Goal: Task Accomplishment & Management: Use online tool/utility

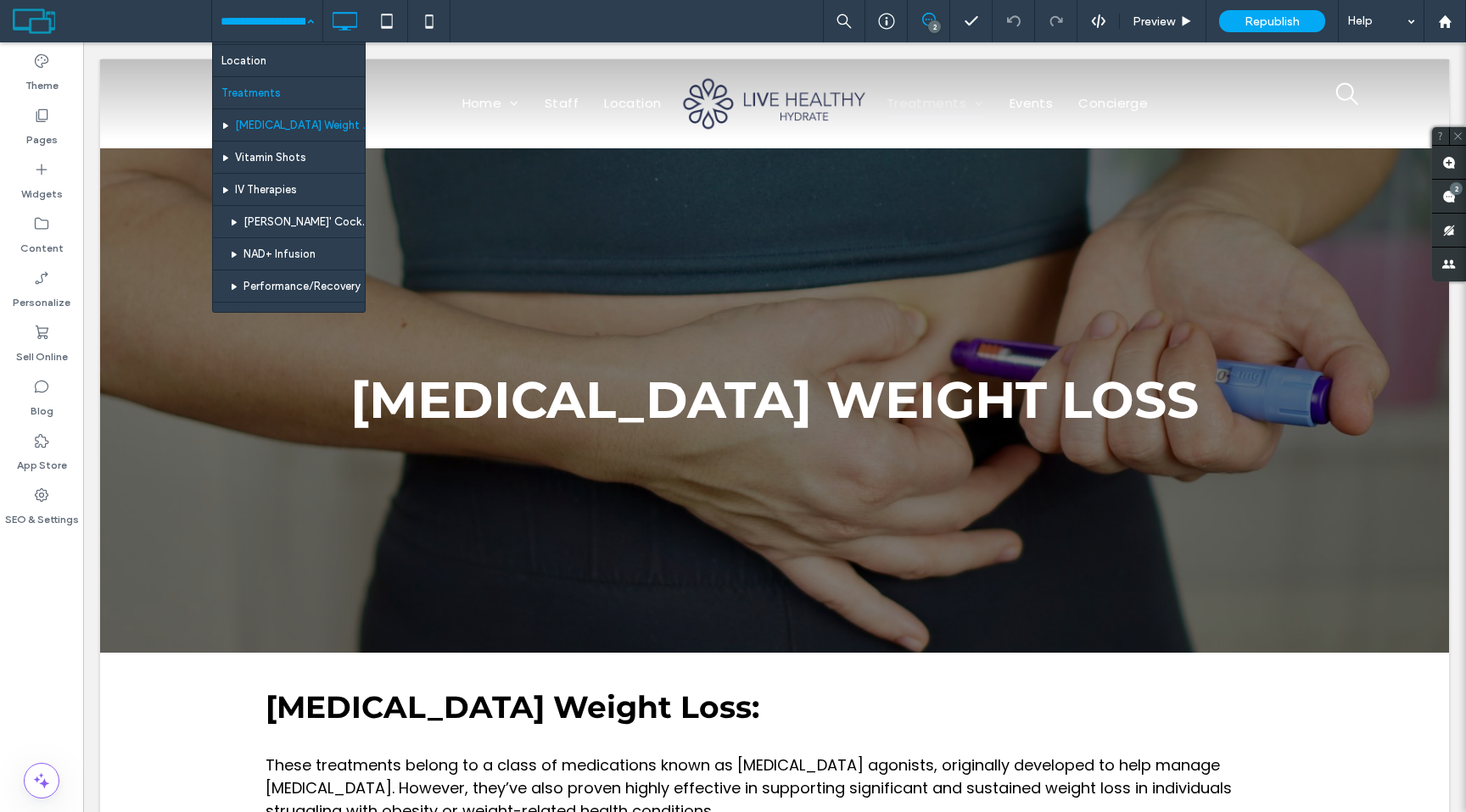
scroll to position [56, 0]
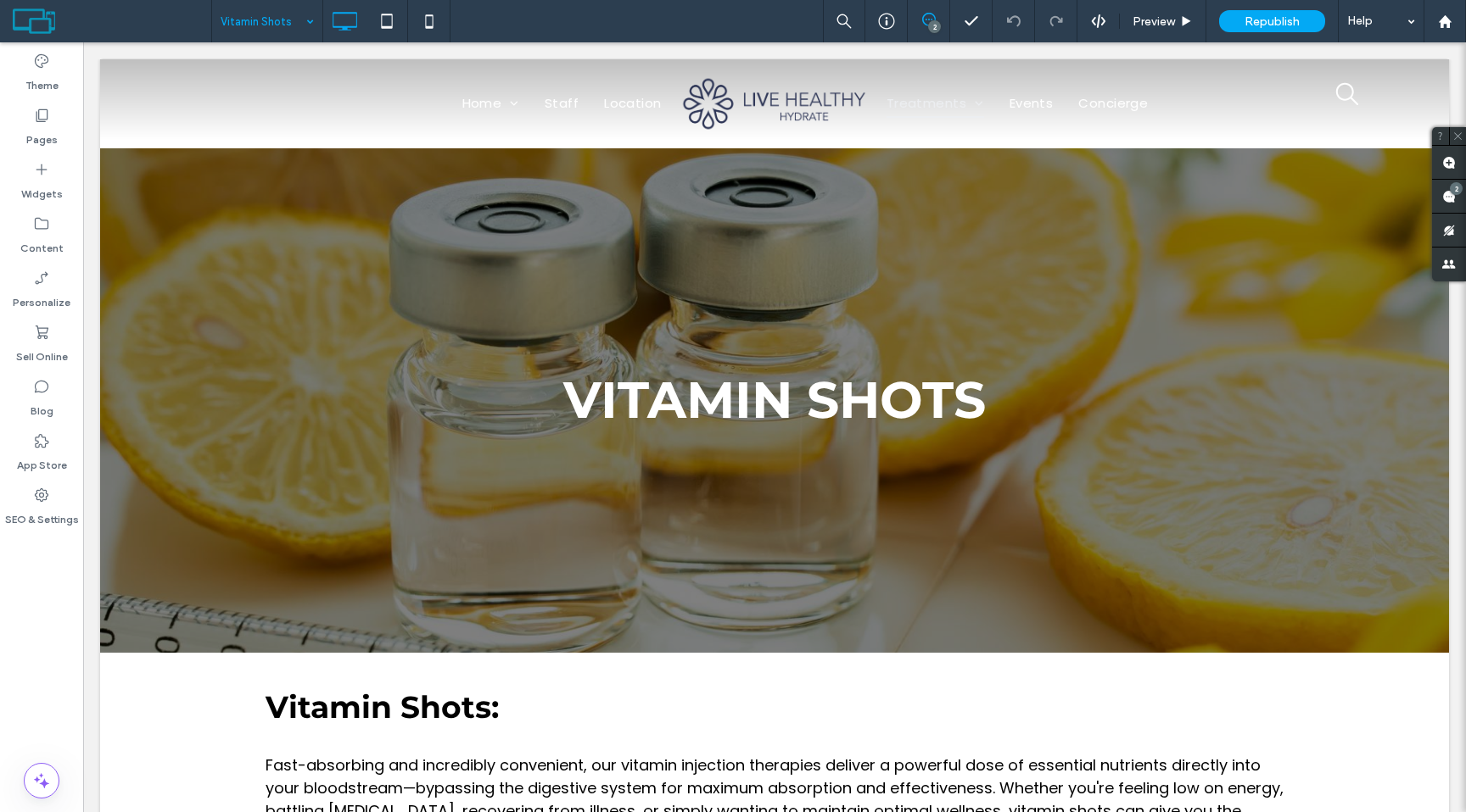
click at [288, 19] on input at bounding box center [263, 21] width 85 height 42
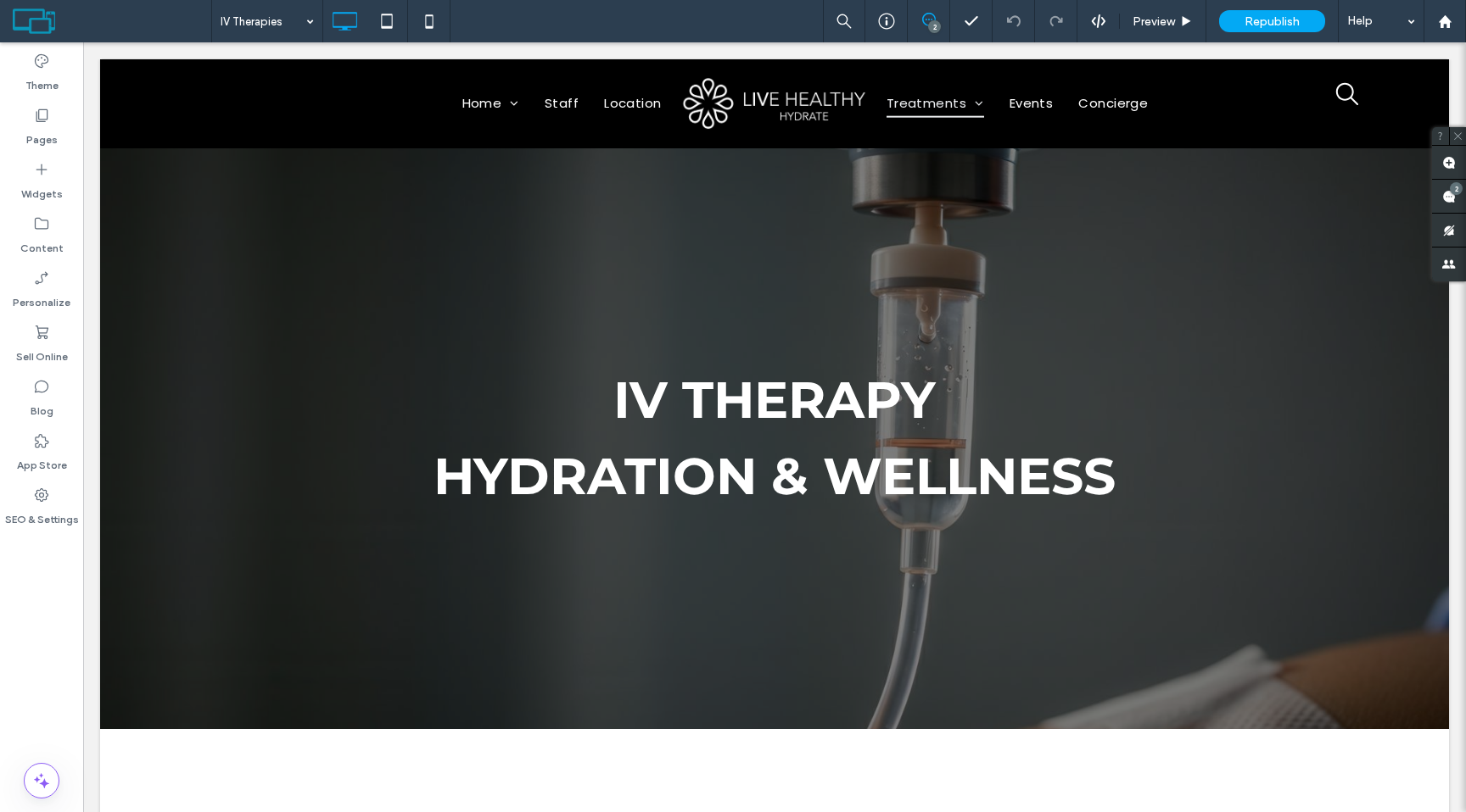
scroll to position [1005, 0]
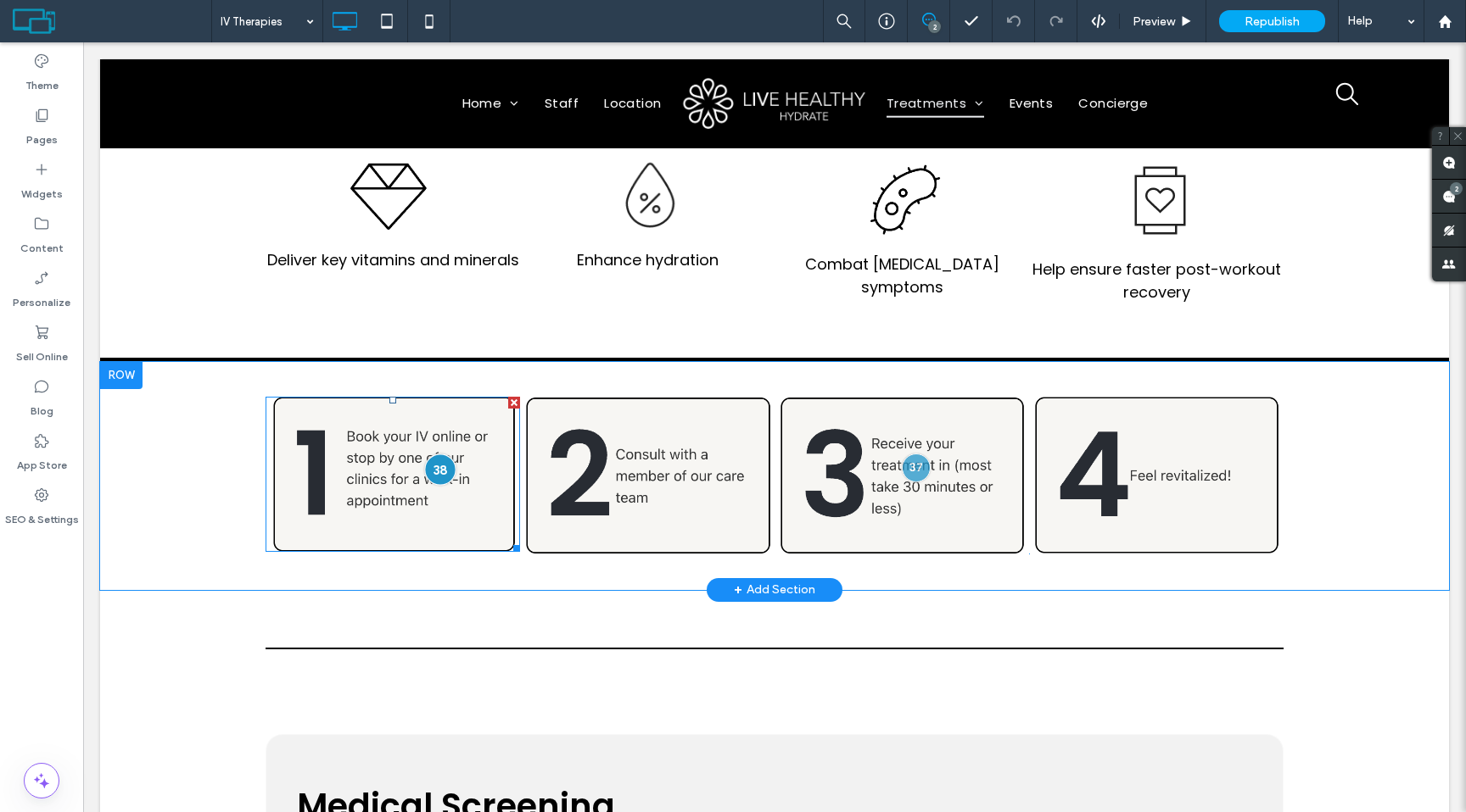
click at [437, 472] on div at bounding box center [439, 469] width 31 height 31
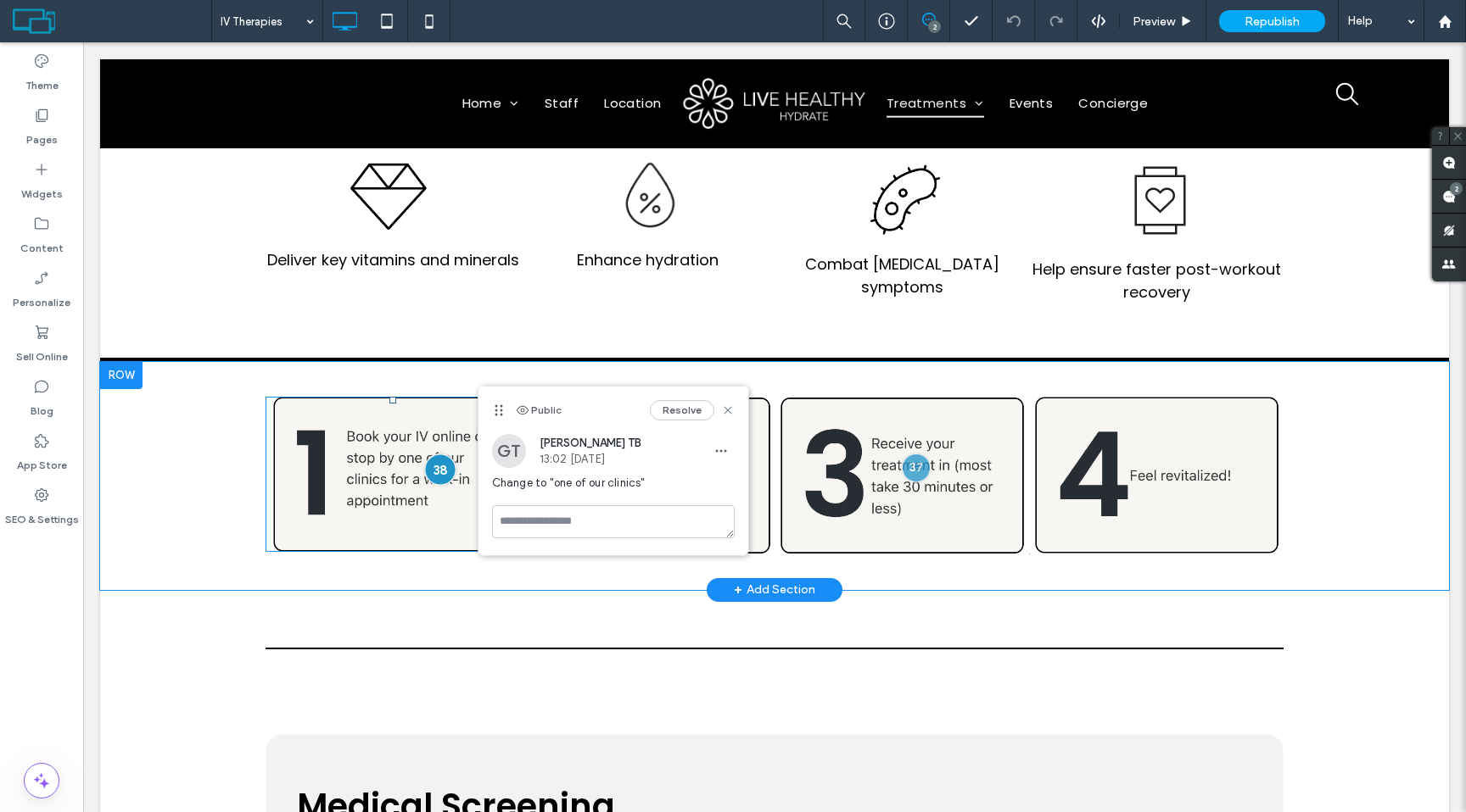
click at [437, 472] on div at bounding box center [439, 469] width 31 height 31
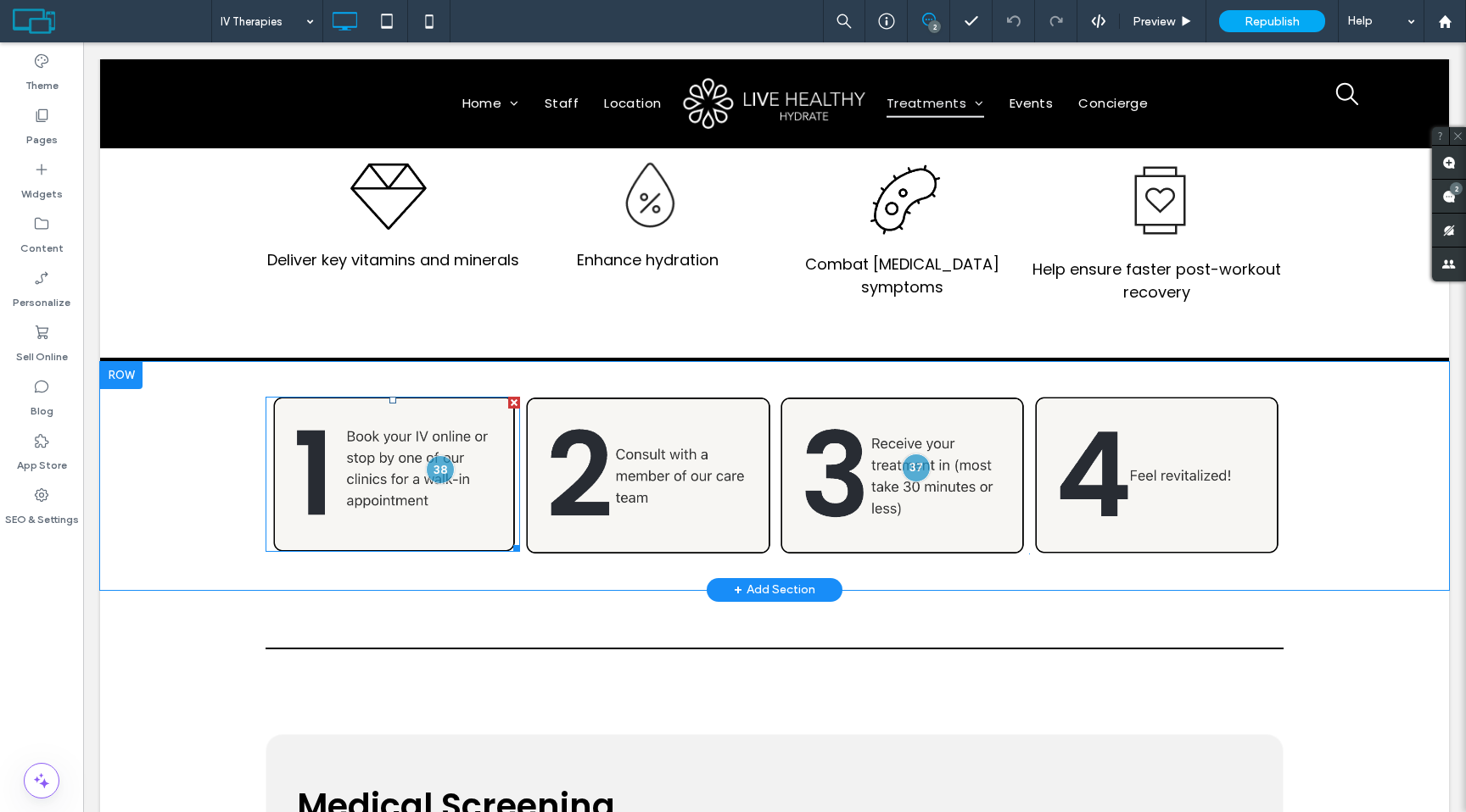
click at [407, 496] on img at bounding box center [393, 474] width 255 height 155
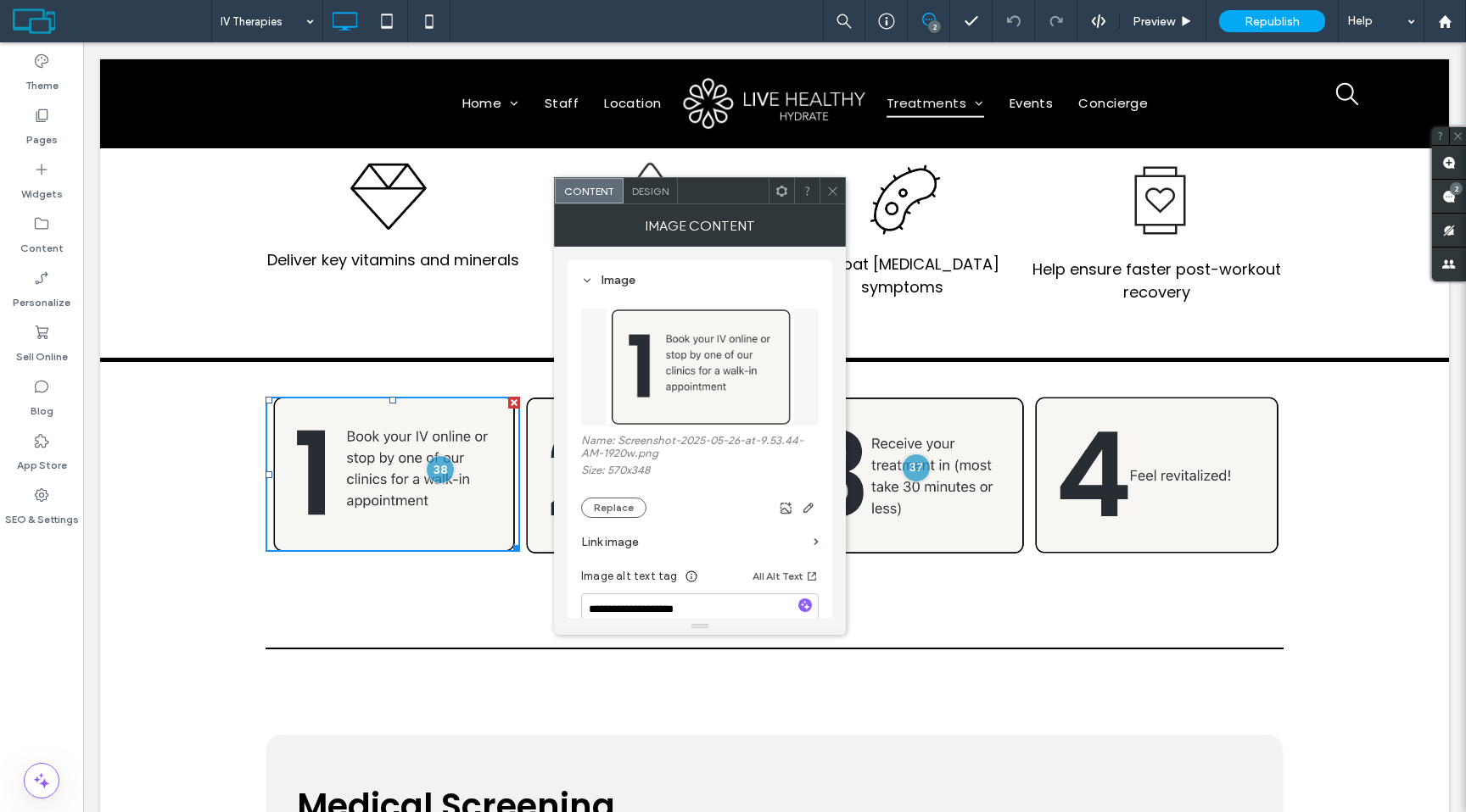
click at [833, 188] on icon at bounding box center [832, 191] width 13 height 13
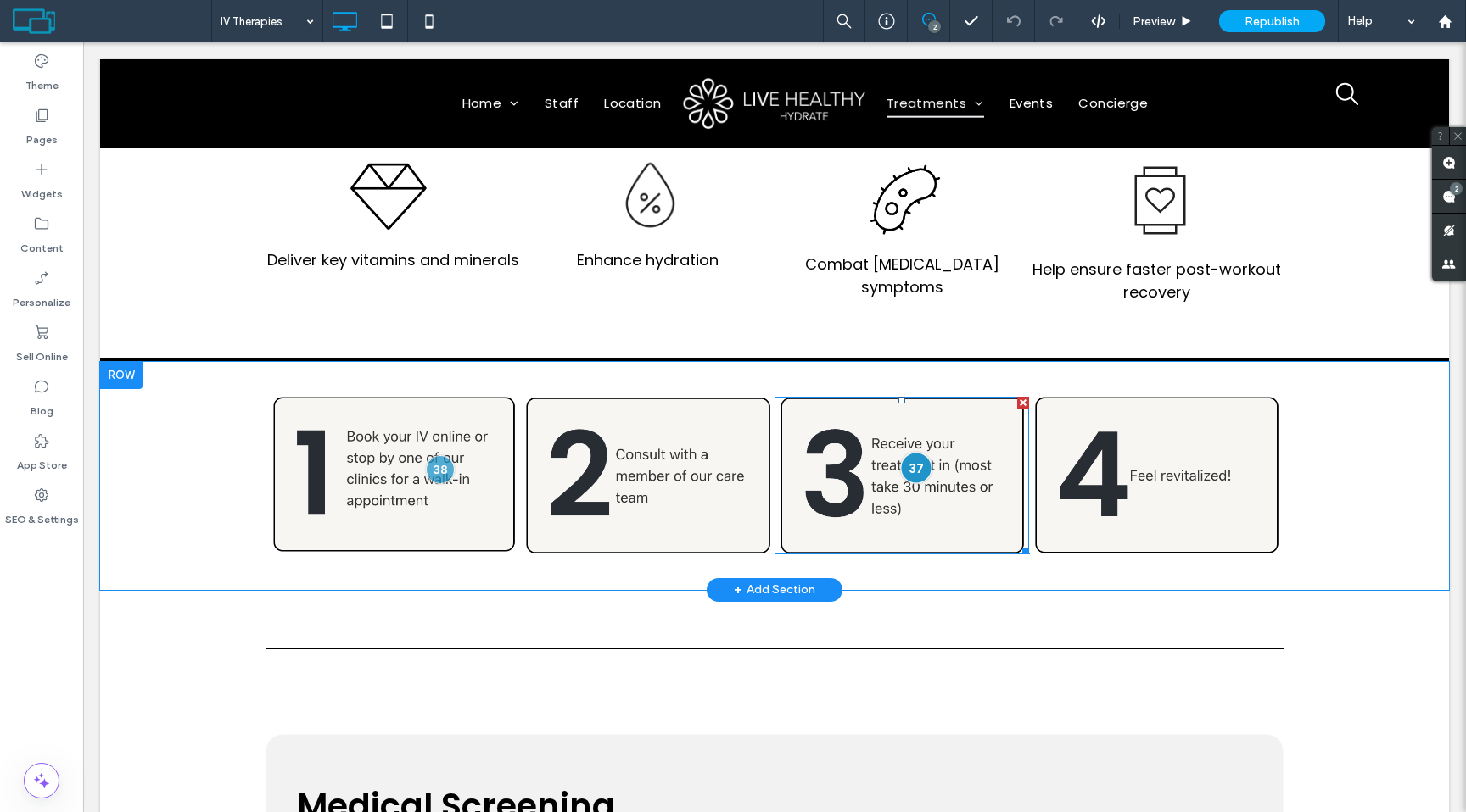
click at [922, 470] on div at bounding box center [915, 467] width 31 height 31
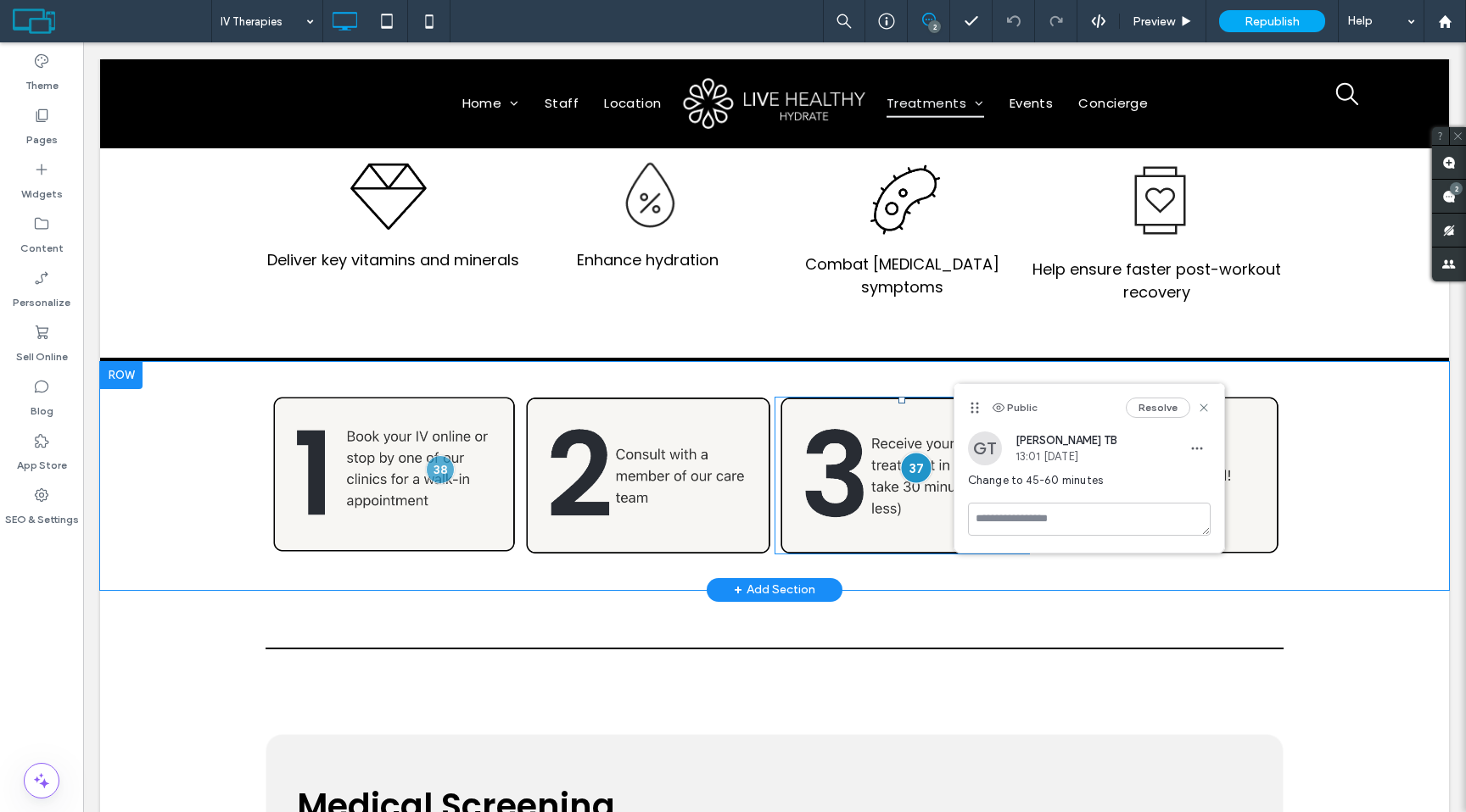
click at [921, 471] on div at bounding box center [915, 467] width 31 height 31
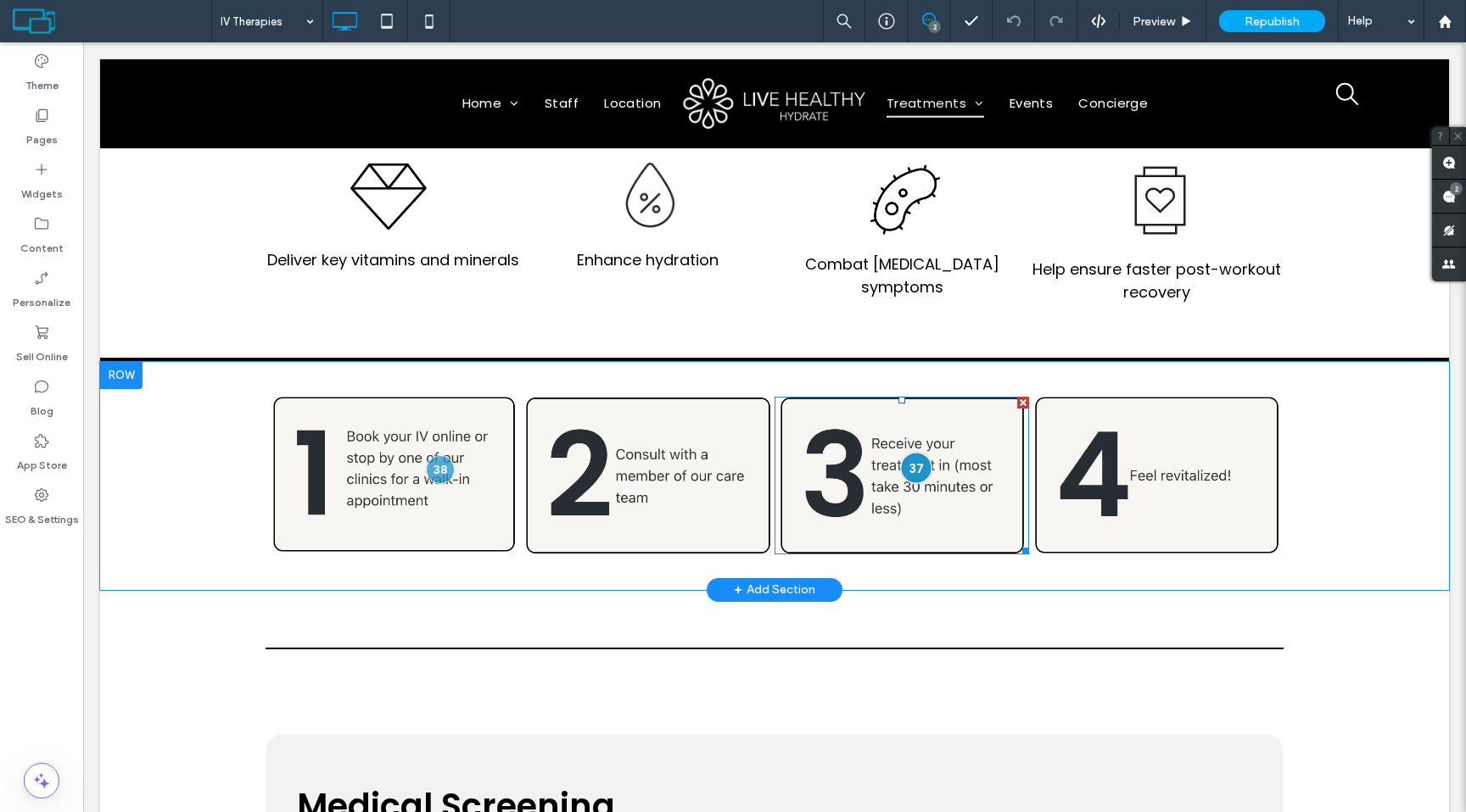
click at [921, 470] on div at bounding box center [915, 467] width 31 height 31
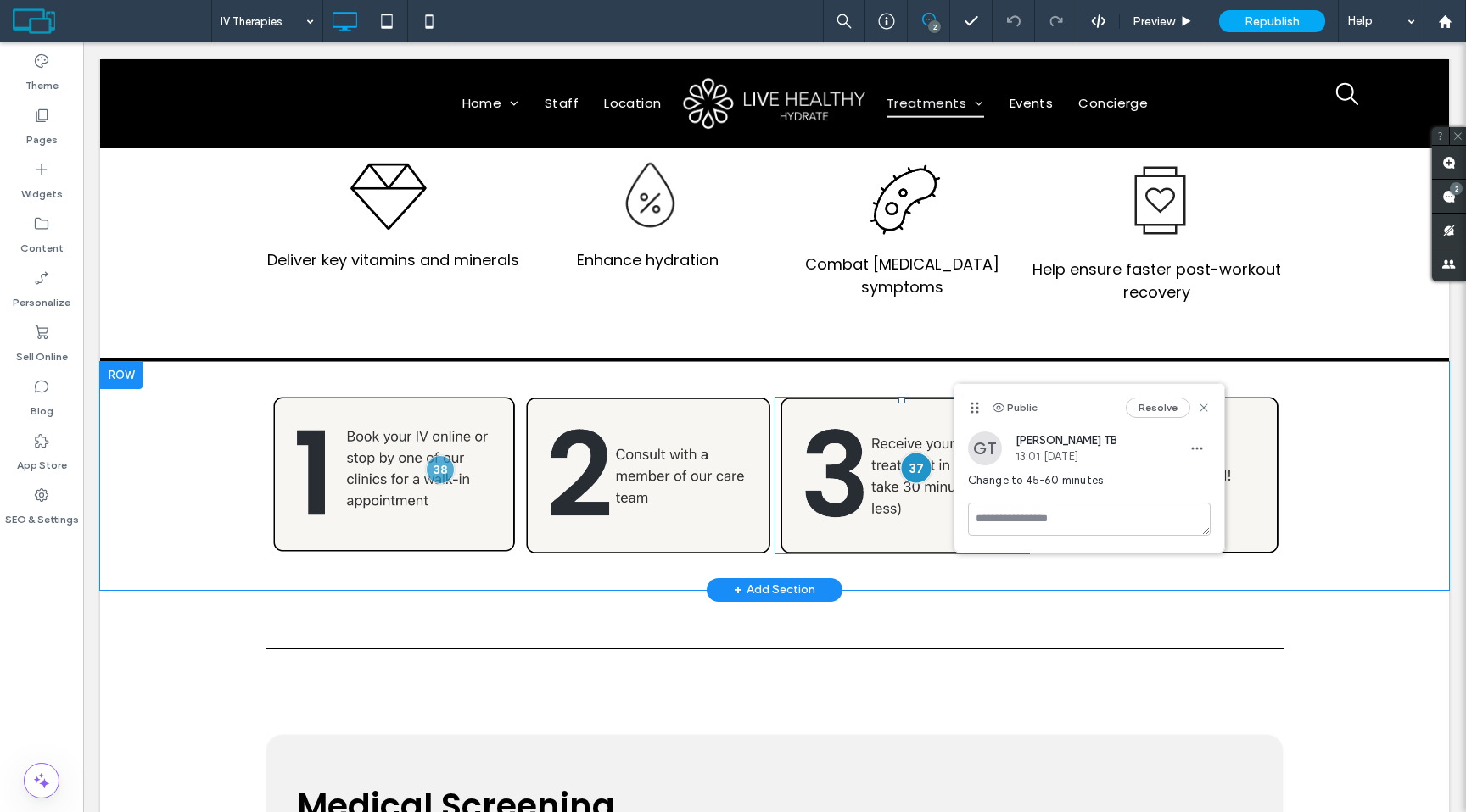
click at [921, 470] on div at bounding box center [915, 467] width 31 height 31
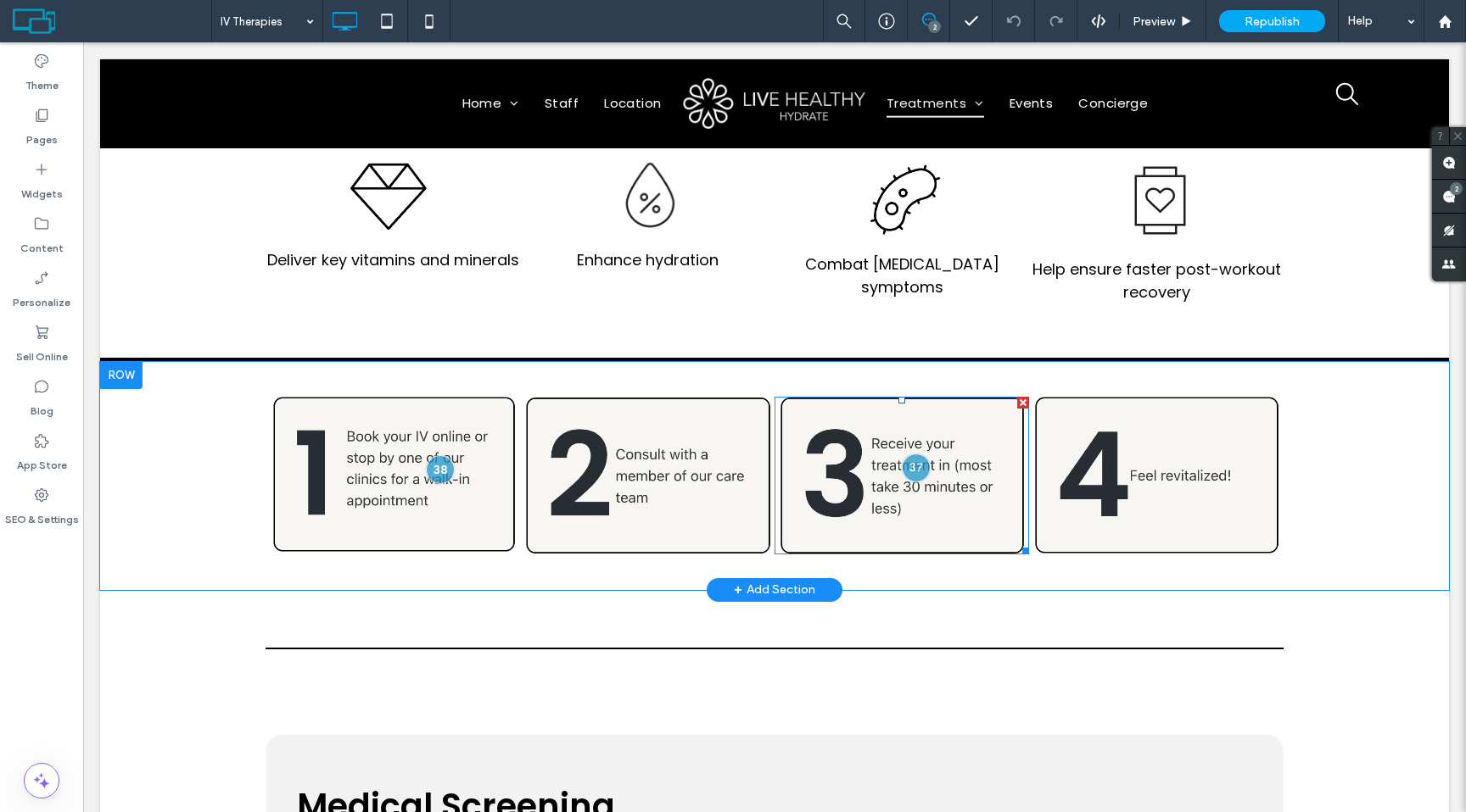
click at [808, 454] on img at bounding box center [902, 476] width 255 height 158
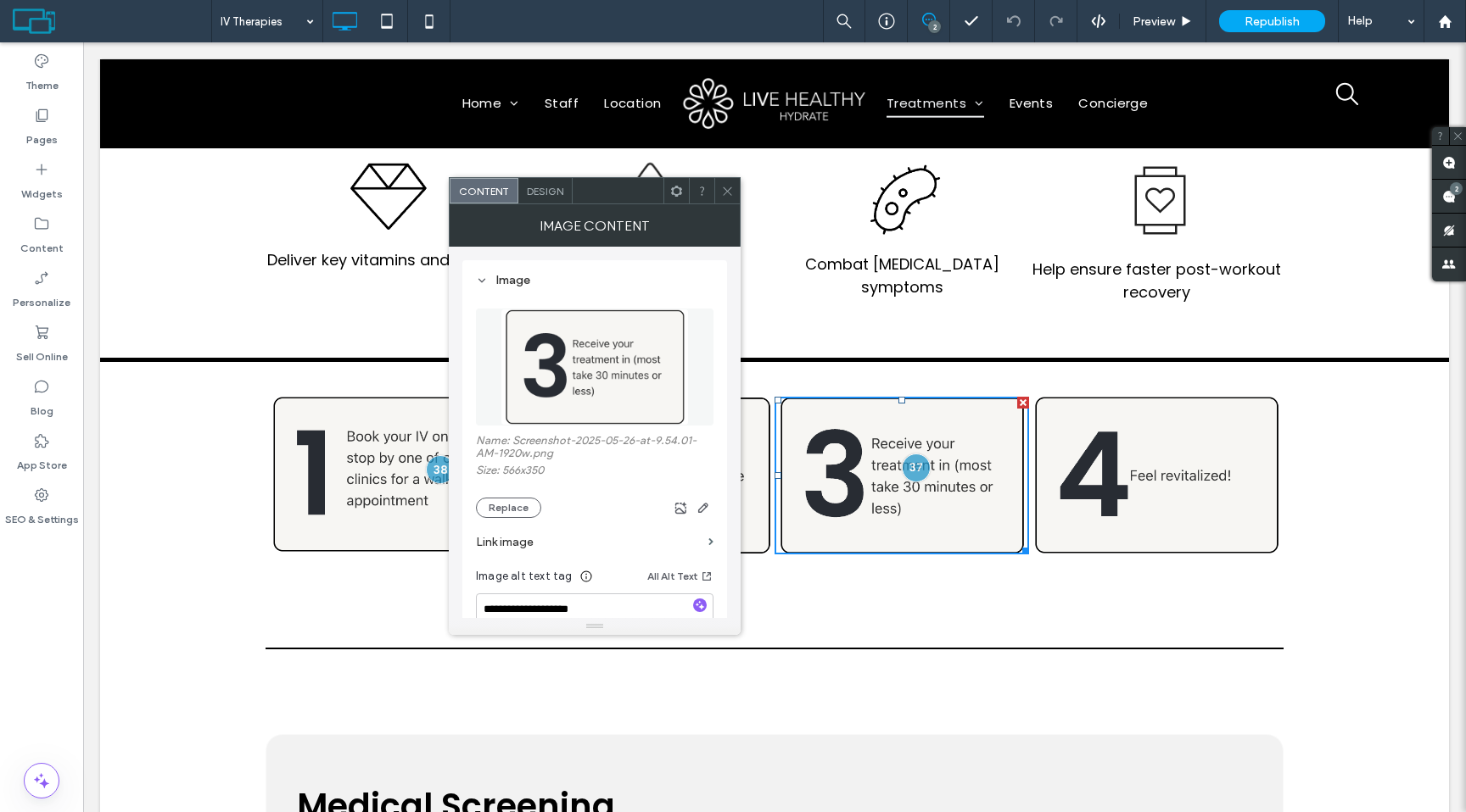
click at [737, 188] on div at bounding box center [727, 191] width 25 height 25
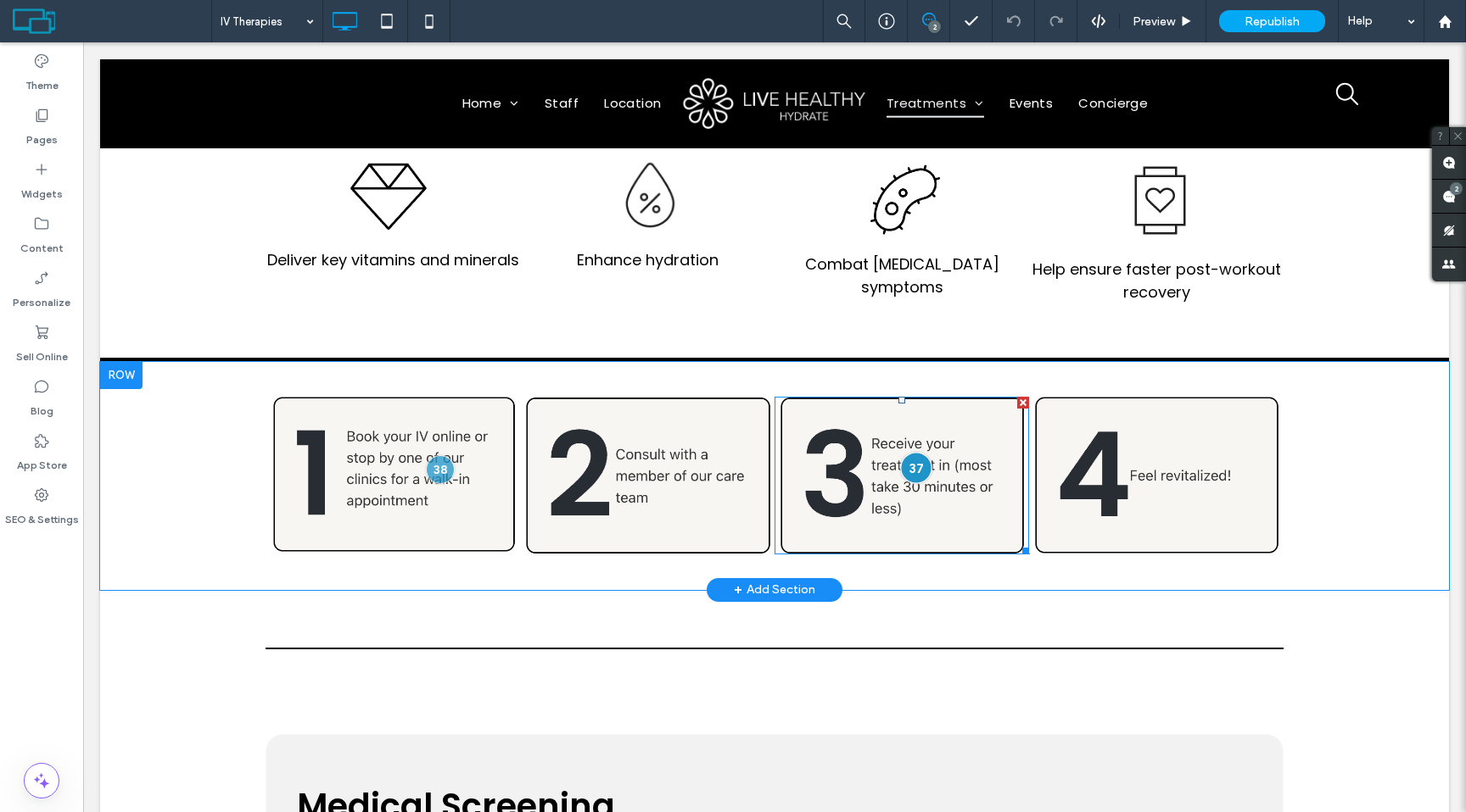
click at [916, 467] on div at bounding box center [915, 467] width 31 height 31
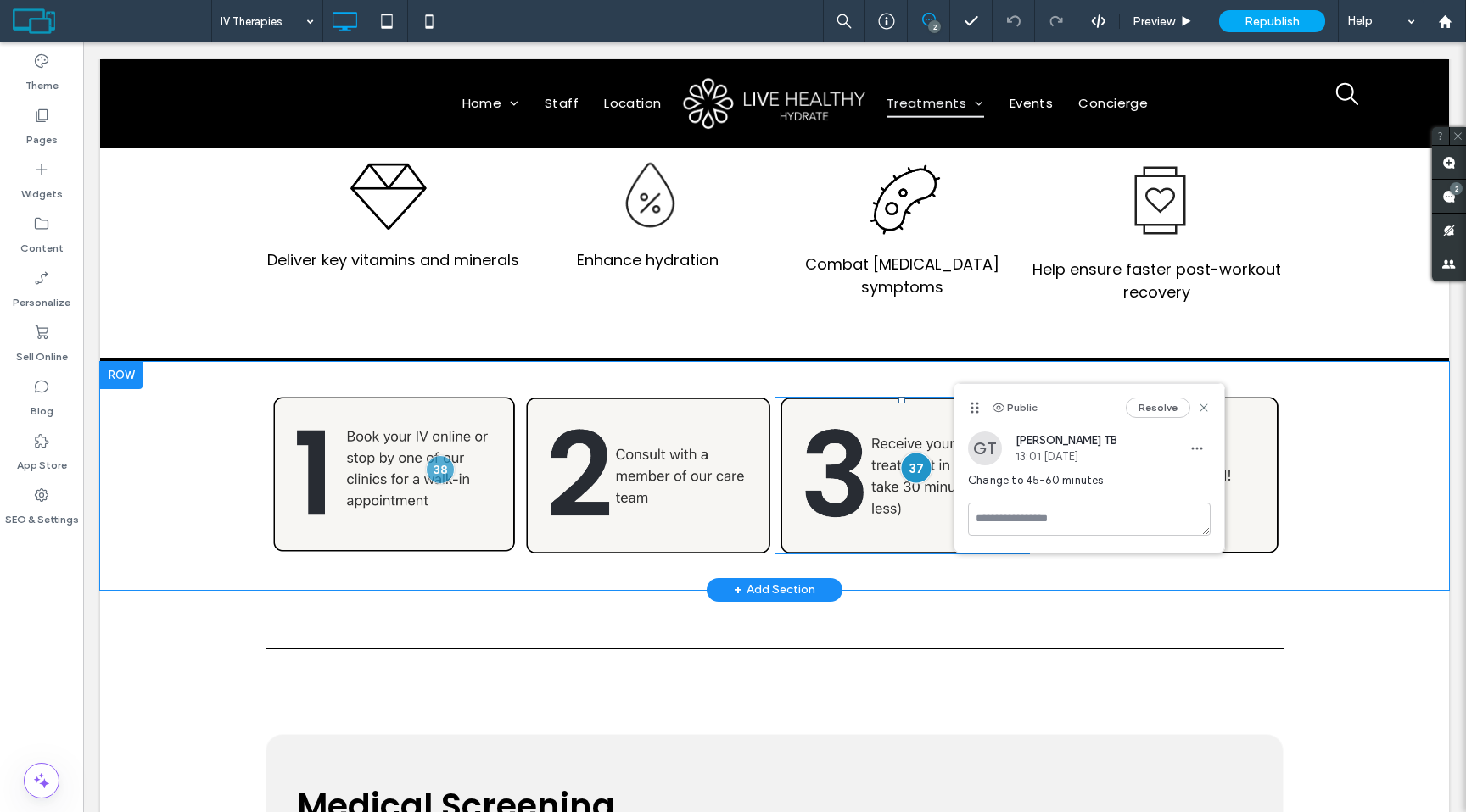
click at [916, 467] on div at bounding box center [915, 467] width 31 height 31
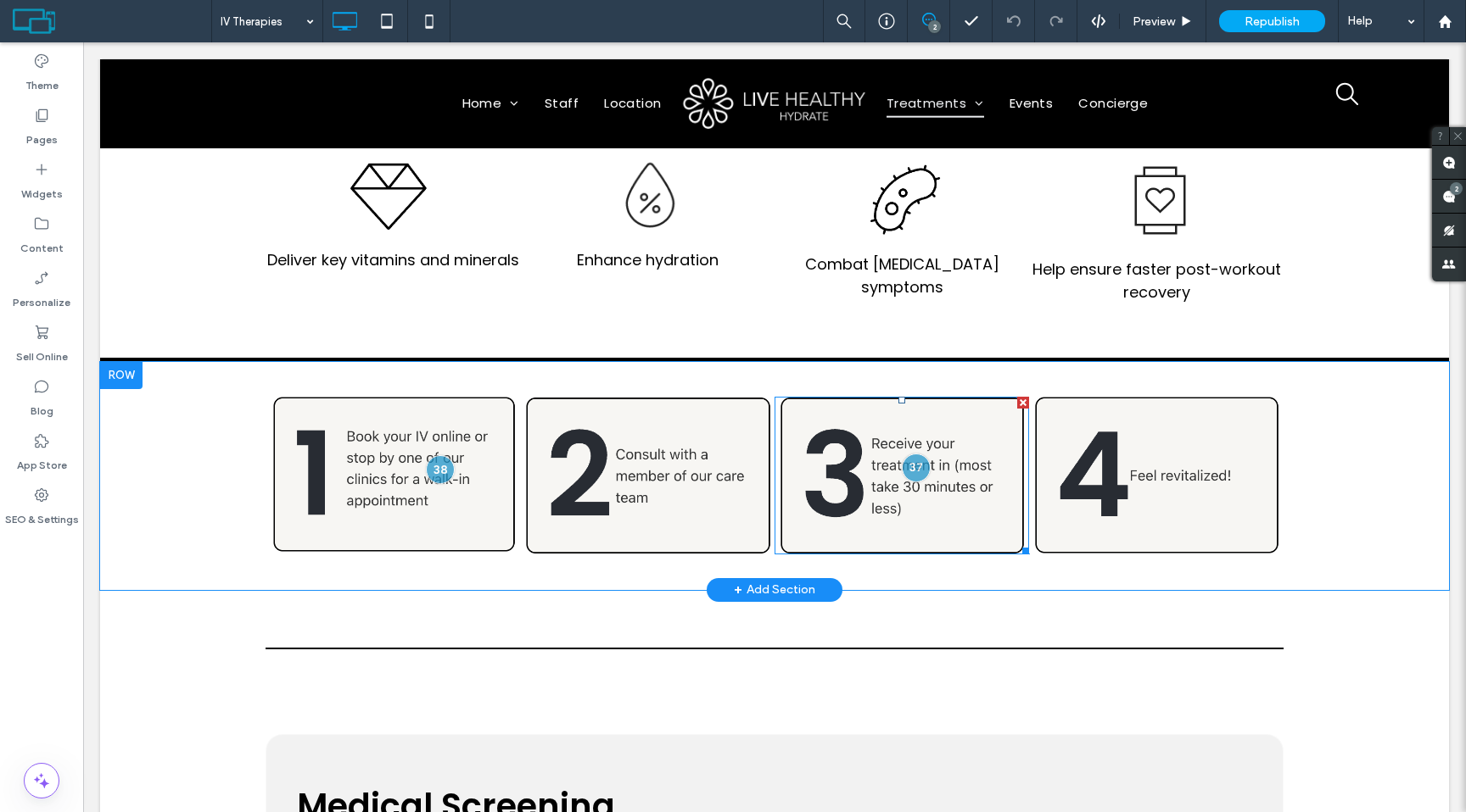
click at [854, 462] on img at bounding box center [902, 476] width 255 height 158
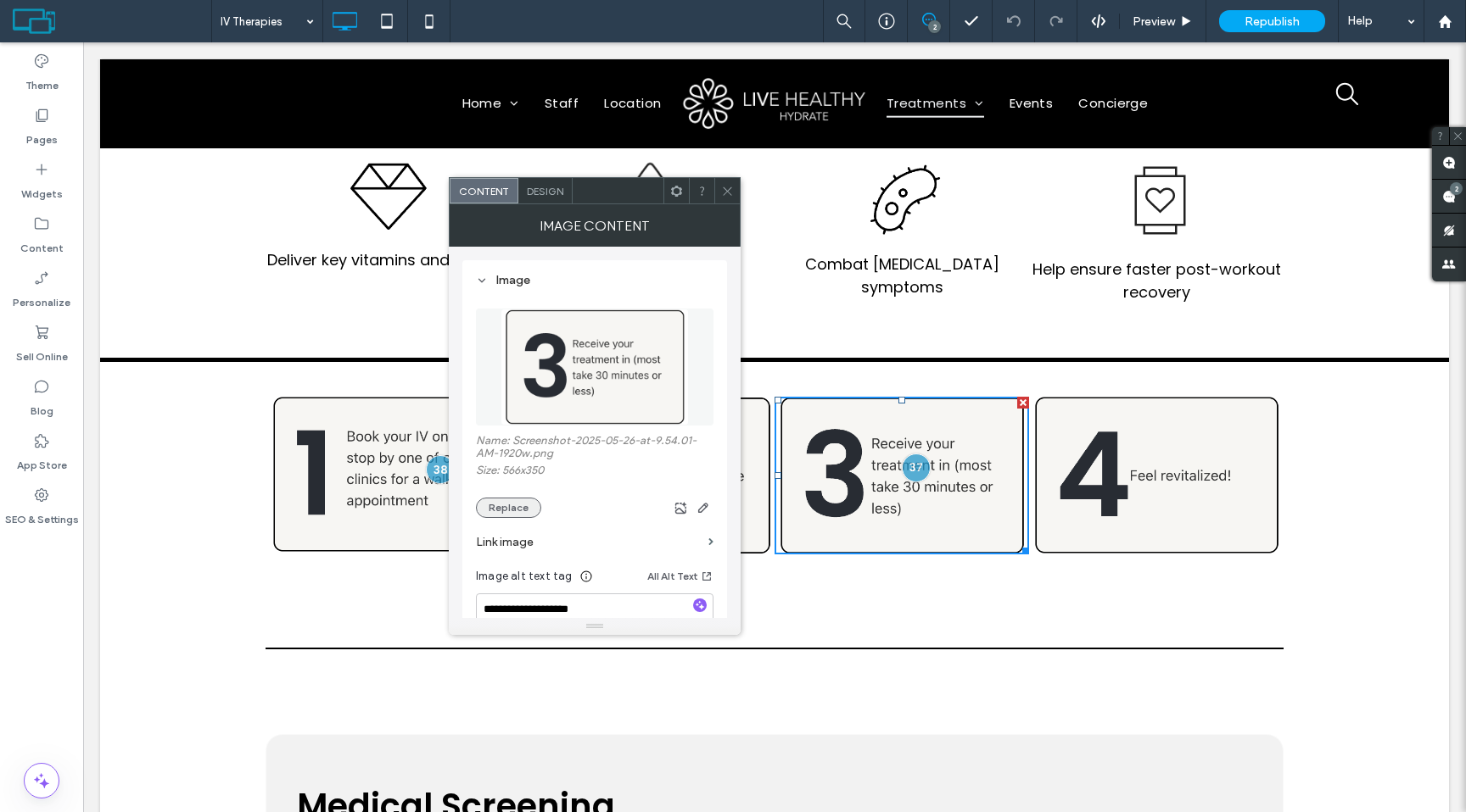
click at [511, 511] on button "Replace" at bounding box center [508, 507] width 65 height 21
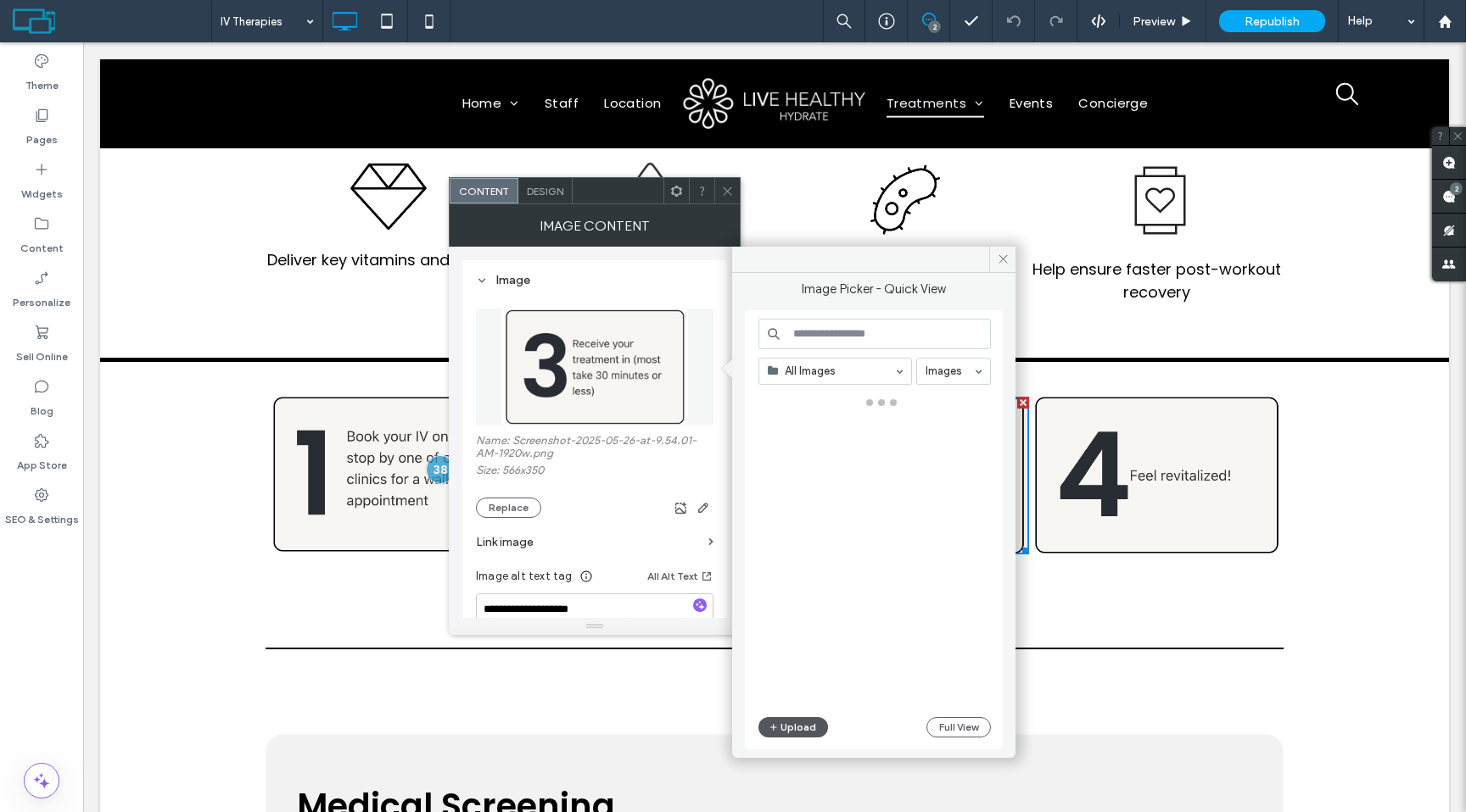
click at [794, 717] on button "Upload" at bounding box center [794, 727] width 70 height 21
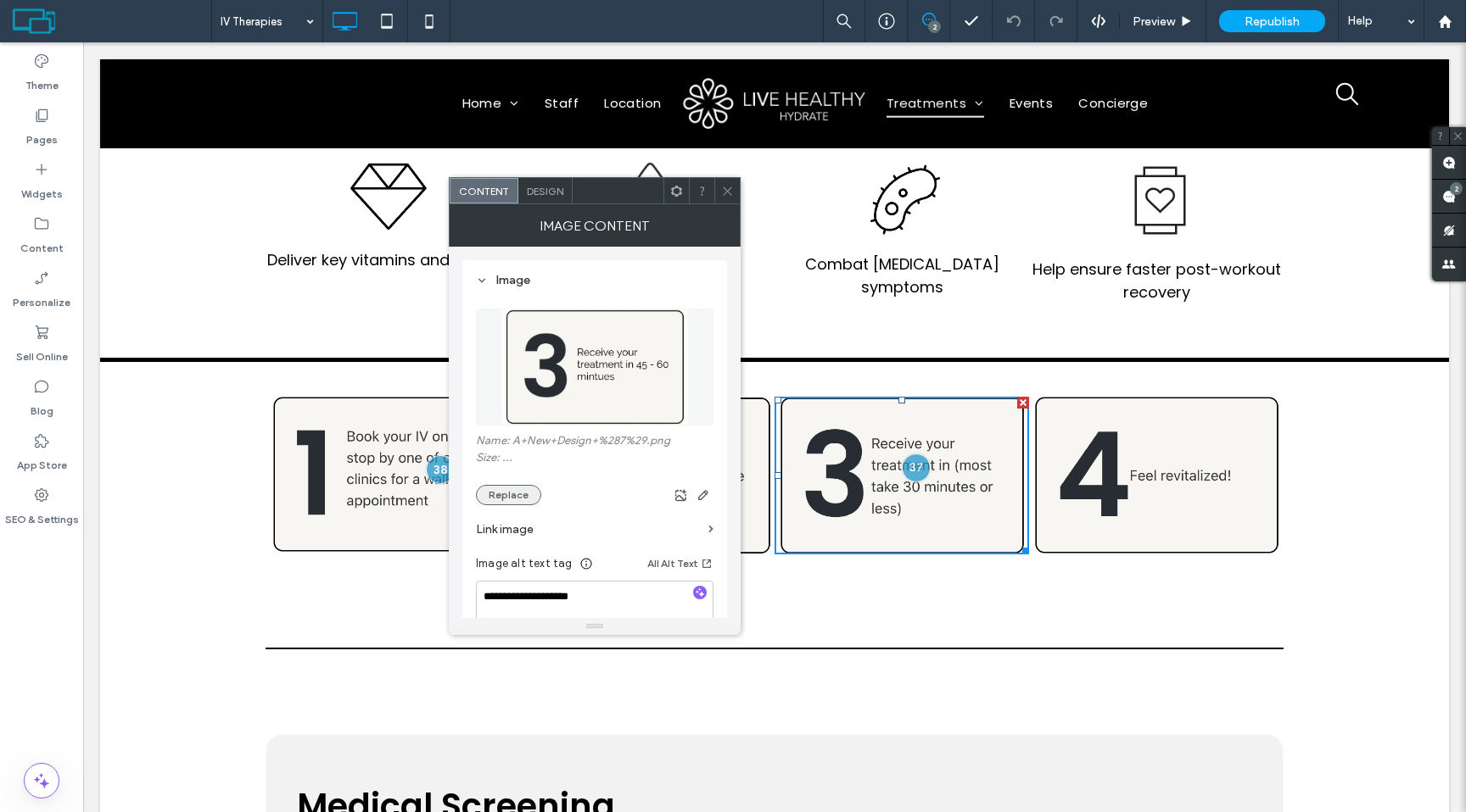
click at [518, 493] on button "Replace" at bounding box center [508, 495] width 65 height 21
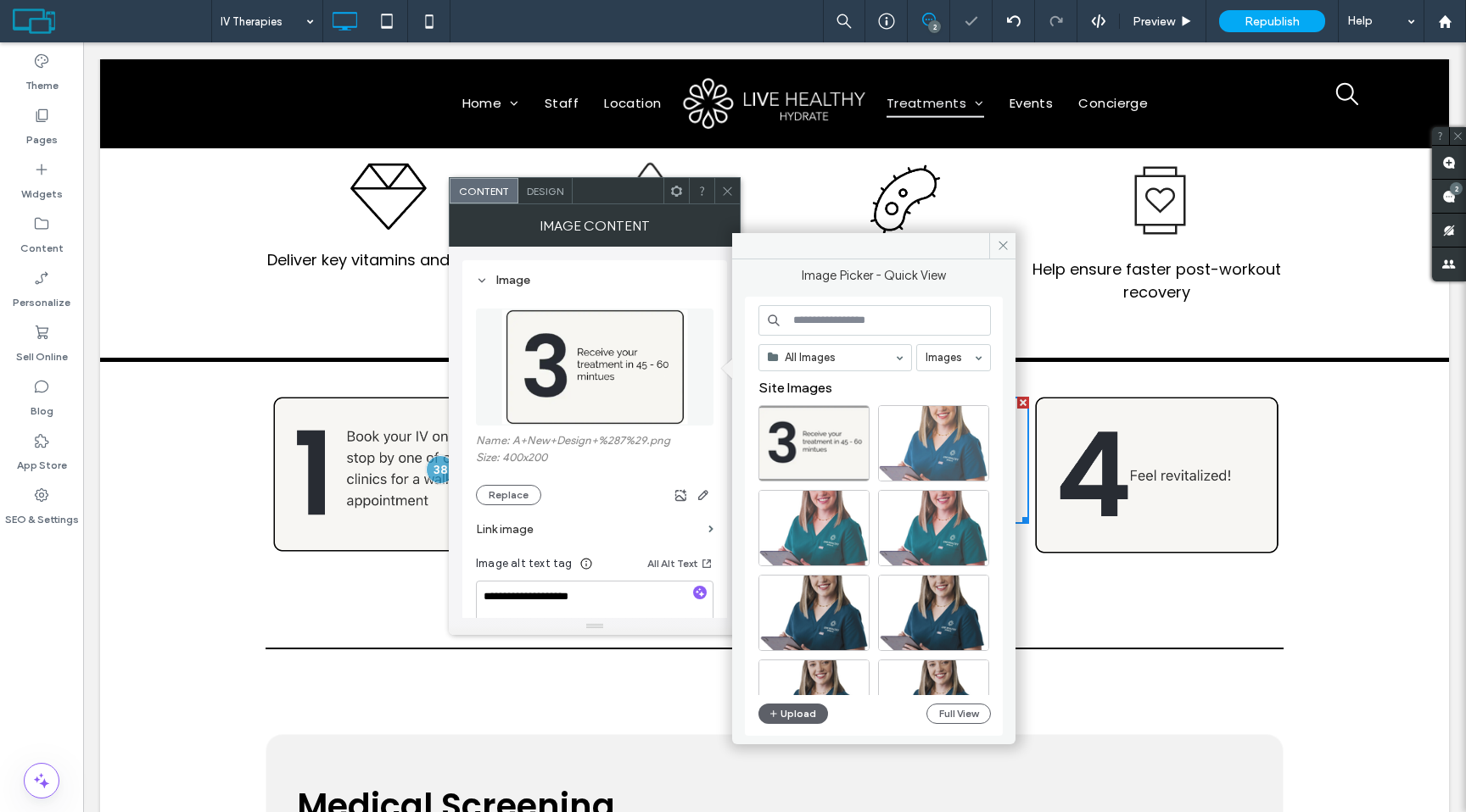
click at [729, 179] on span at bounding box center [727, 191] width 13 height 25
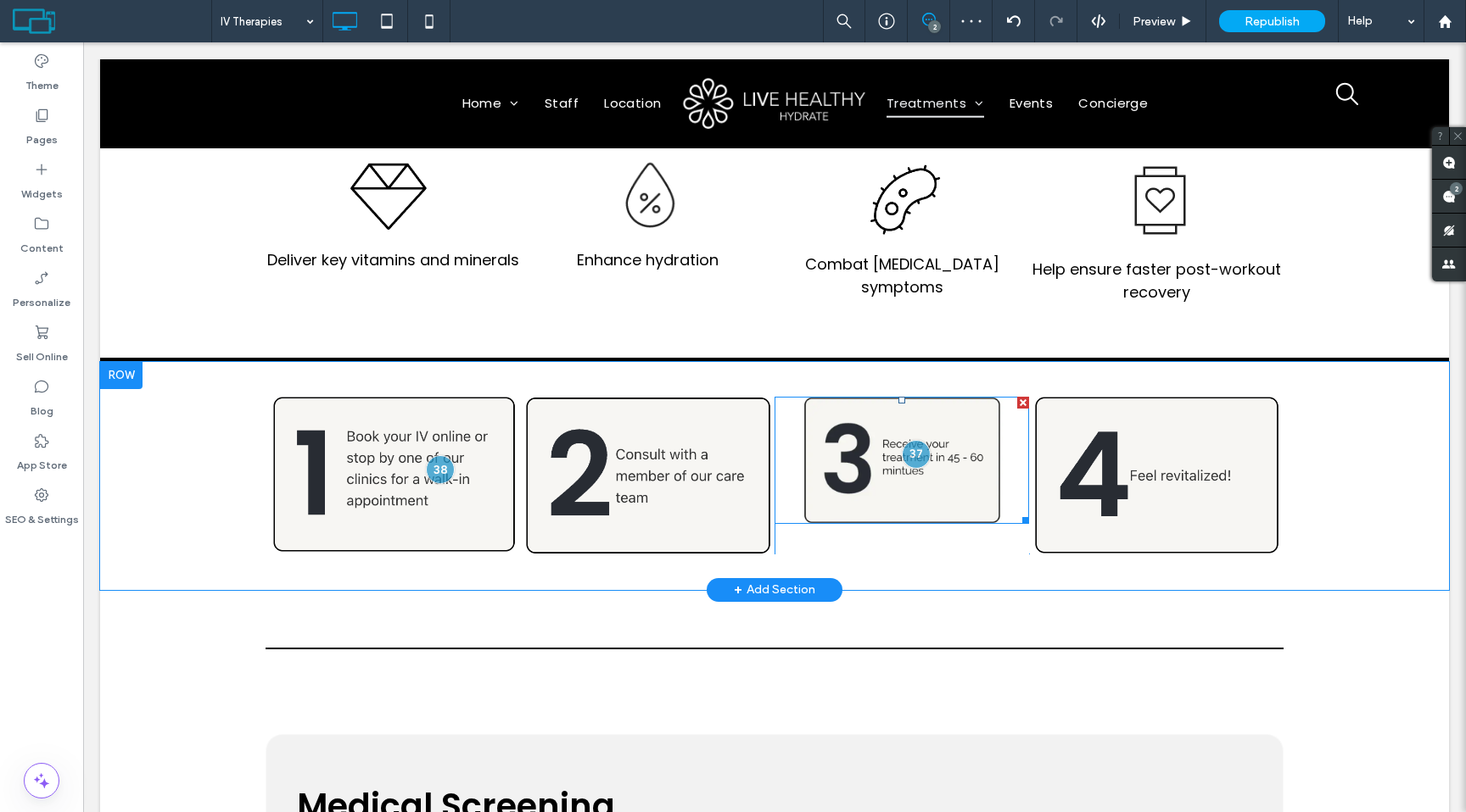
click at [837, 462] on img at bounding box center [902, 461] width 255 height 127
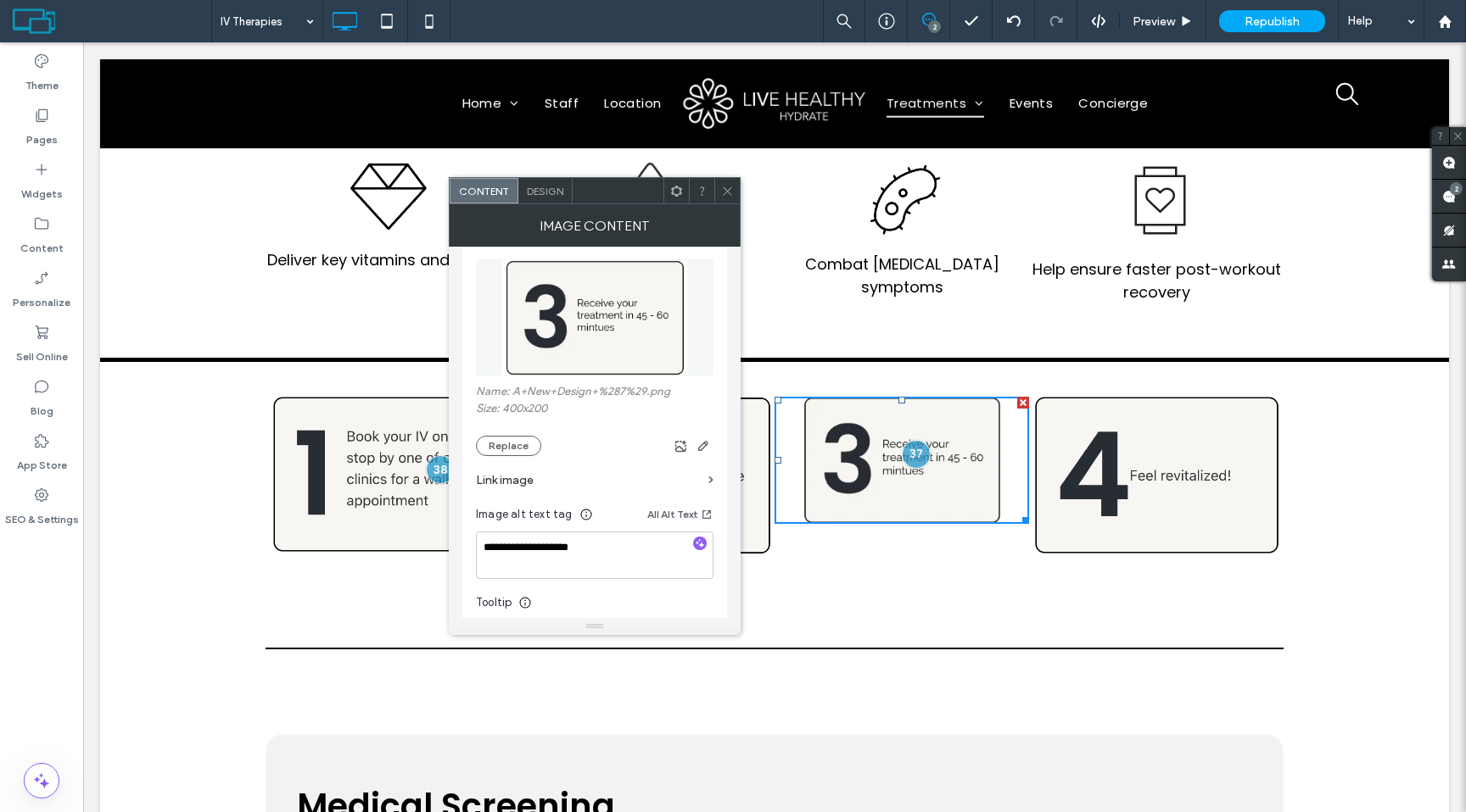
scroll to position [52, 0]
click at [707, 445] on icon "button" at bounding box center [703, 443] width 13 height 13
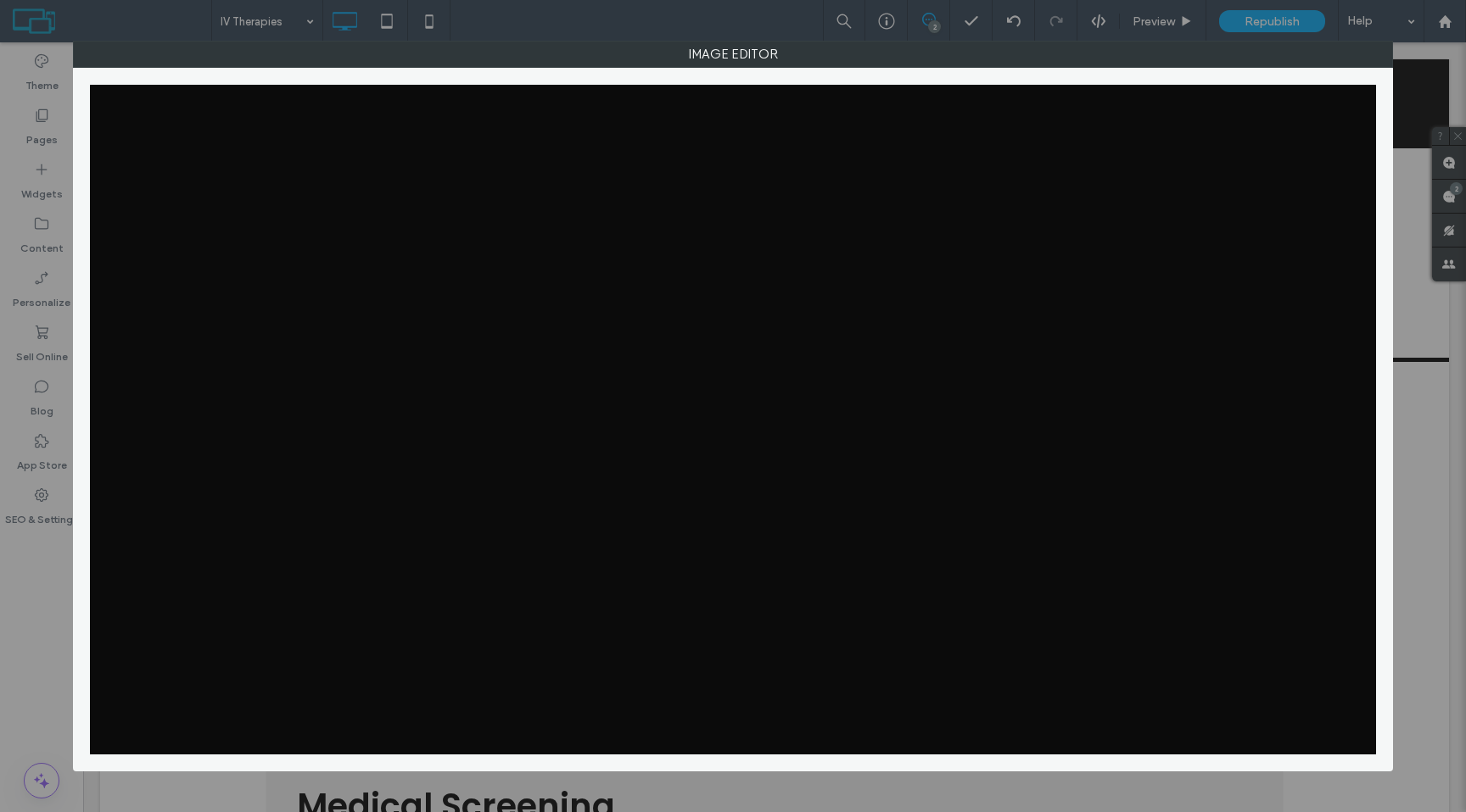
click at [701, 446] on div at bounding box center [732, 419] width 1285 height 669
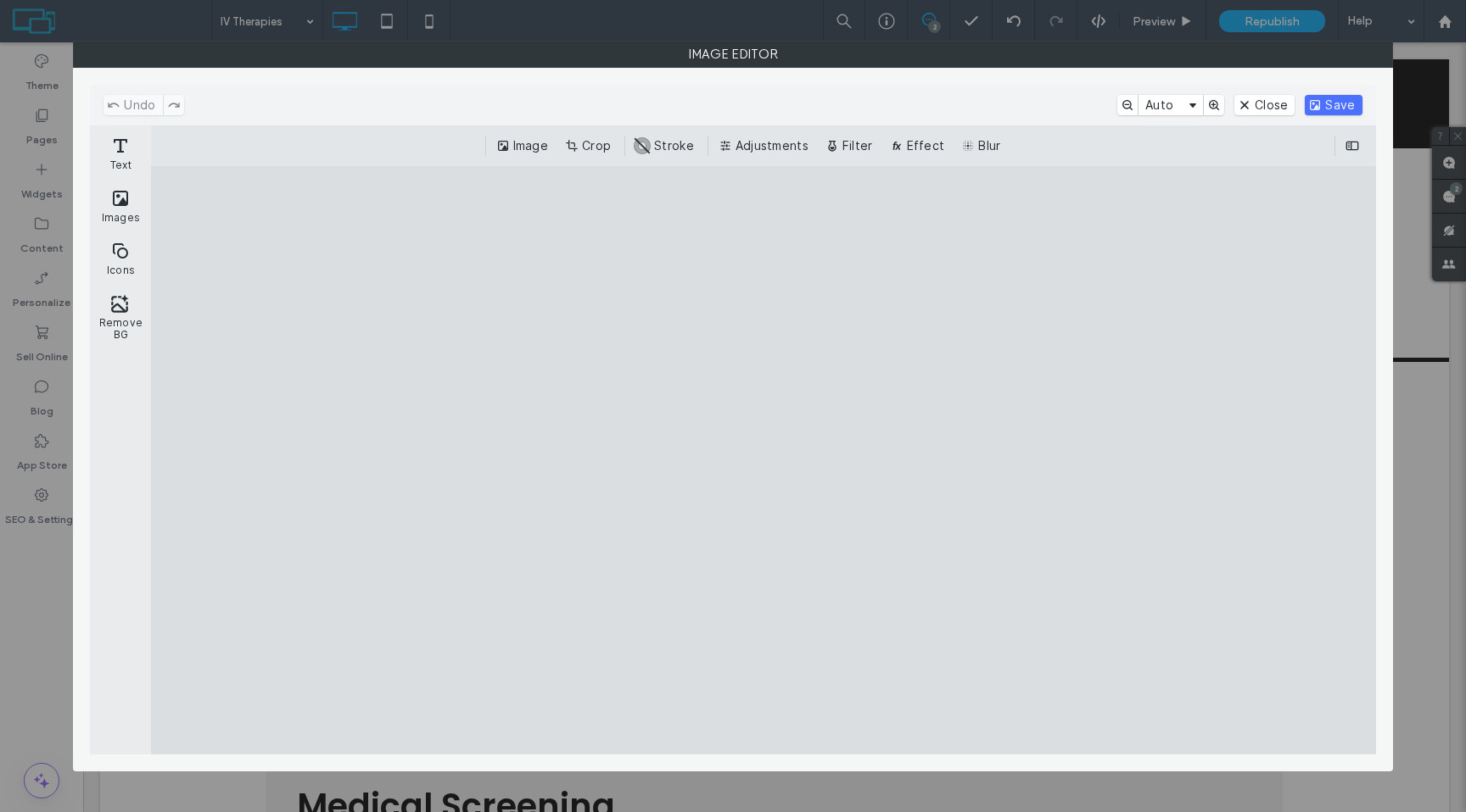
drag, startPoint x: 294, startPoint y: 226, endPoint x: 395, endPoint y: 230, distance: 101.1
click at [763, 461] on cesdk-canvas "Editor canvas" at bounding box center [763, 461] width 0 height 0
click at [603, 151] on button "Crop" at bounding box center [589, 145] width 56 height 21
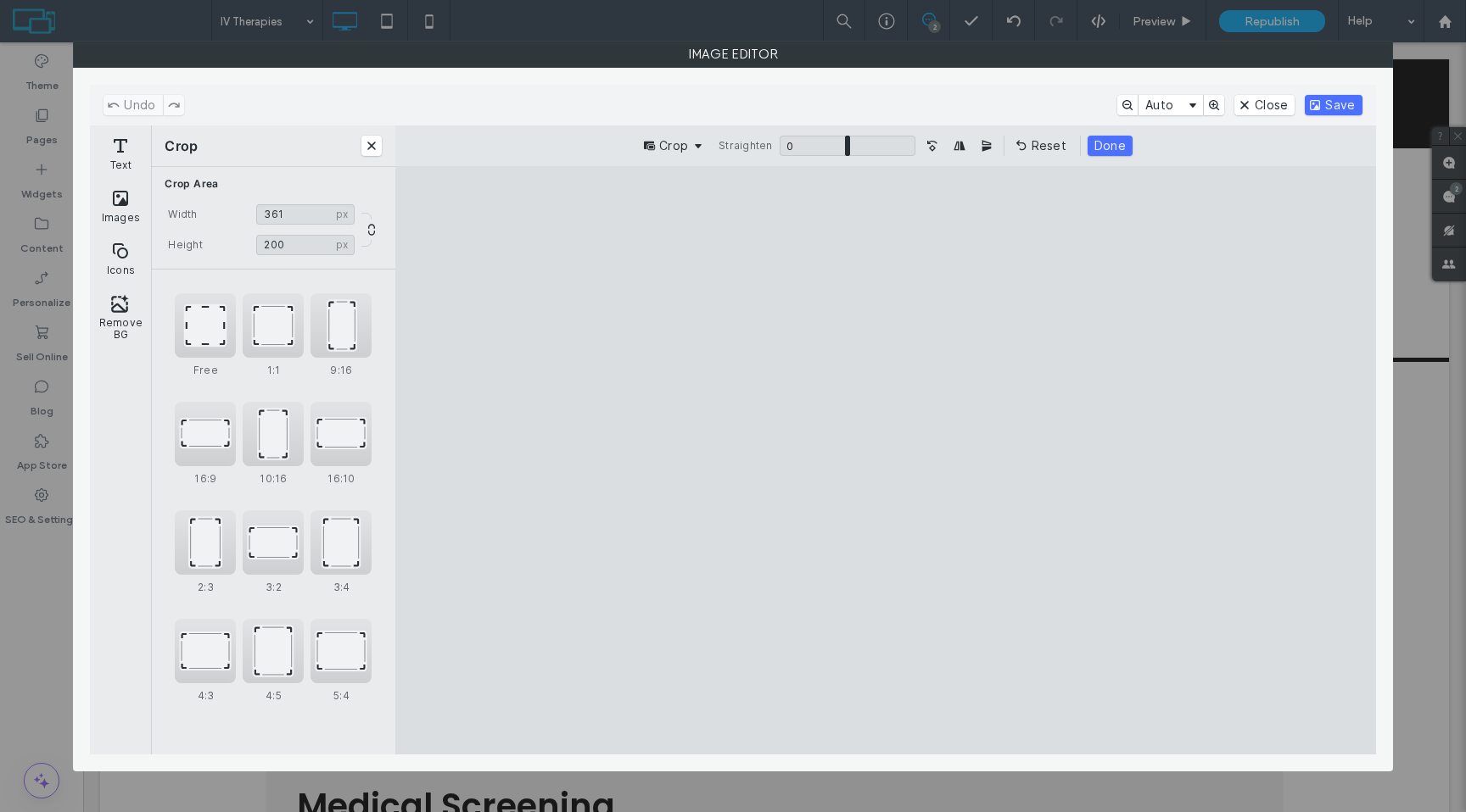
drag, startPoint x: 446, startPoint y: 262, endPoint x: 531, endPoint y: 238, distance: 88.3
click at [886, 461] on cesdk-canvas "Editor canvas" at bounding box center [886, 461] width 0 height 0
type input "***"
drag, startPoint x: 1308, startPoint y: 246, endPoint x: 1217, endPoint y: 234, distance: 91.8
click at [886, 461] on cesdk-canvas "Editor canvas" at bounding box center [886, 461] width 0 height 0
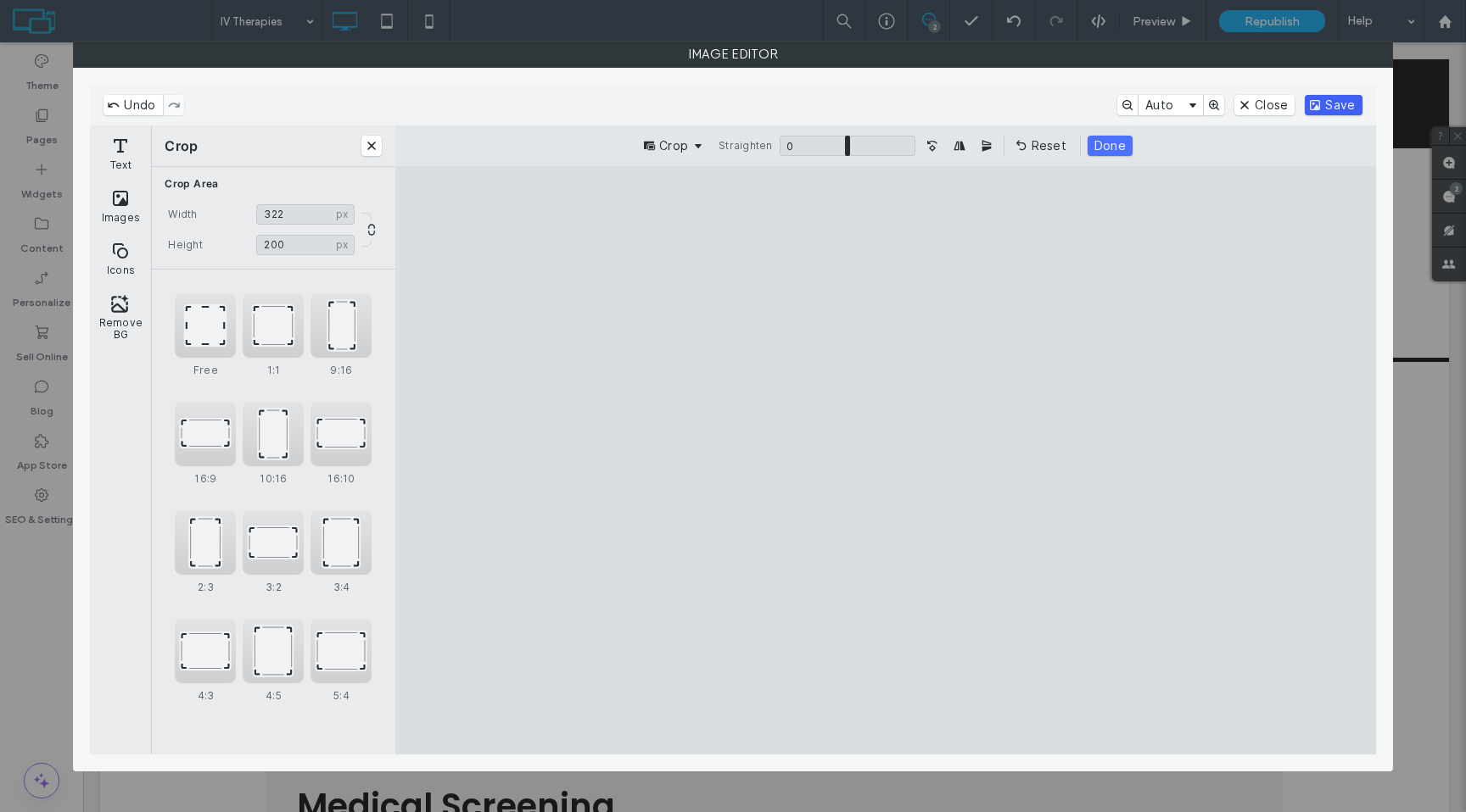
click at [1338, 108] on button "Save" at bounding box center [1332, 105] width 56 height 21
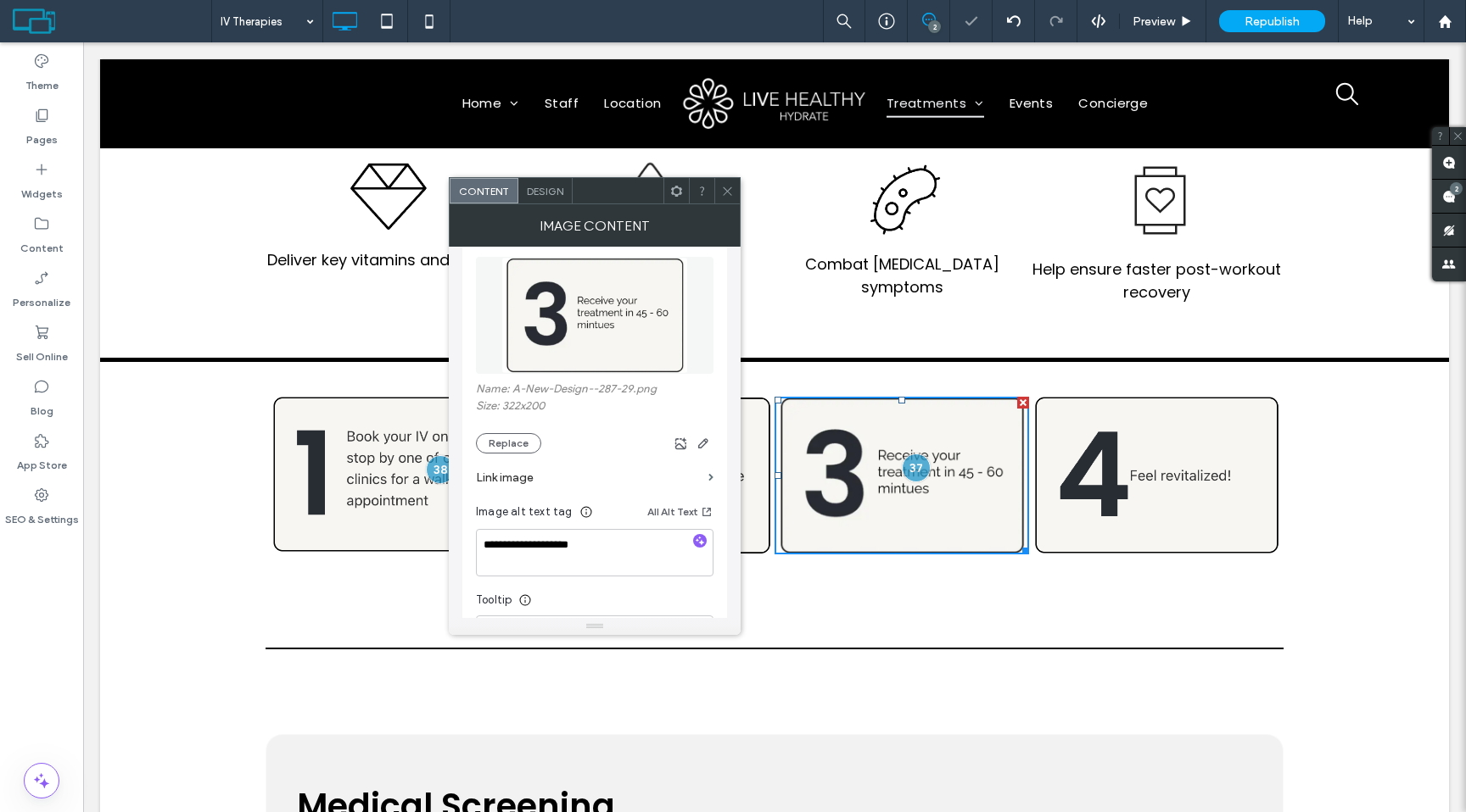
click at [728, 195] on icon at bounding box center [727, 191] width 13 height 13
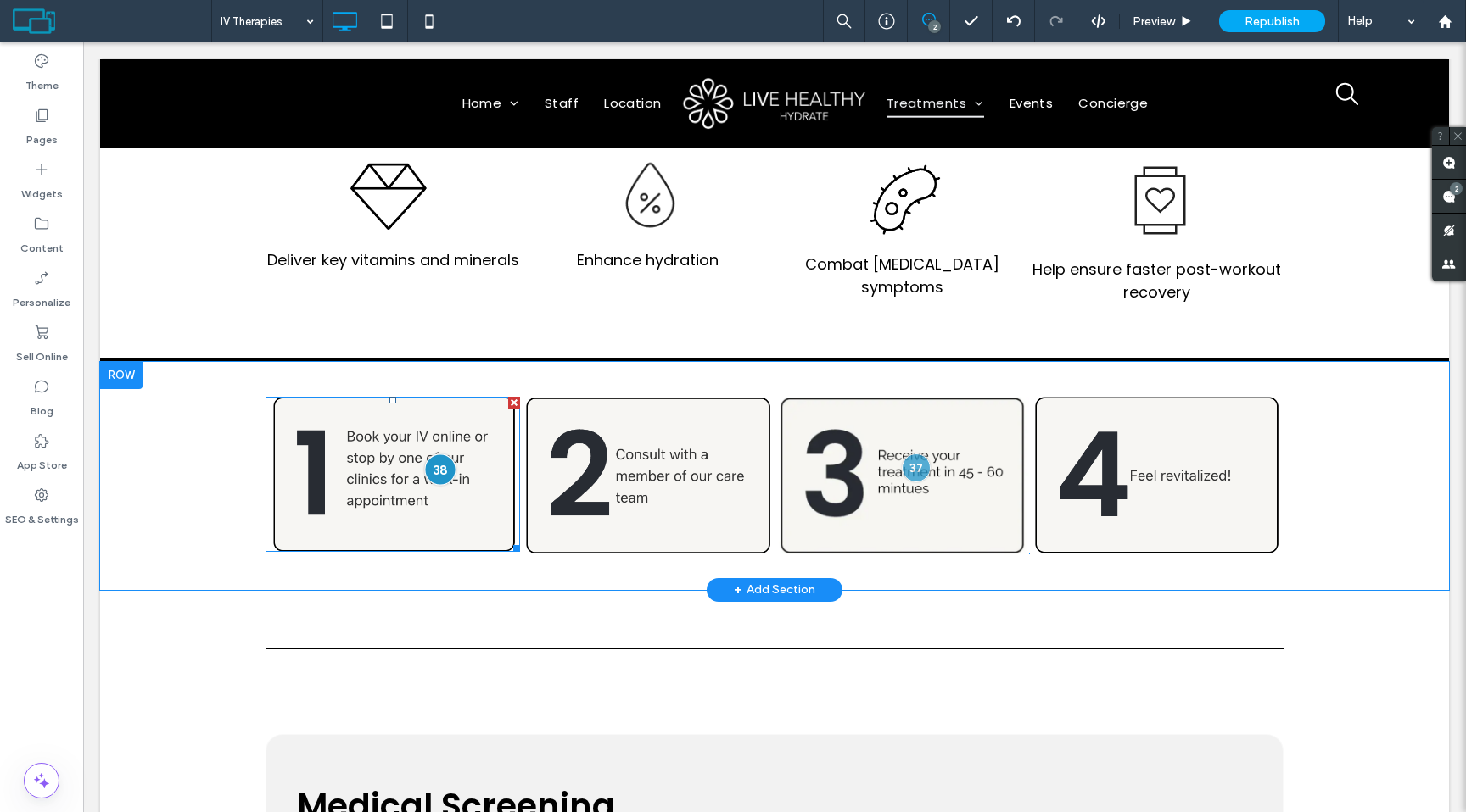
click at [441, 471] on div at bounding box center [439, 469] width 31 height 31
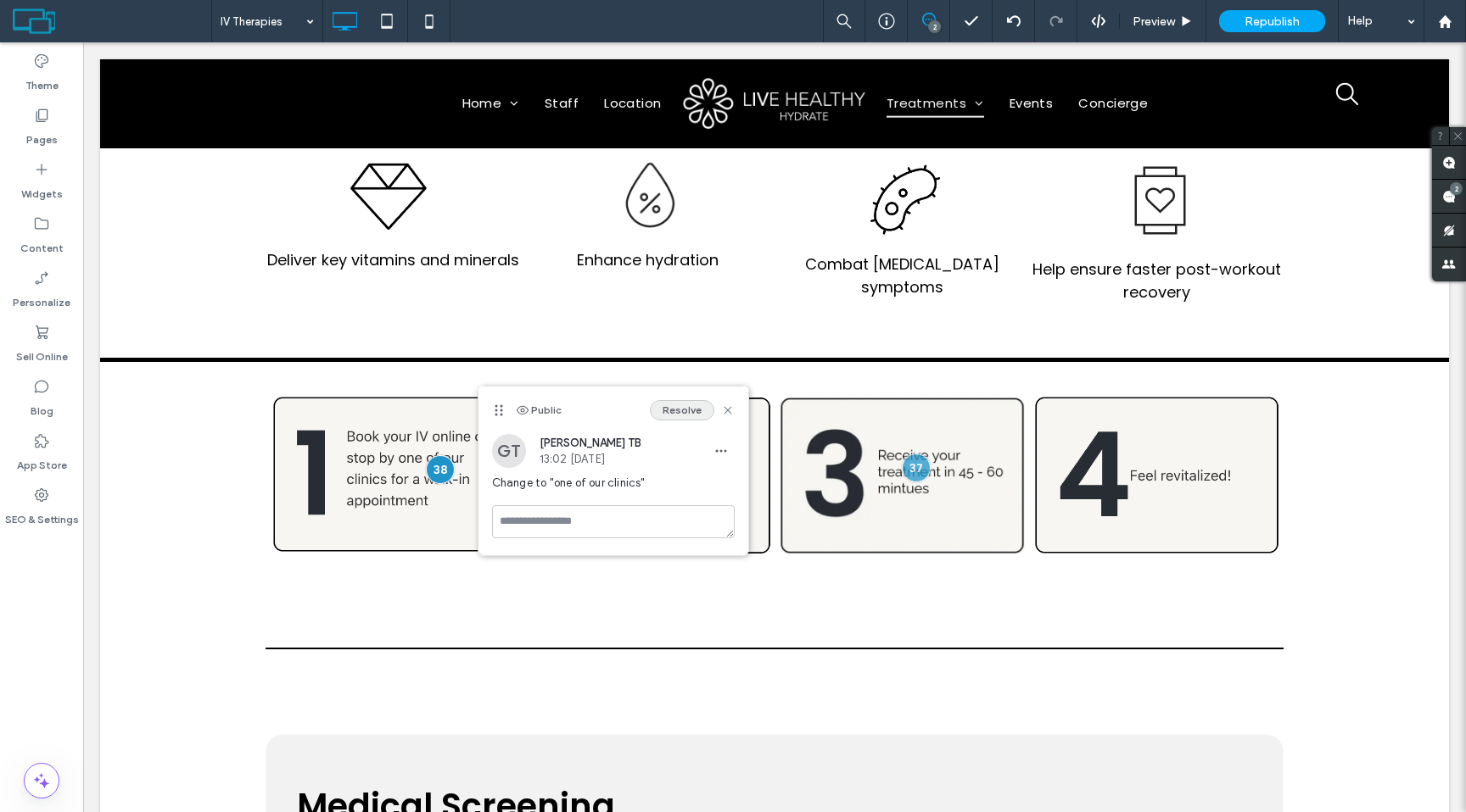
click at [678, 415] on button "Resolve" at bounding box center [682, 410] width 65 height 21
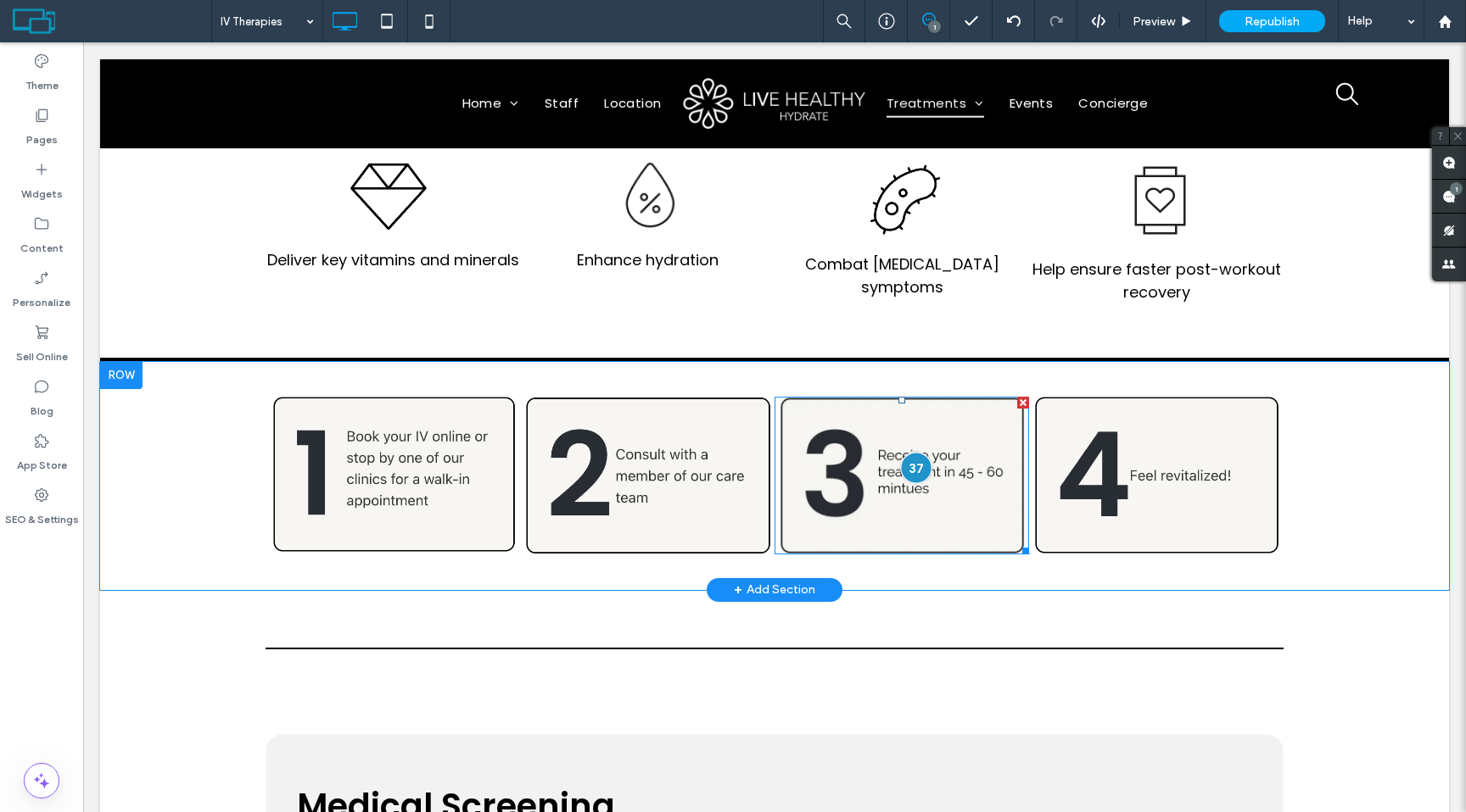
click at [920, 468] on div at bounding box center [915, 467] width 31 height 31
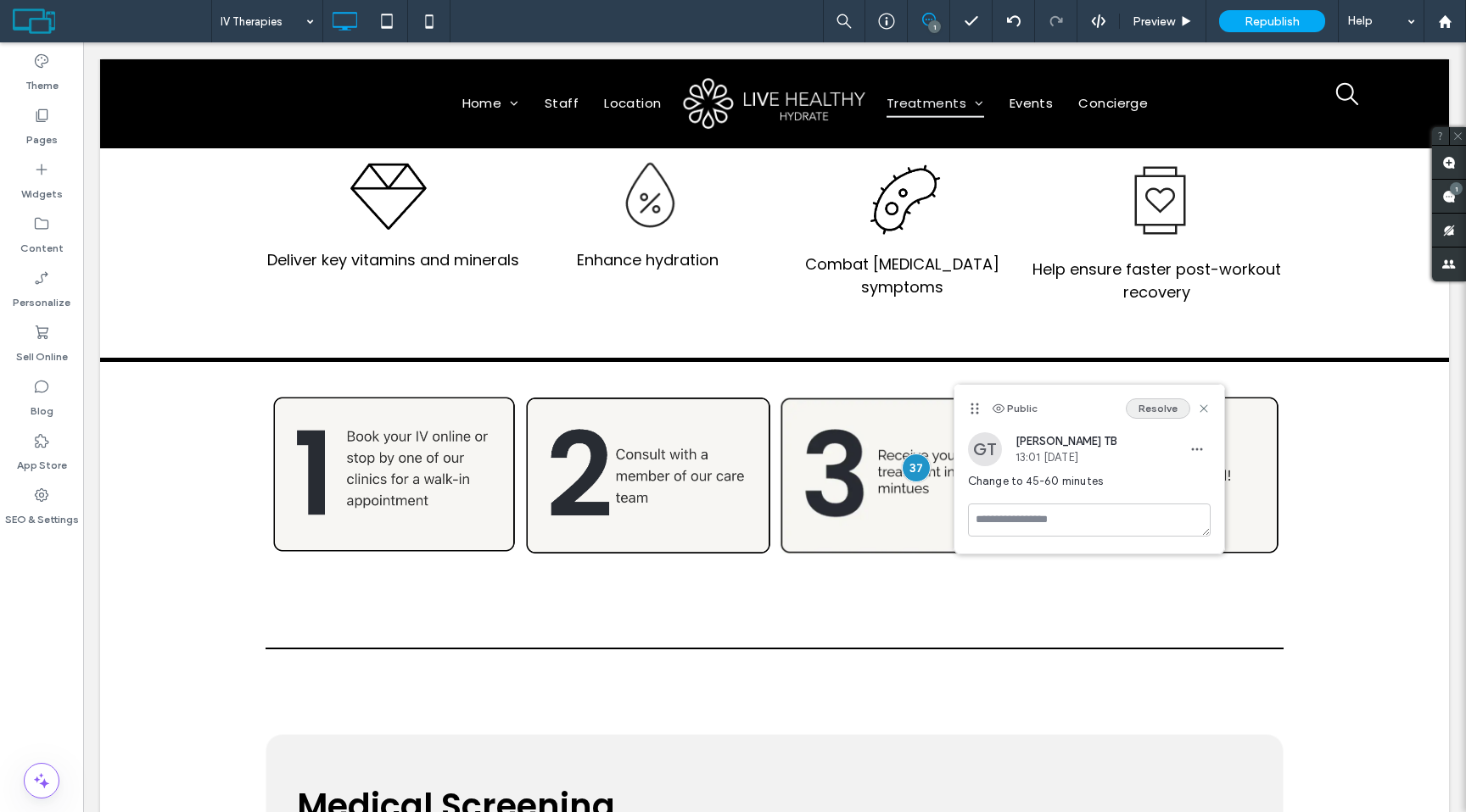
click at [1167, 401] on button "Resolve" at bounding box center [1158, 409] width 65 height 21
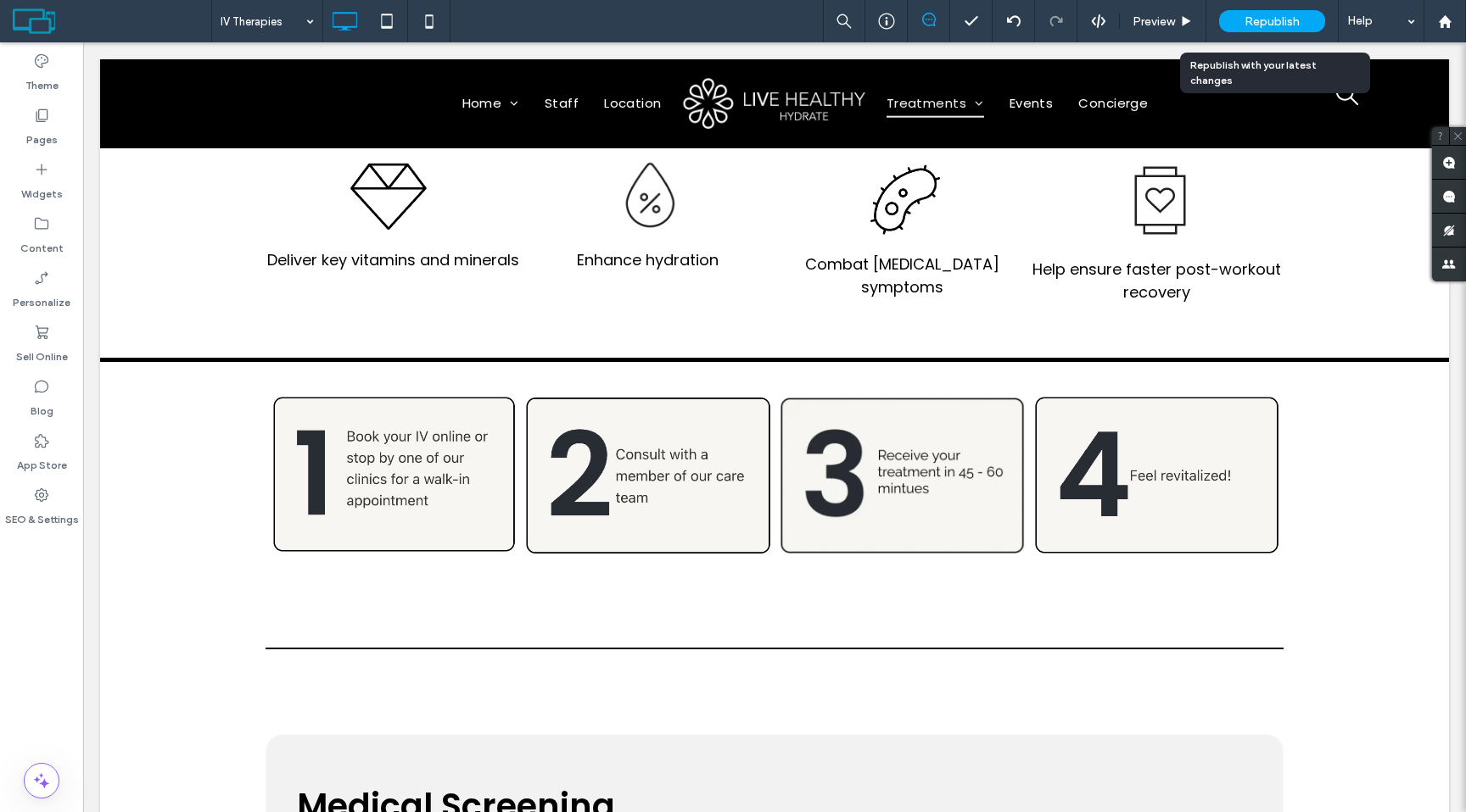
click at [1262, 25] on span "Republish" at bounding box center [1271, 22] width 55 height 14
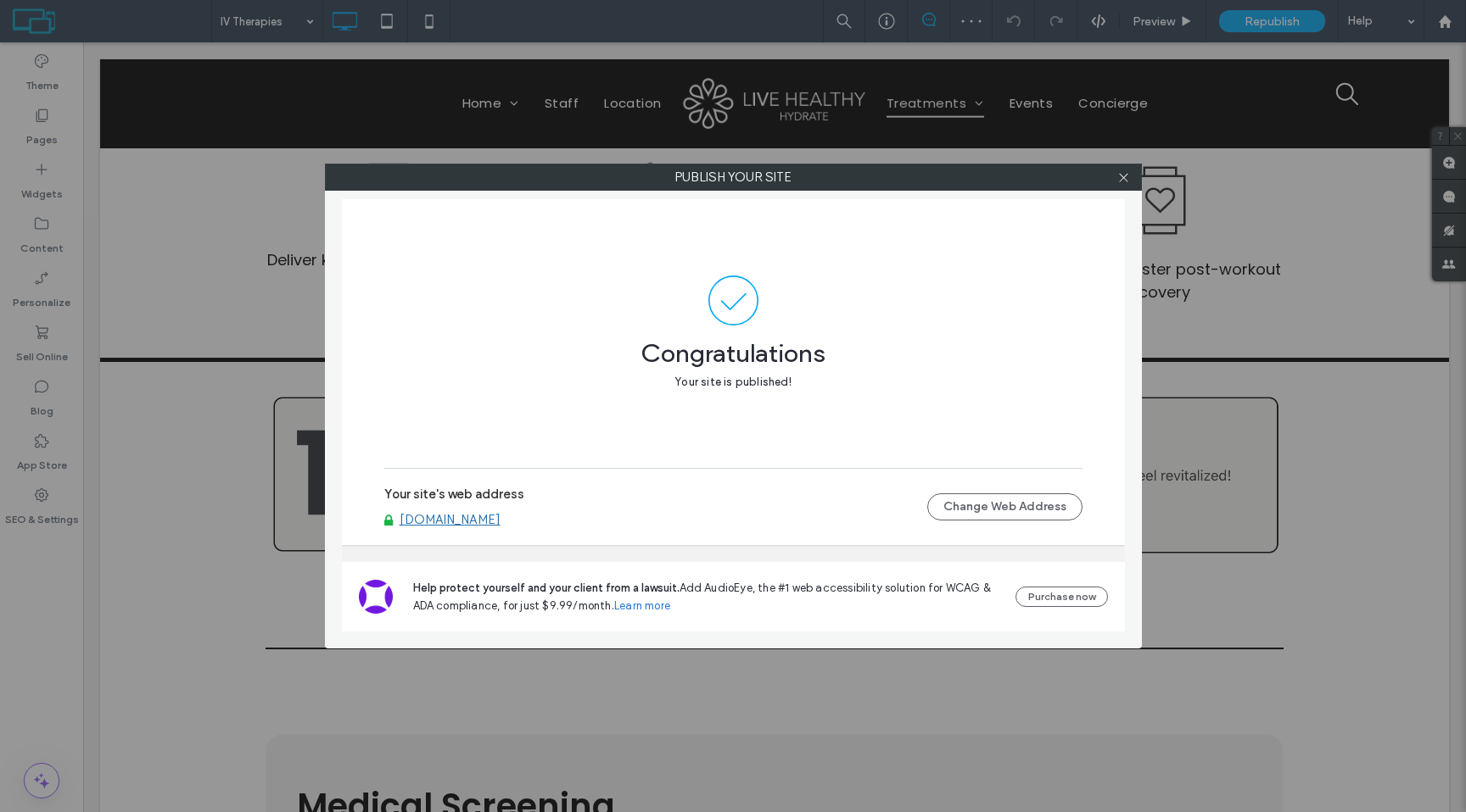
click at [1130, 177] on div at bounding box center [1123, 177] width 25 height 25
click at [1122, 177] on icon at bounding box center [1123, 177] width 13 height 13
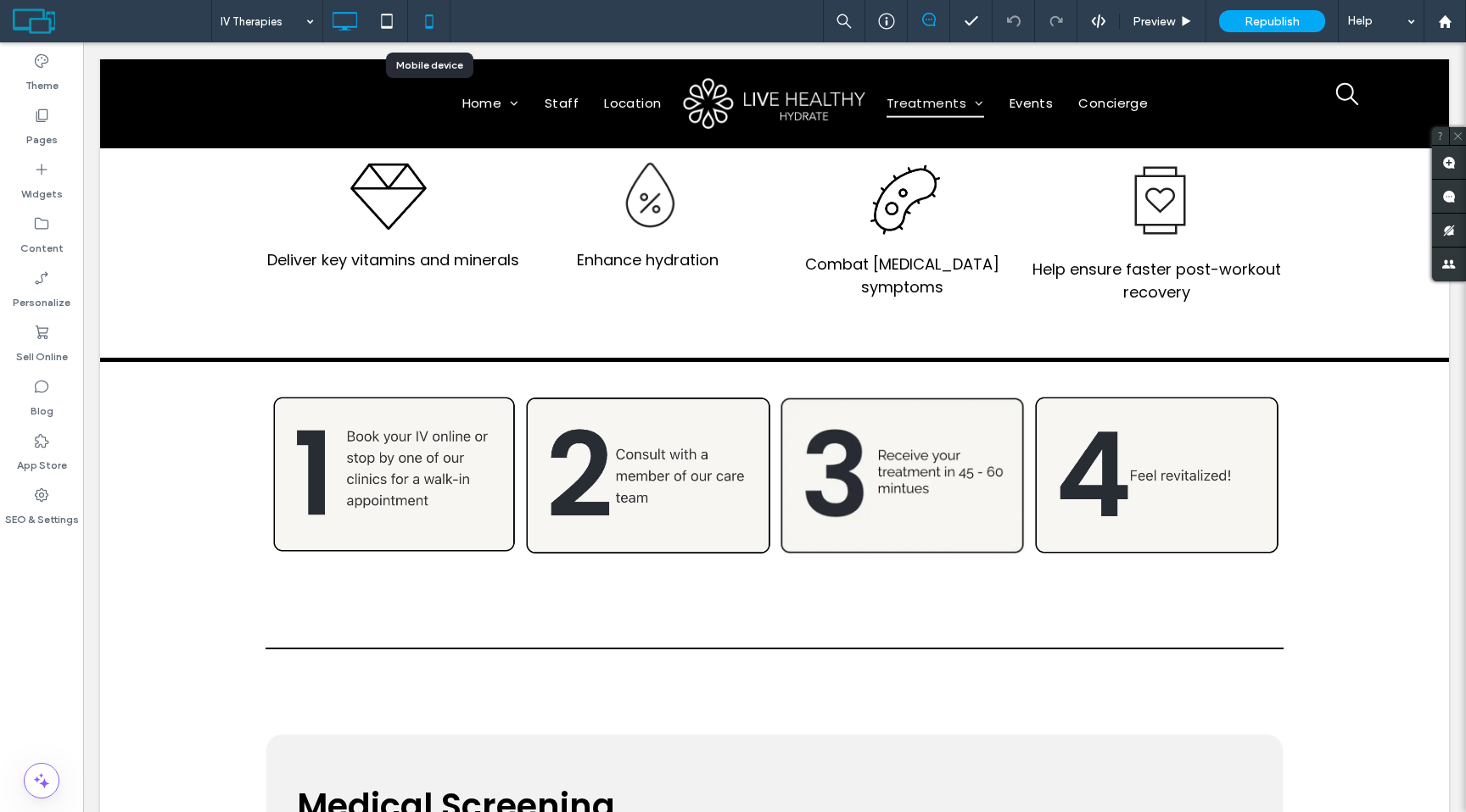
click at [431, 32] on icon at bounding box center [429, 22] width 34 height 34
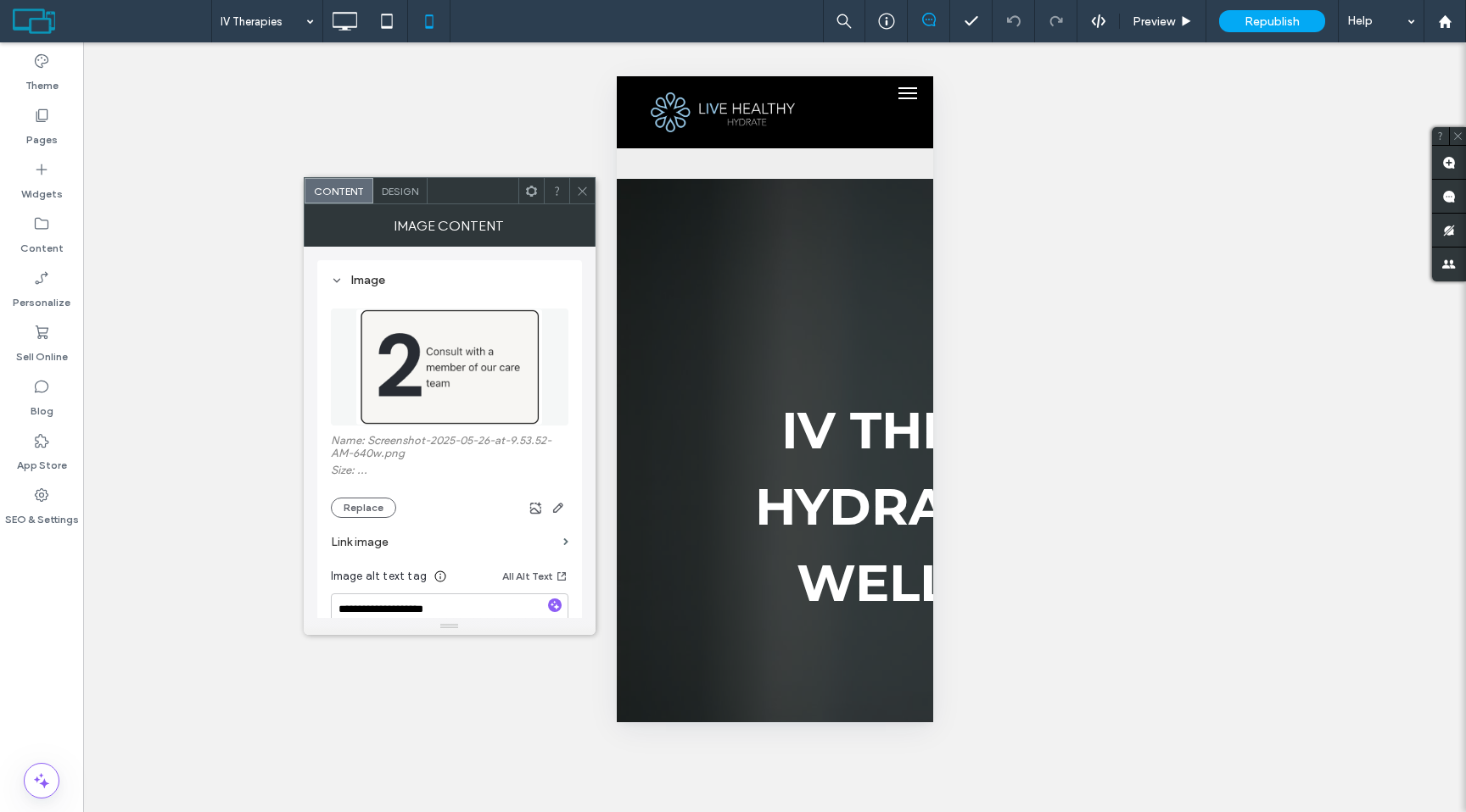
click at [576, 196] on icon at bounding box center [582, 191] width 13 height 13
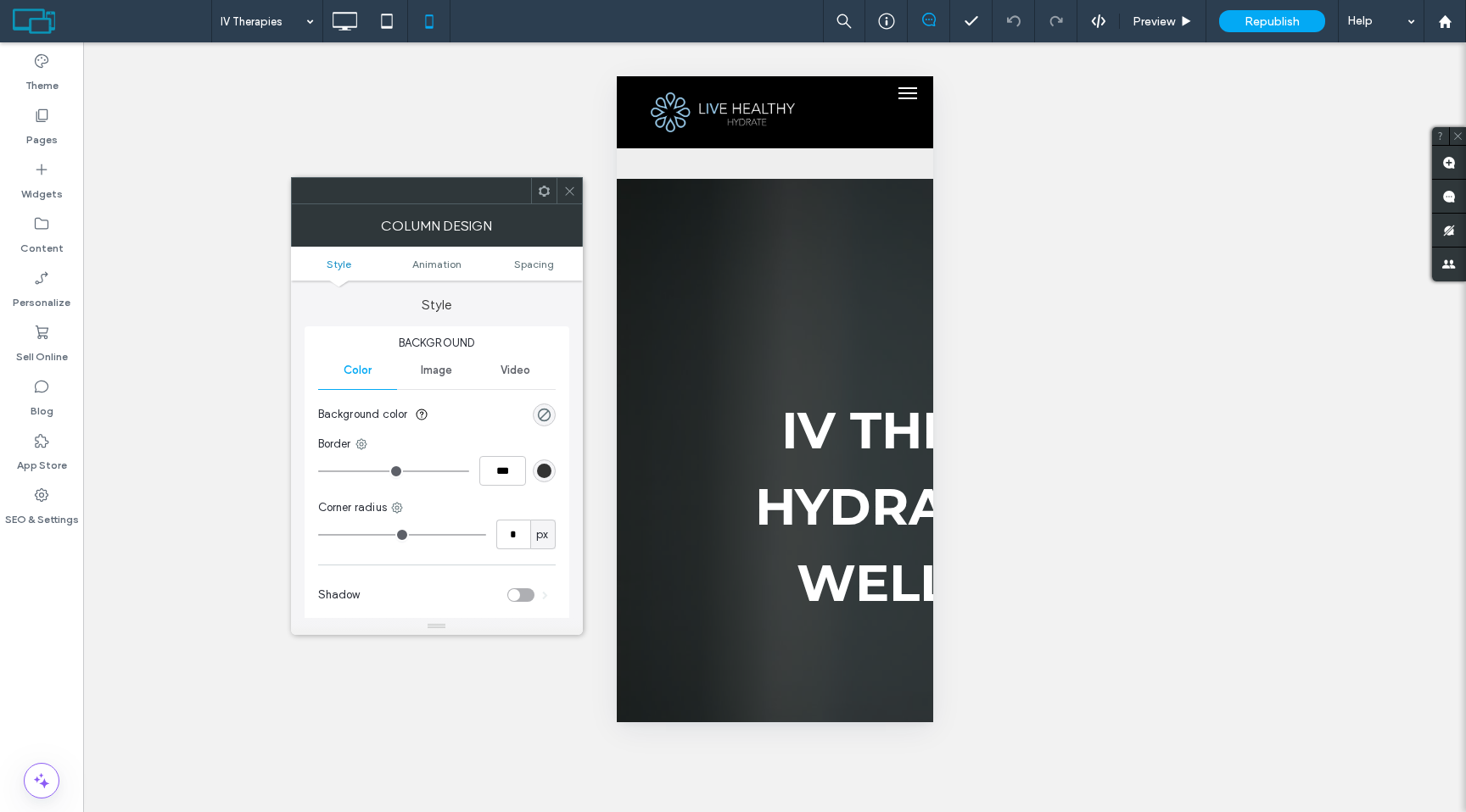
click at [571, 196] on icon at bounding box center [569, 191] width 13 height 13
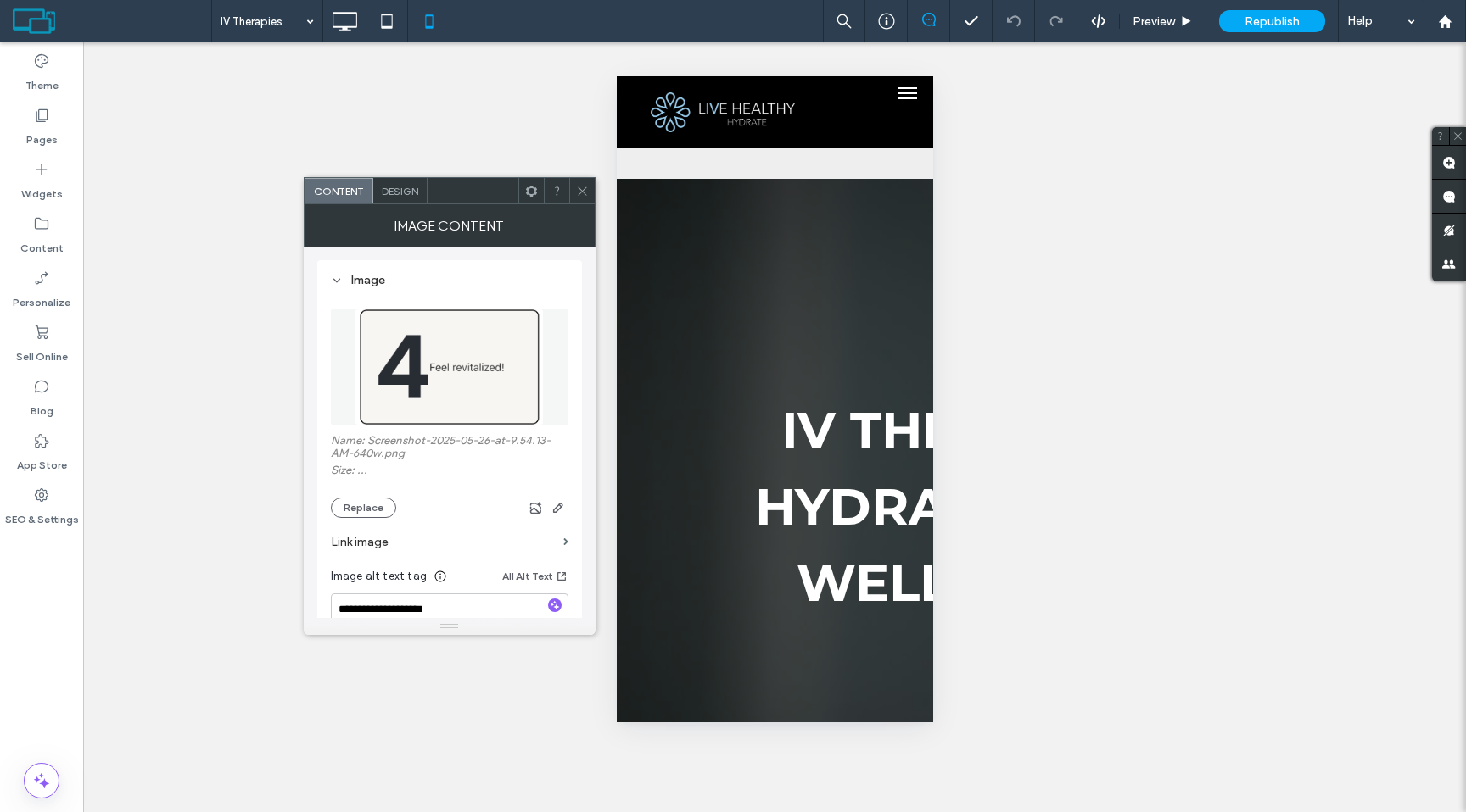
click at [576, 197] on span at bounding box center [582, 191] width 13 height 25
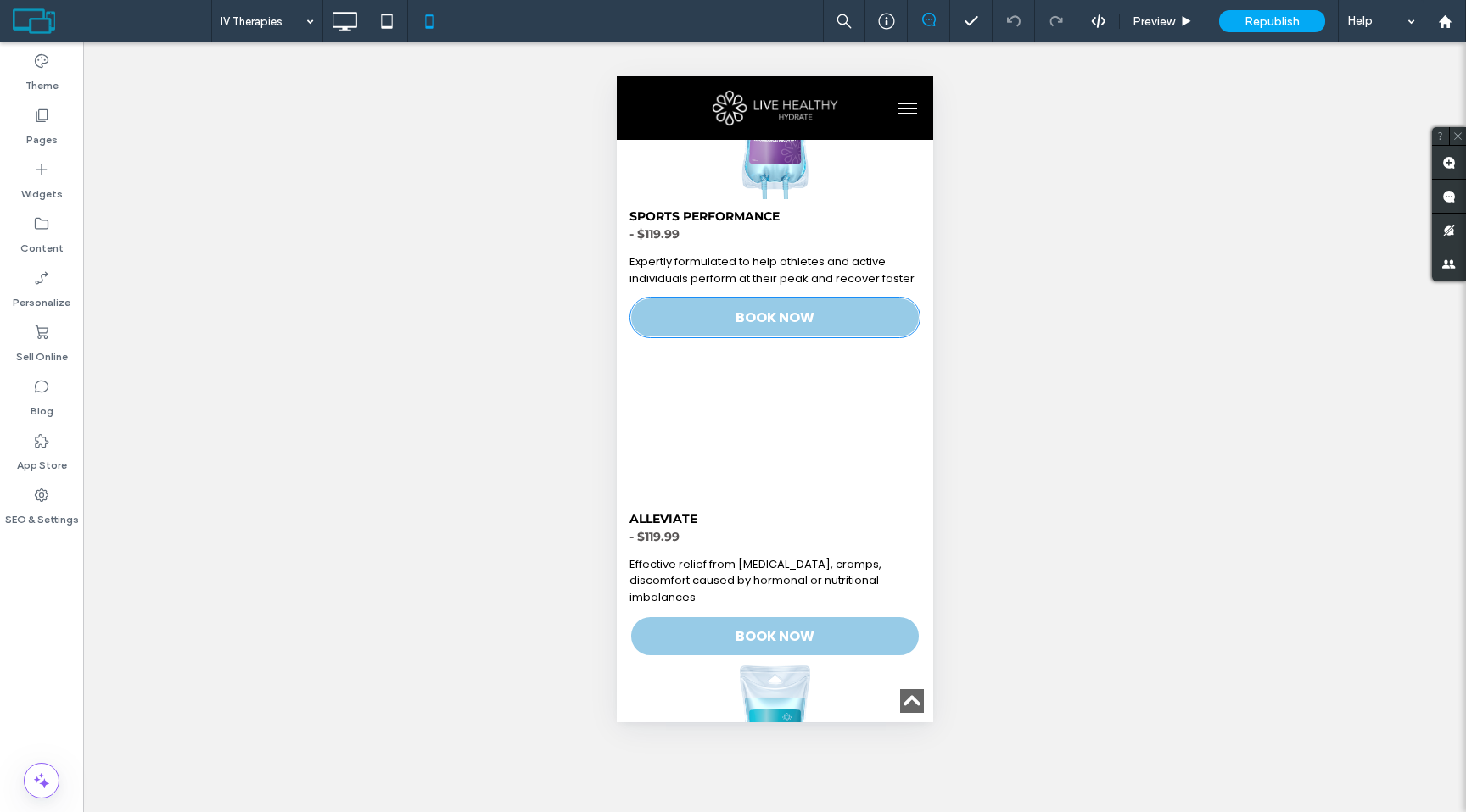
scroll to position [3064, 0]
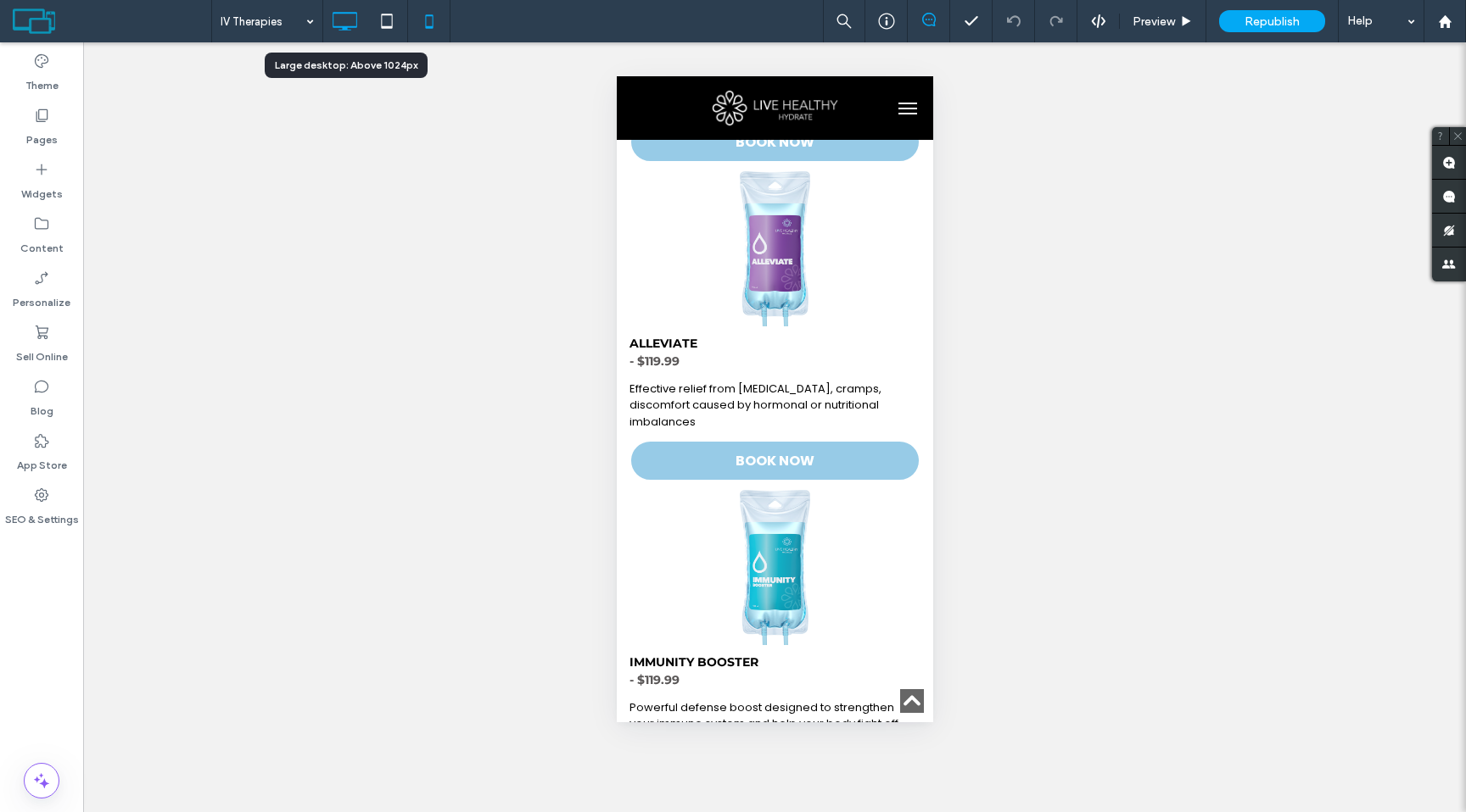
click at [359, 36] on icon at bounding box center [344, 22] width 34 height 34
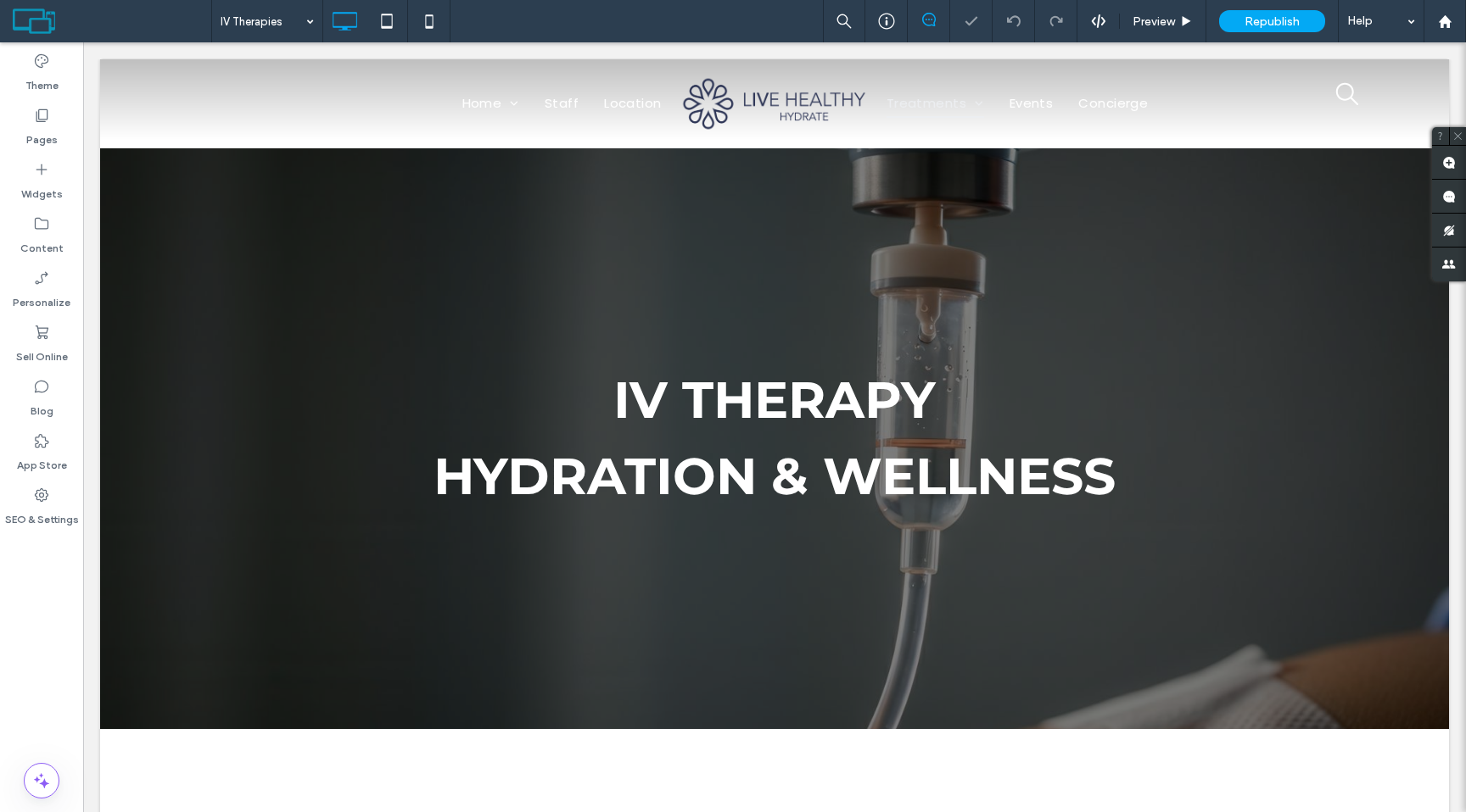
scroll to position [0, 0]
click at [1448, 36] on div at bounding box center [1444, 21] width 42 height 42
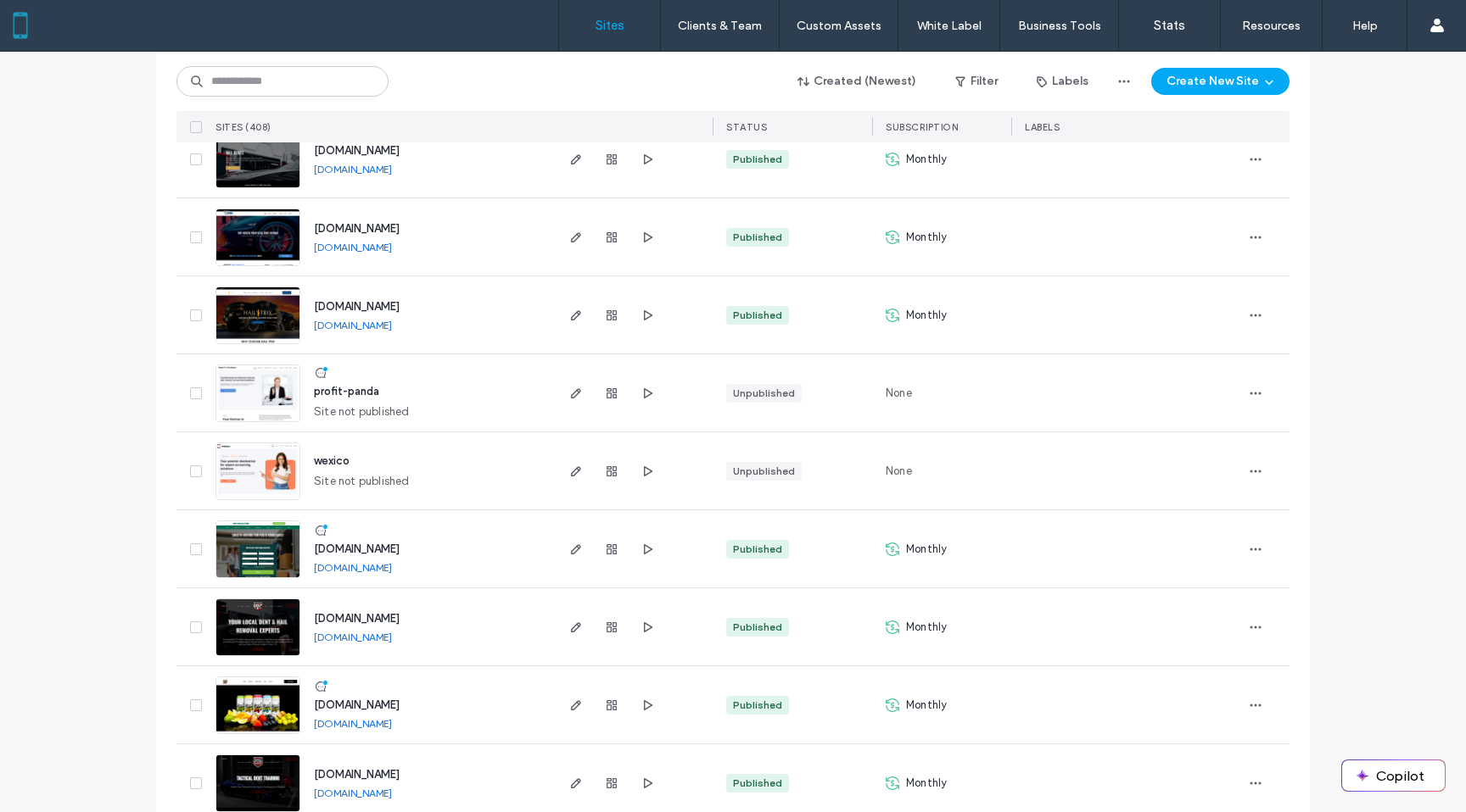
scroll to position [840, 0]
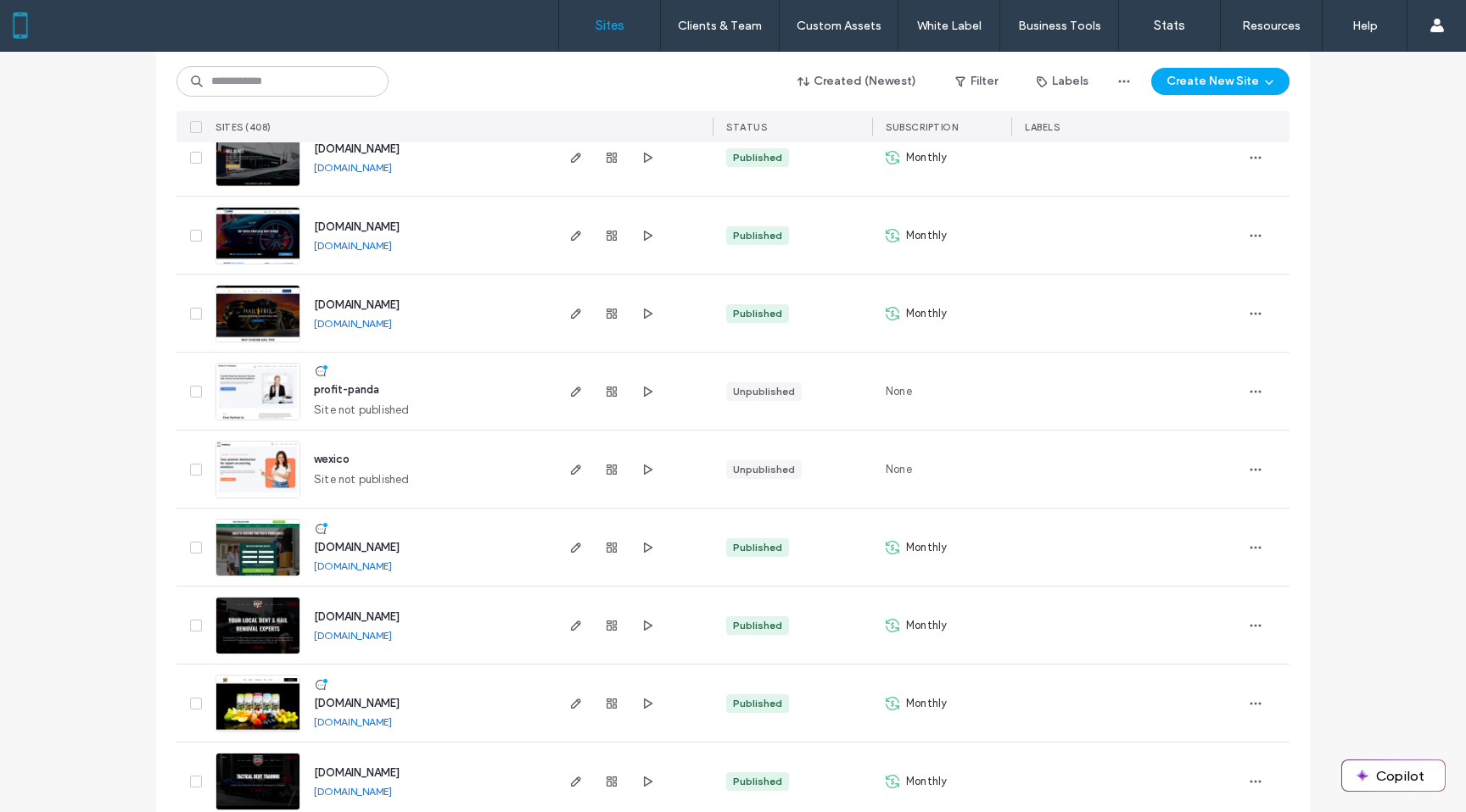
click at [271, 539] on img at bounding box center [257, 577] width 83 height 116
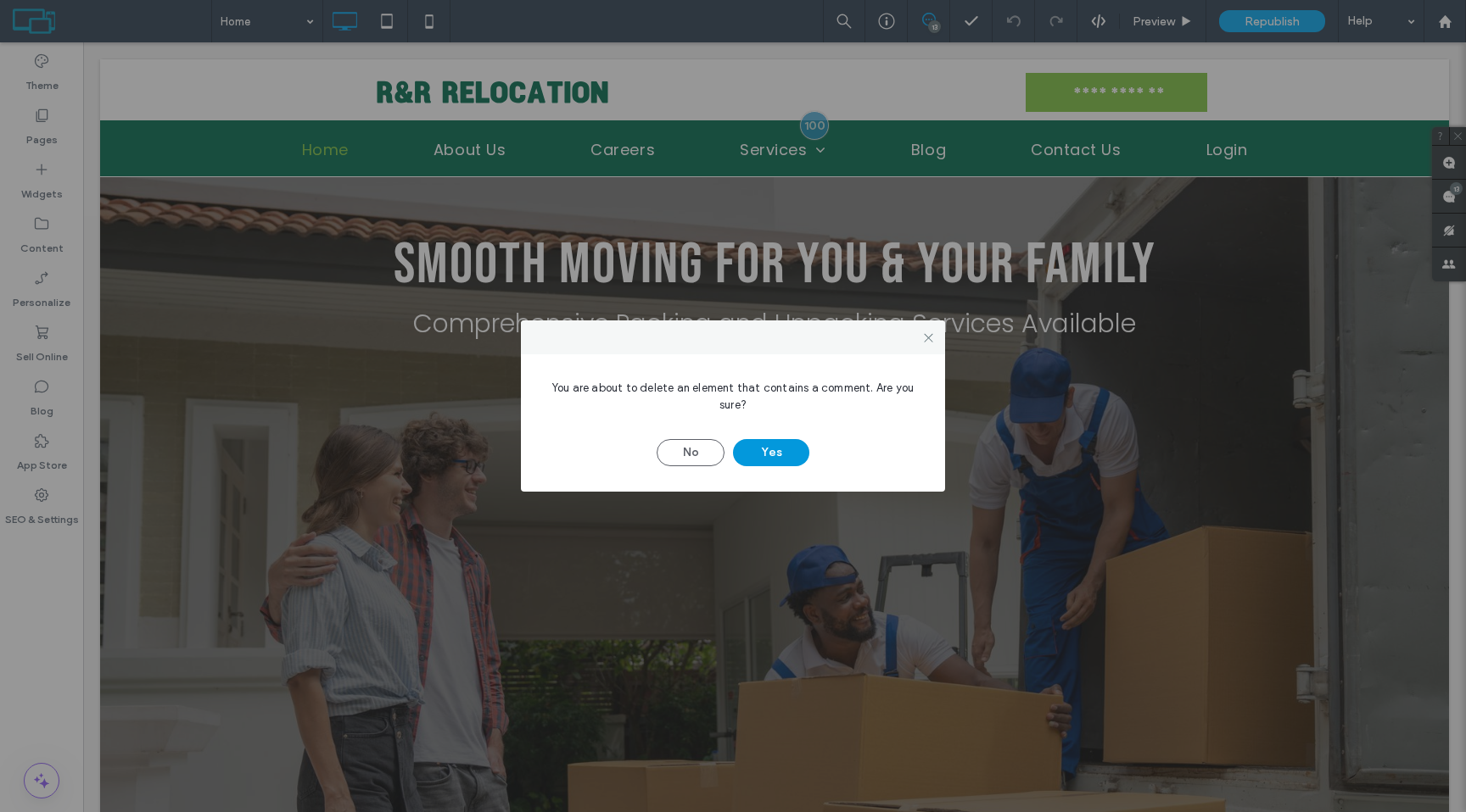
click at [776, 454] on button "Yes" at bounding box center [770, 453] width 76 height 27
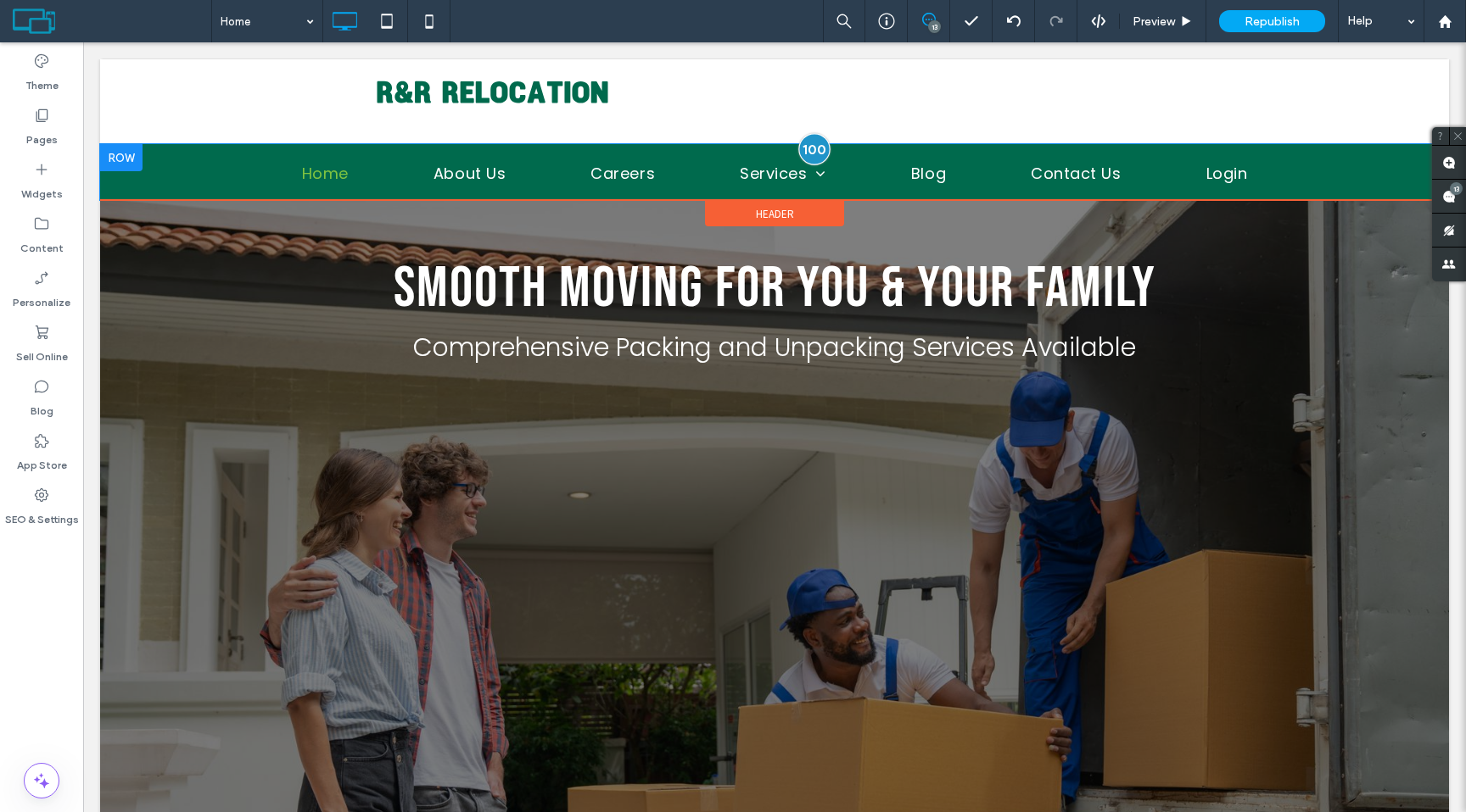
click at [811, 146] on div at bounding box center [813, 149] width 31 height 31
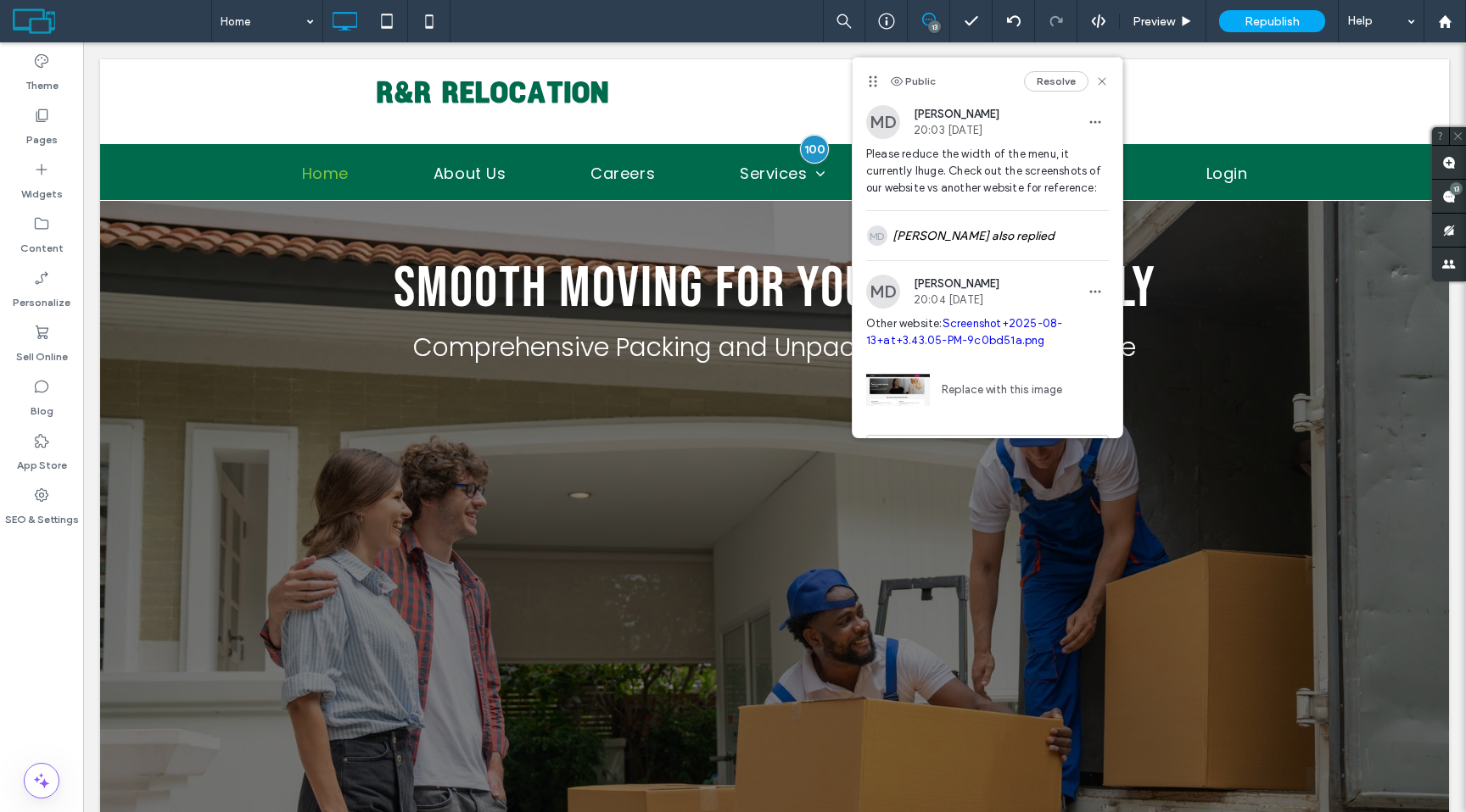
click at [962, 337] on link "Screenshot+2025-08-13+at+3.43.05-PM-9c0bd51a.png" at bounding box center [964, 332] width 196 height 30
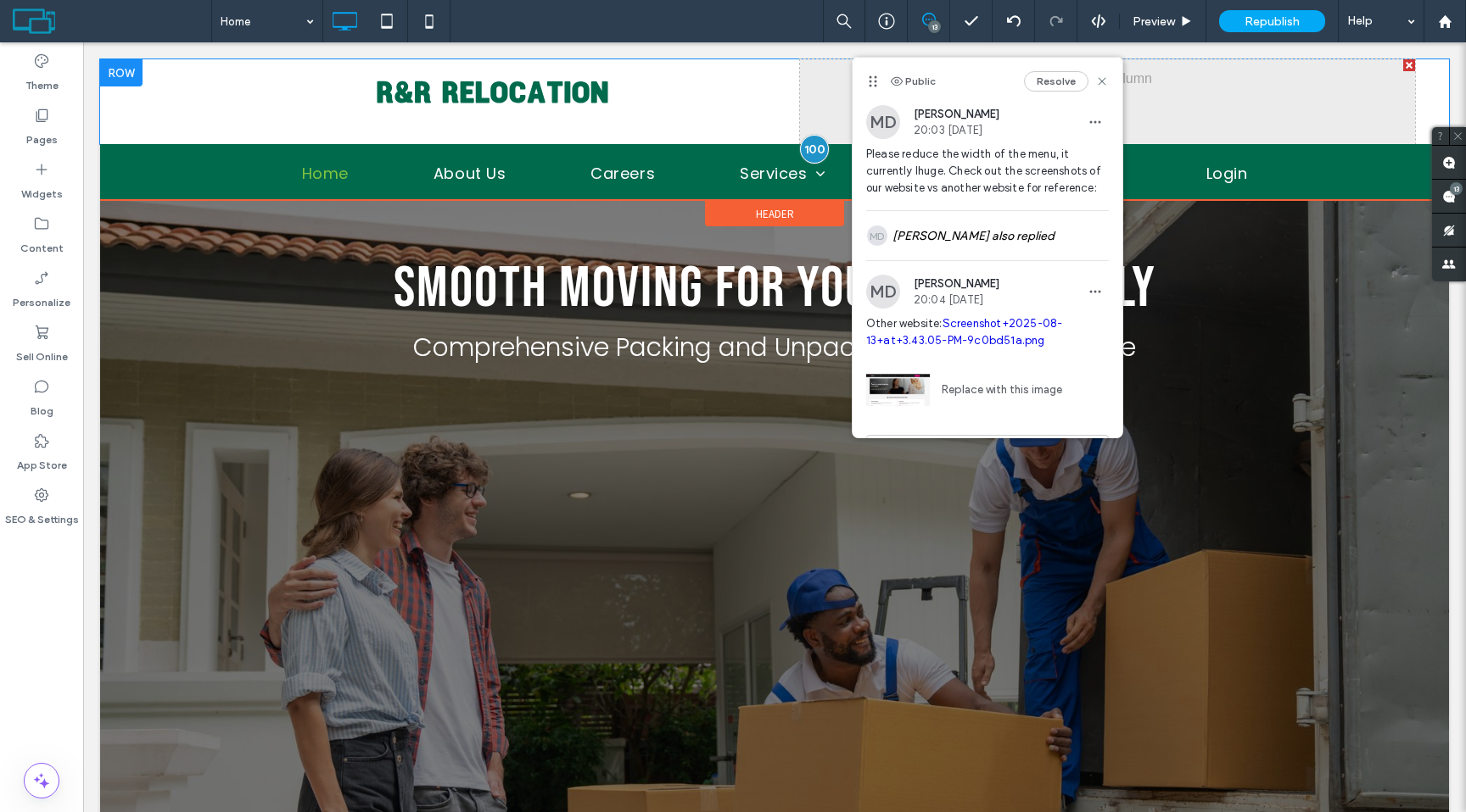
click at [760, 104] on div "Click To Paste" at bounding box center [492, 101] width 615 height 85
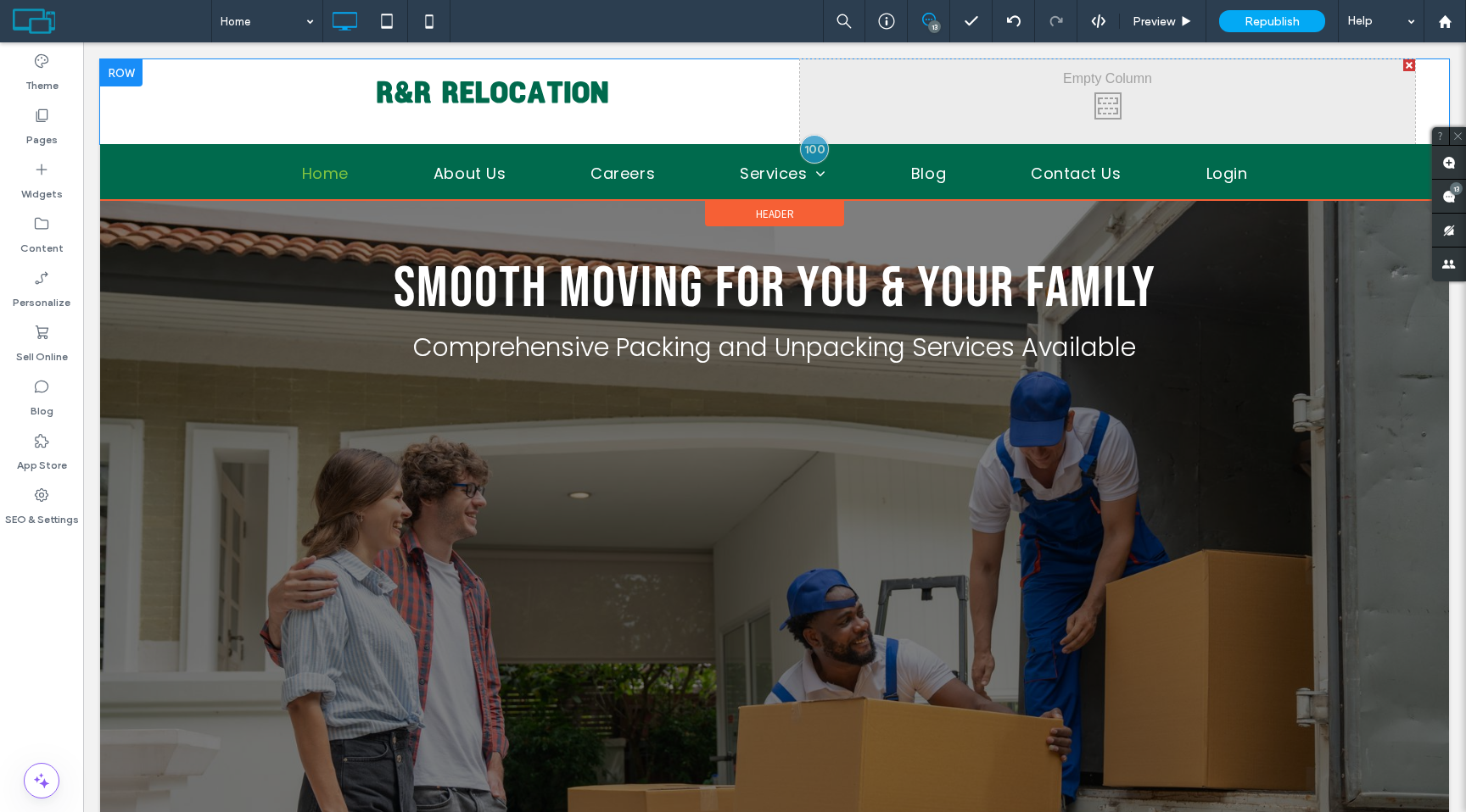
click at [1412, 65] on div at bounding box center [1409, 65] width 12 height 12
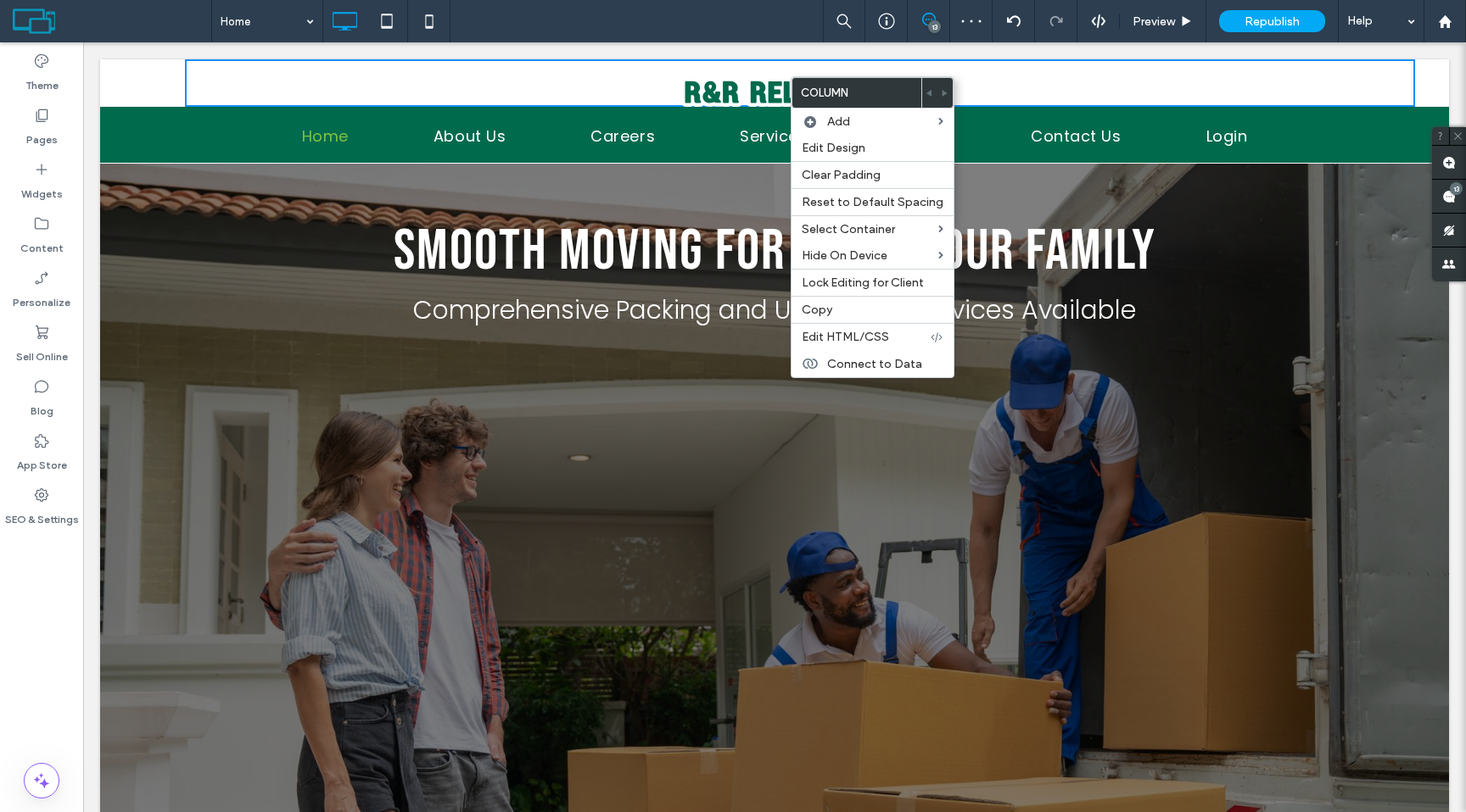
click at [614, 60] on div "Click To Paste" at bounding box center [800, 82] width 1230 height 48
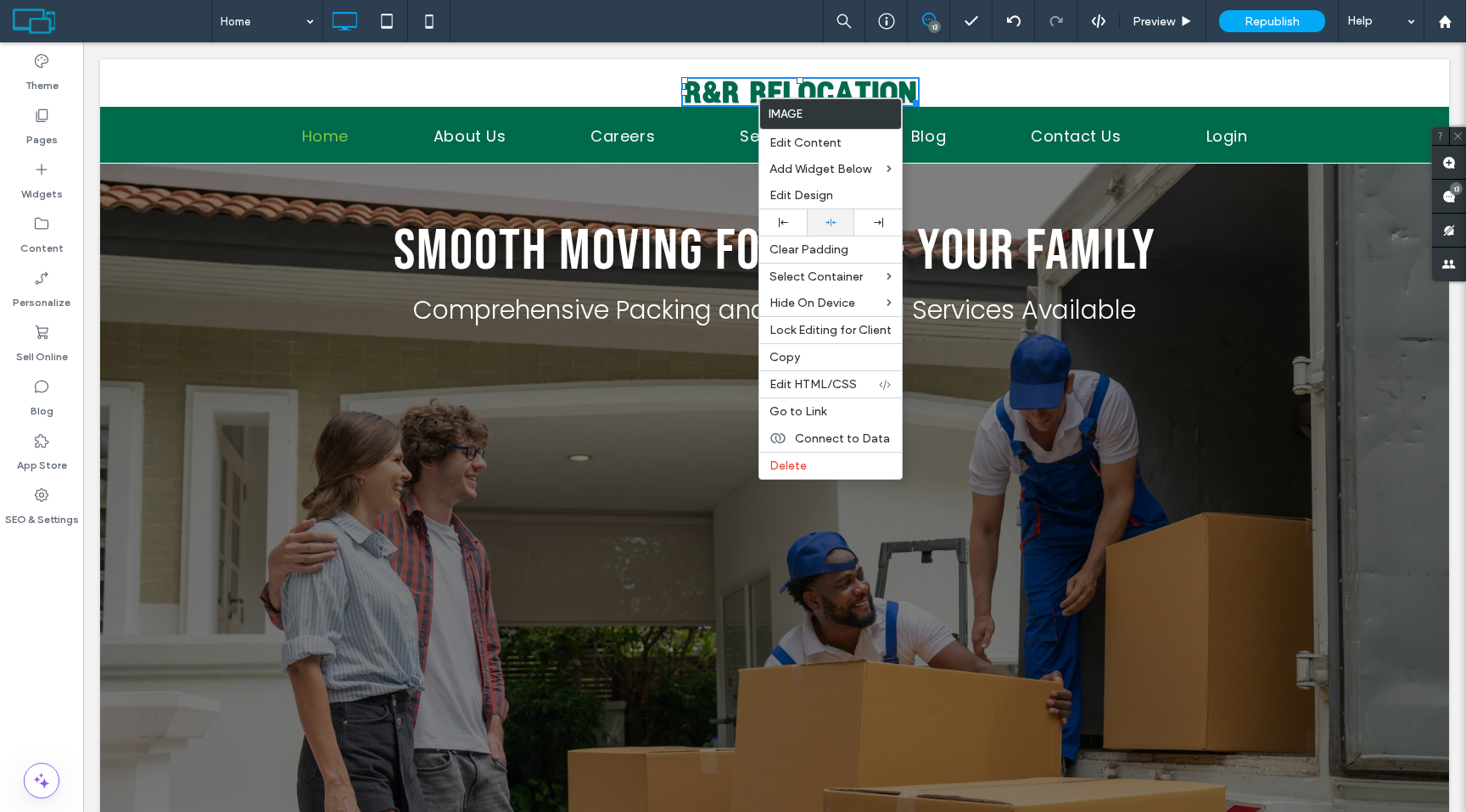
click at [834, 229] on div at bounding box center [830, 222] width 48 height 26
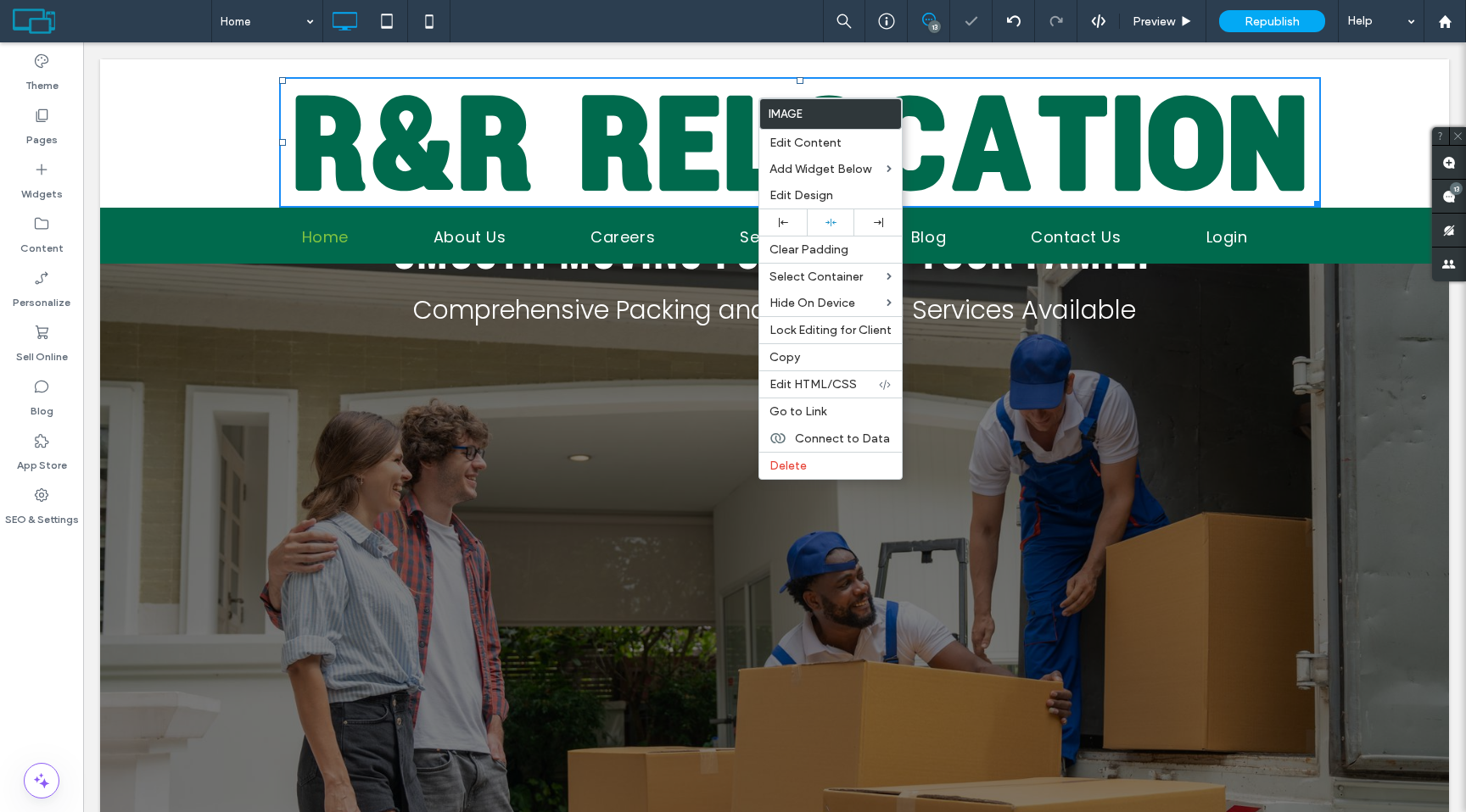
click at [239, 160] on div "Click To Paste" at bounding box center [800, 134] width 1230 height 149
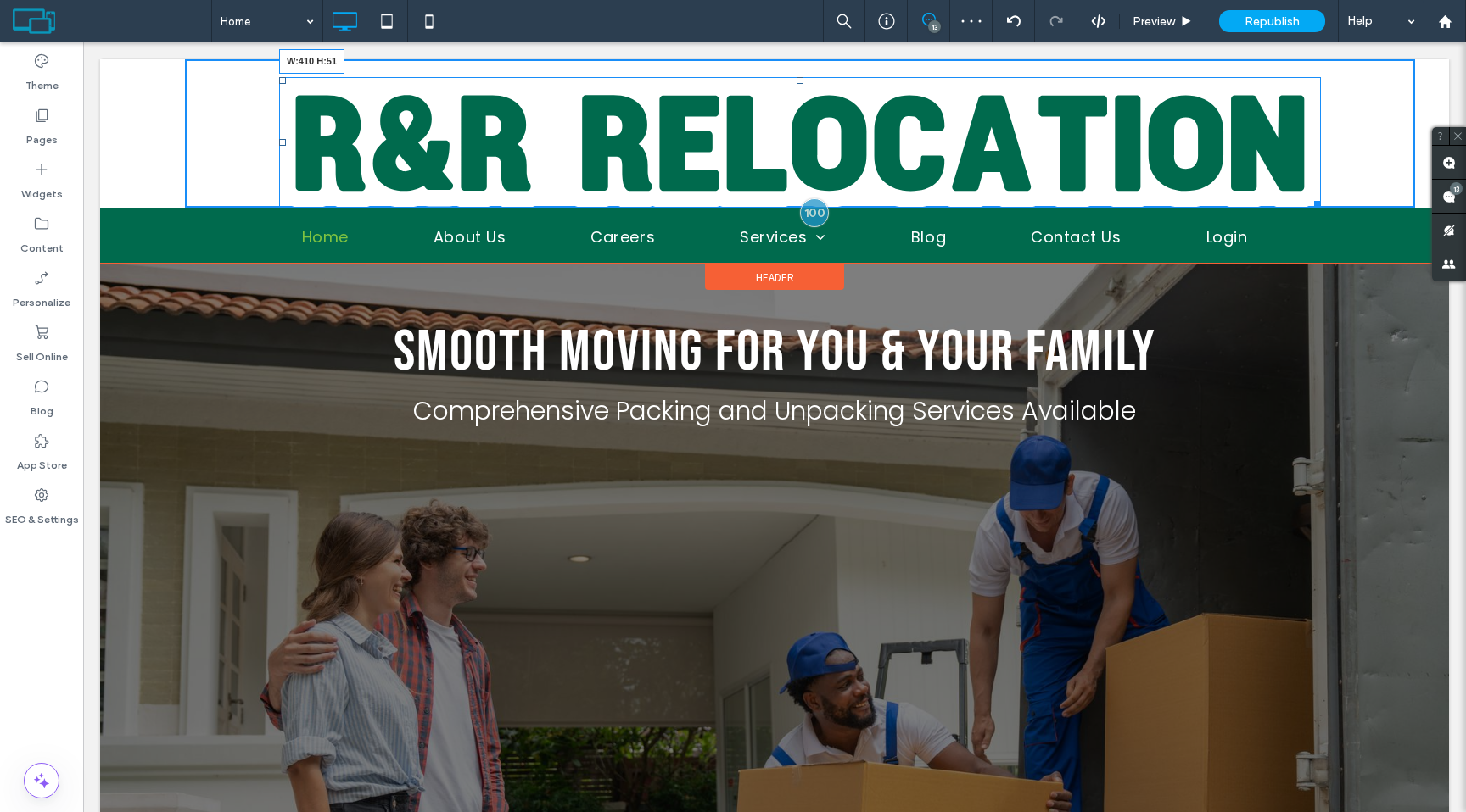
drag, startPoint x: 1314, startPoint y: 202, endPoint x: 953, endPoint y: 113, distance: 371.8
click at [1308, 195] on div at bounding box center [1314, 202] width 13 height 13
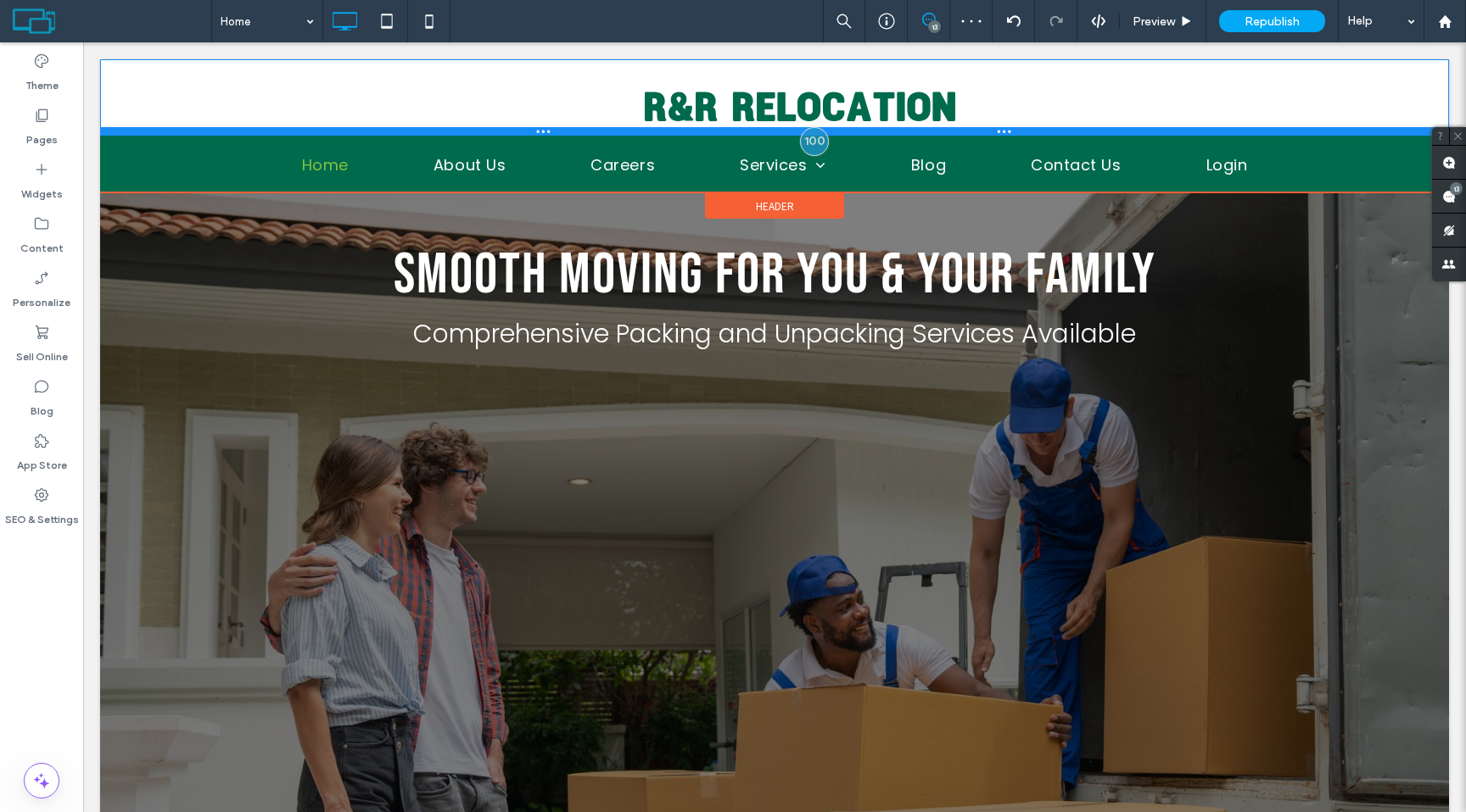
drag, startPoint x: 1011, startPoint y: 117, endPoint x: 1011, endPoint y: 139, distance: 22.0
click at [1011, 139] on div "Click To Paste Home About Us Careers Services Cross Country Moves Military Move…" at bounding box center [775, 125] width 1349 height 134
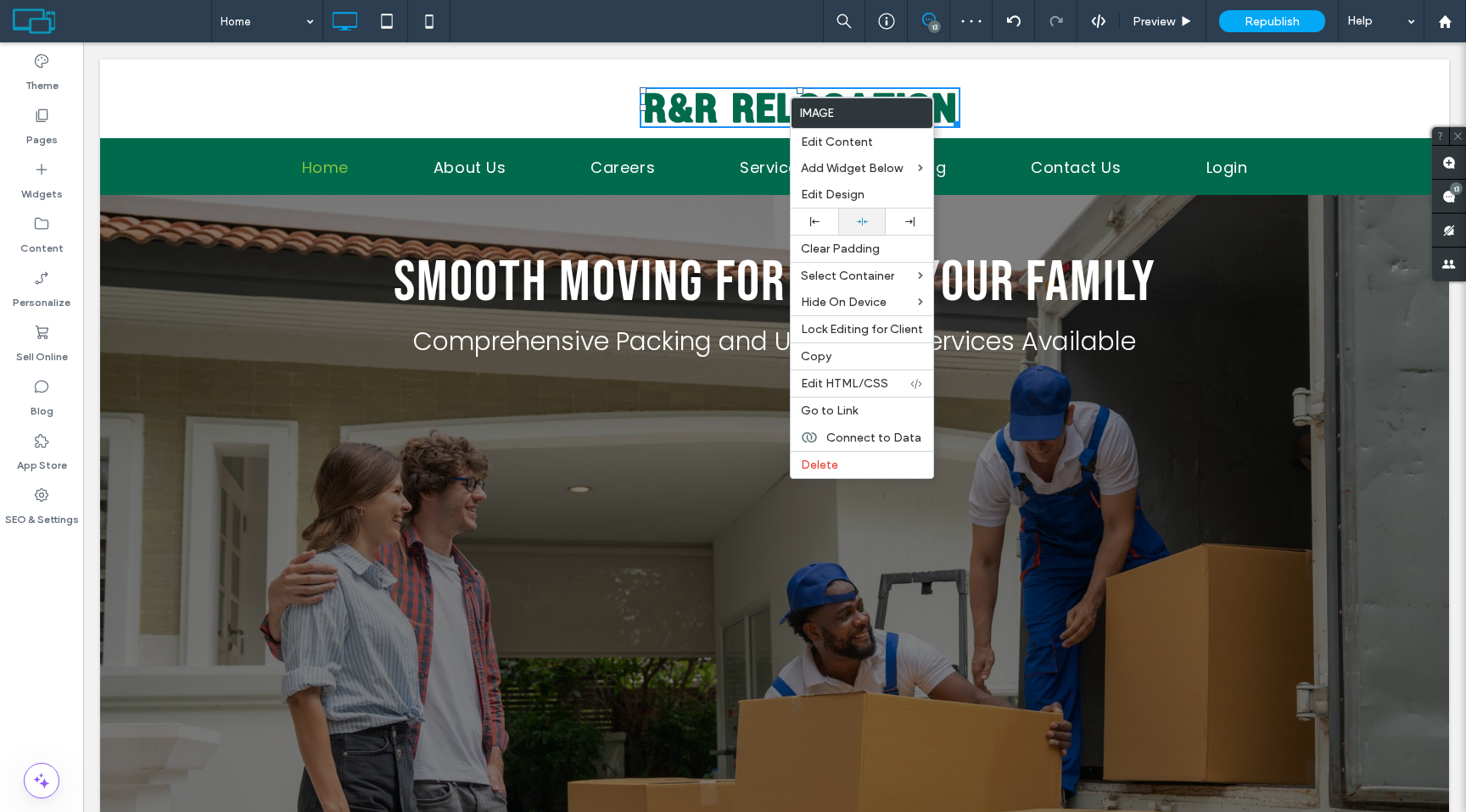
click at [849, 223] on div at bounding box center [862, 221] width 30 height 11
click at [554, 118] on div "Click To Paste" at bounding box center [800, 99] width 1230 height 57
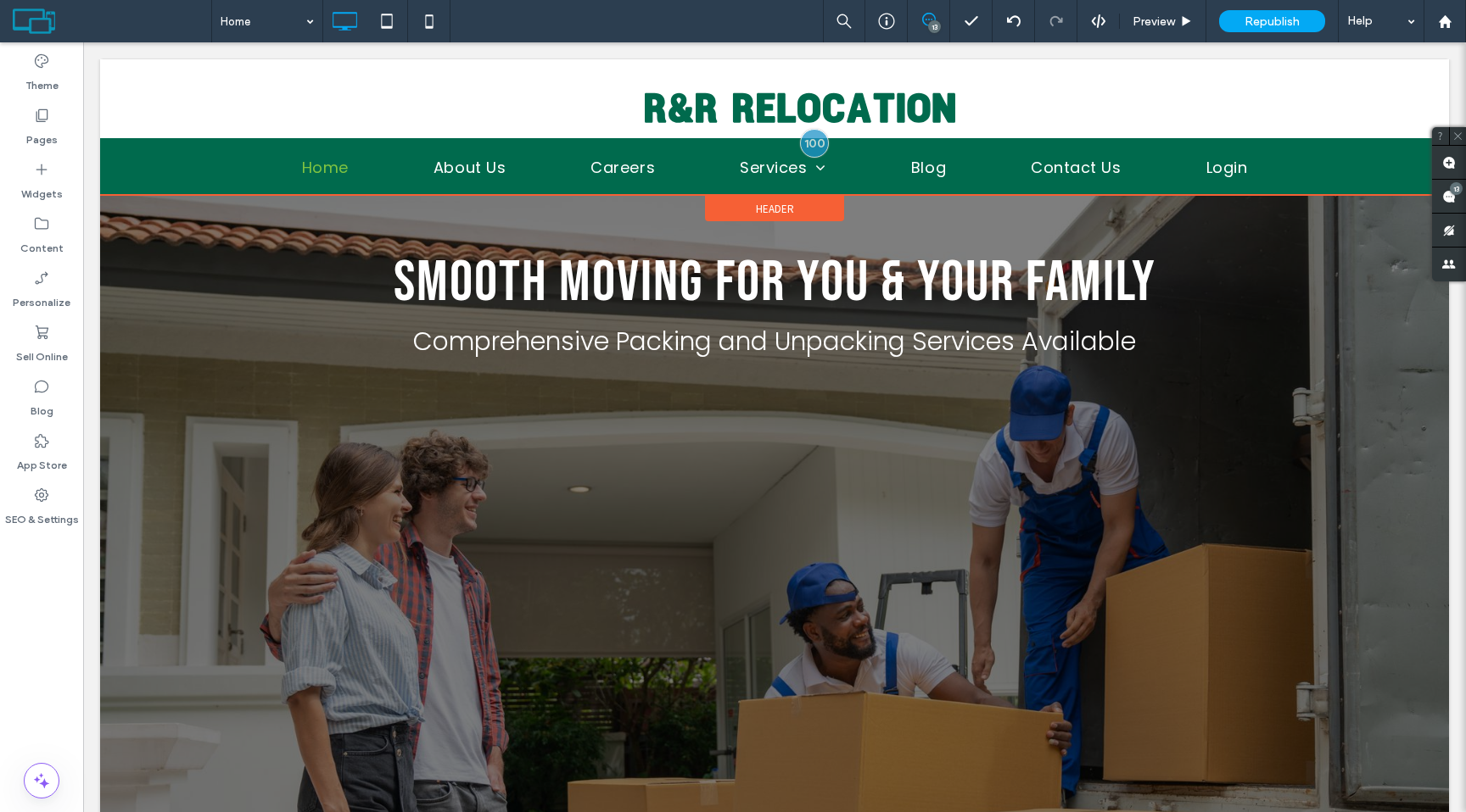
click at [756, 208] on span "Header" at bounding box center [775, 209] width 39 height 14
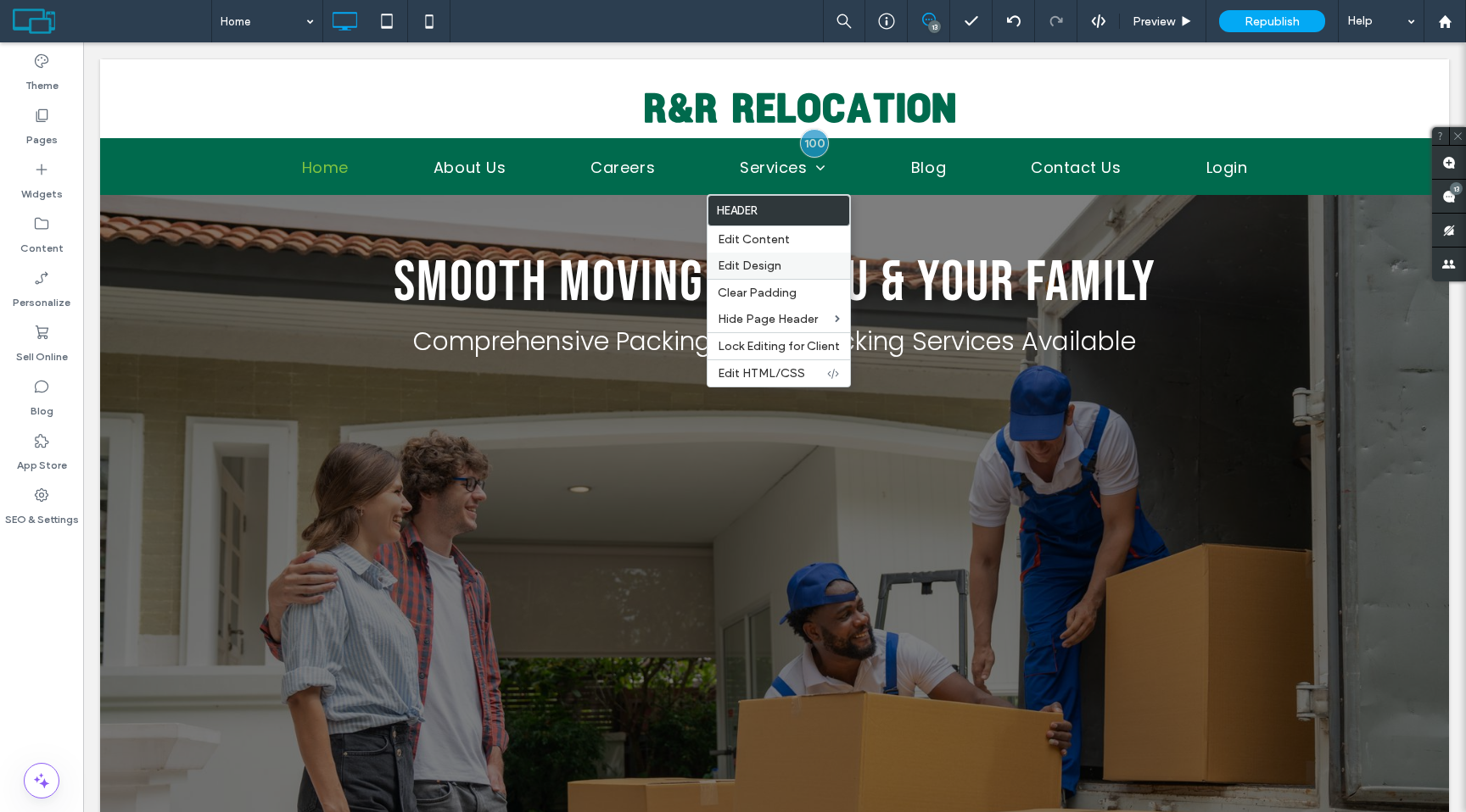
click at [749, 261] on span "Edit Design" at bounding box center [749, 266] width 64 height 14
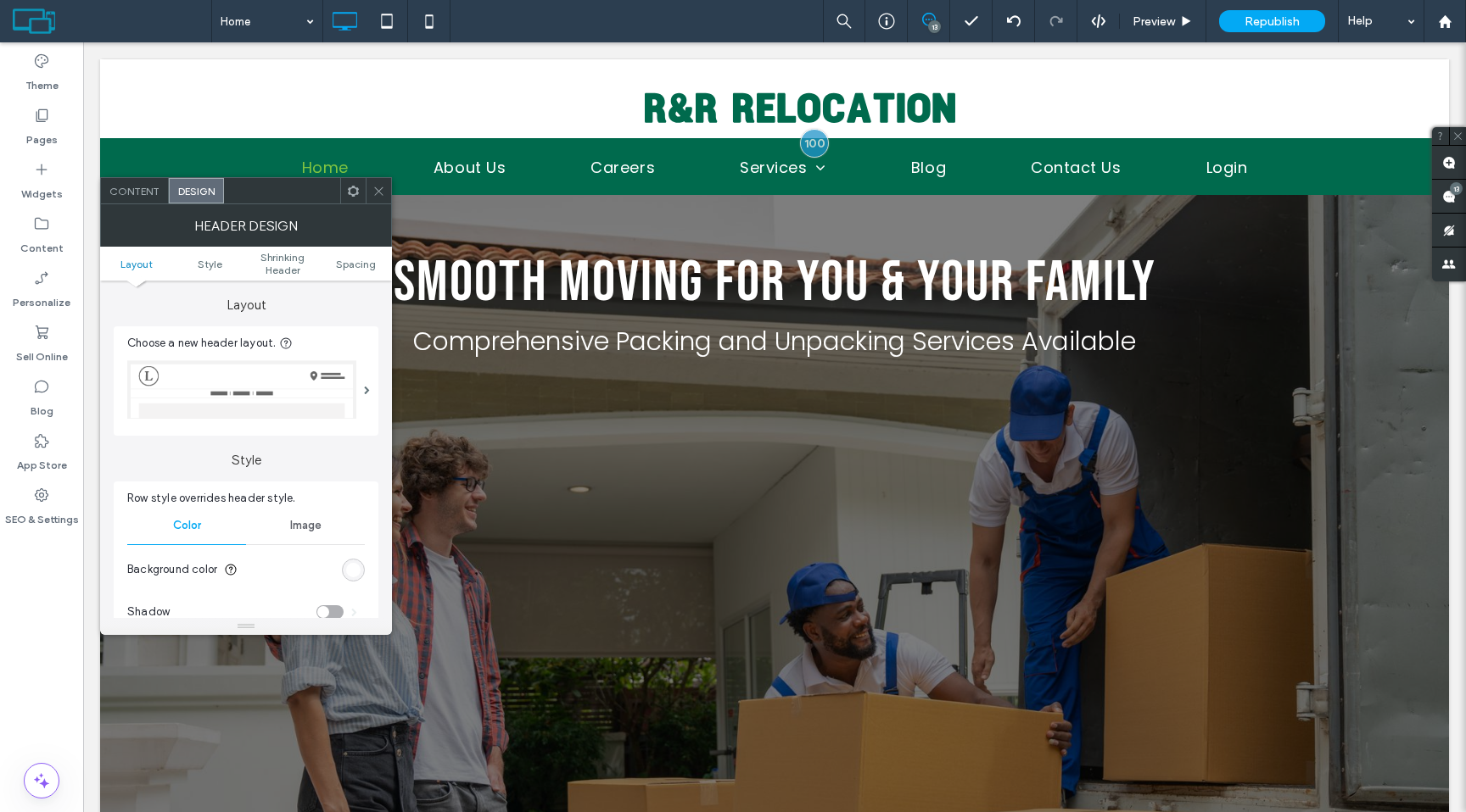
click at [322, 383] on img at bounding box center [241, 389] width 229 height 58
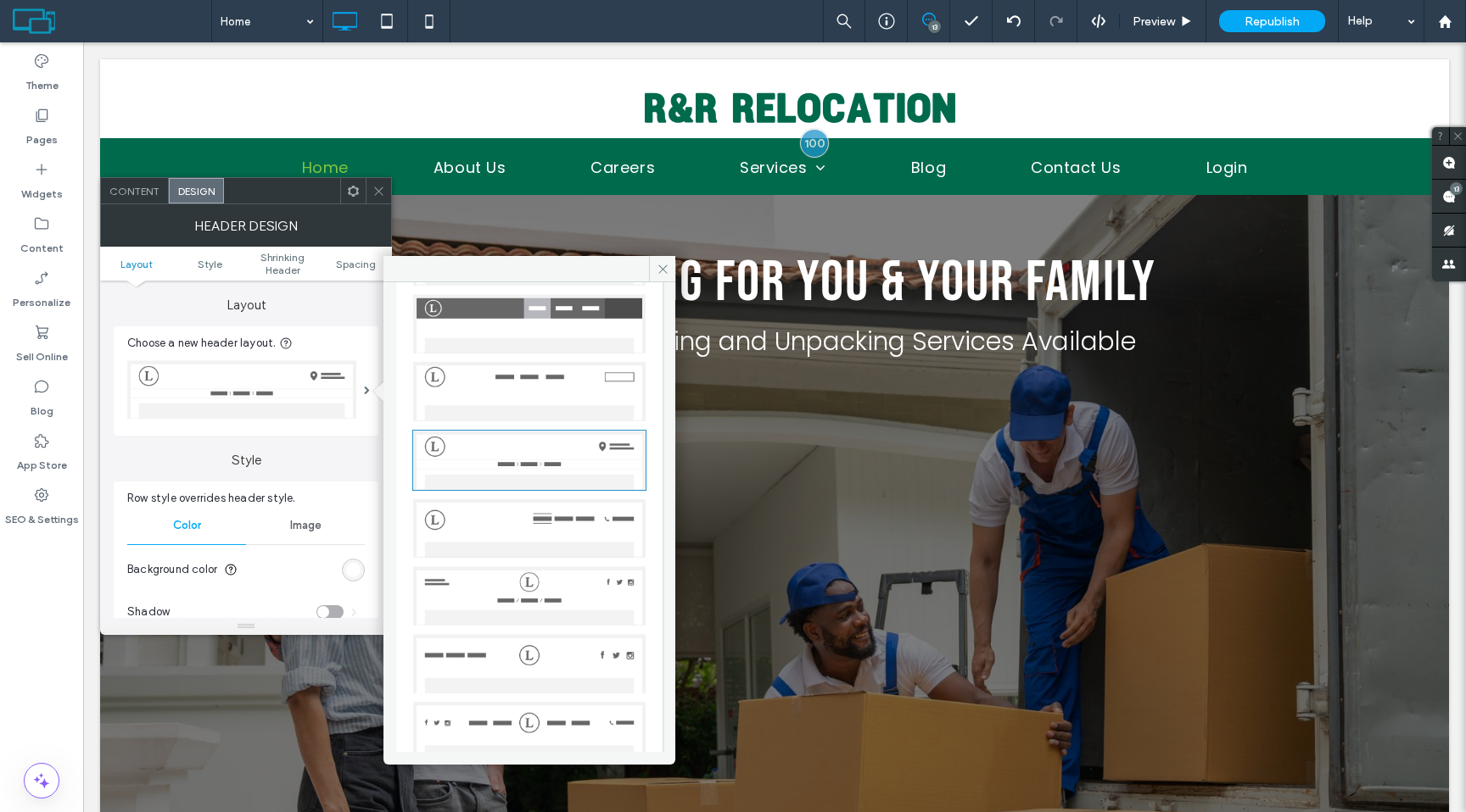
scroll to position [205, 0]
click at [533, 511] on img at bounding box center [529, 527] width 232 height 59
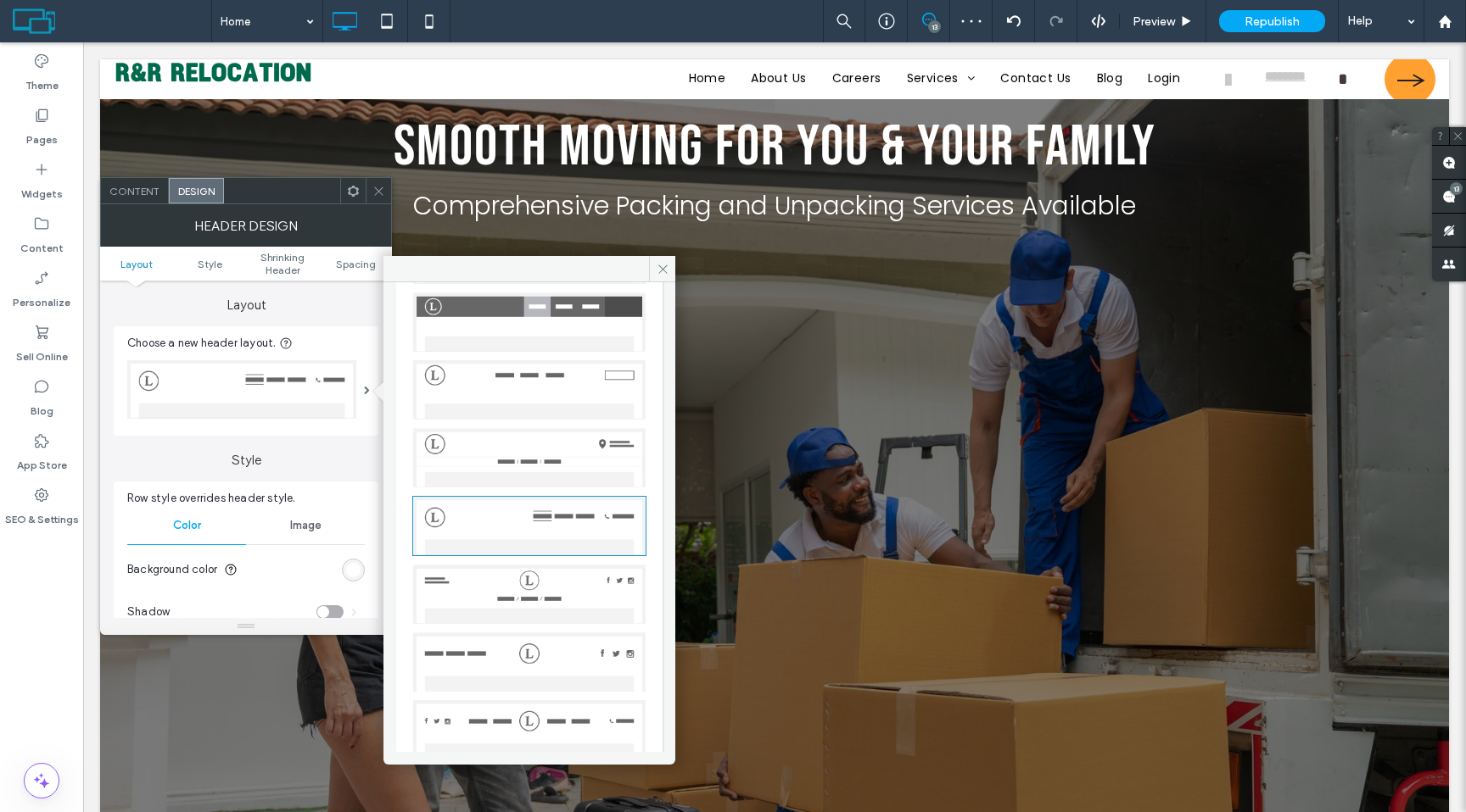
click at [371, 190] on div at bounding box center [378, 191] width 25 height 25
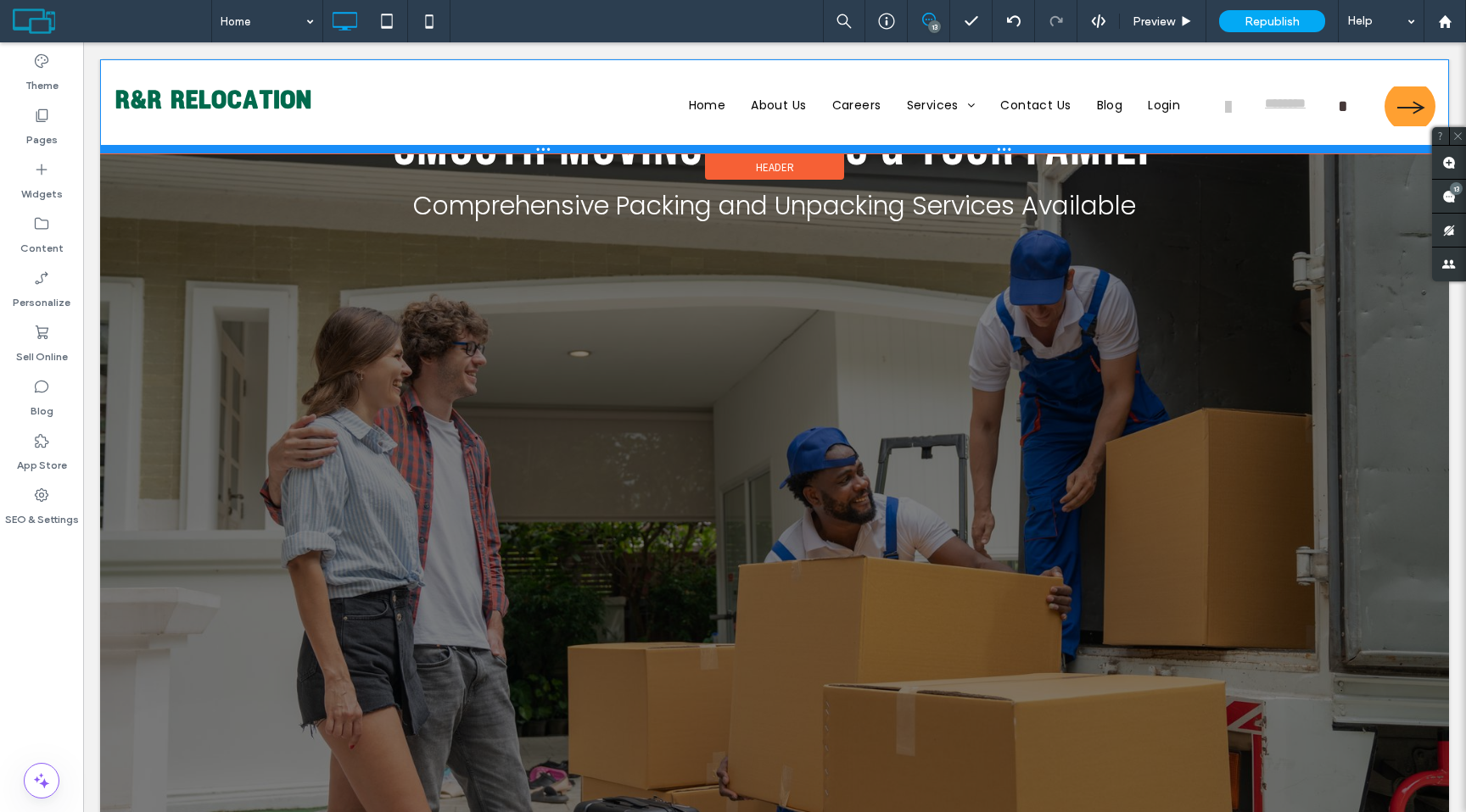
drag, startPoint x: 534, startPoint y: 98, endPoint x: 530, endPoint y: 151, distance: 53.2
click at [530, 151] on div at bounding box center [775, 149] width 1349 height 8
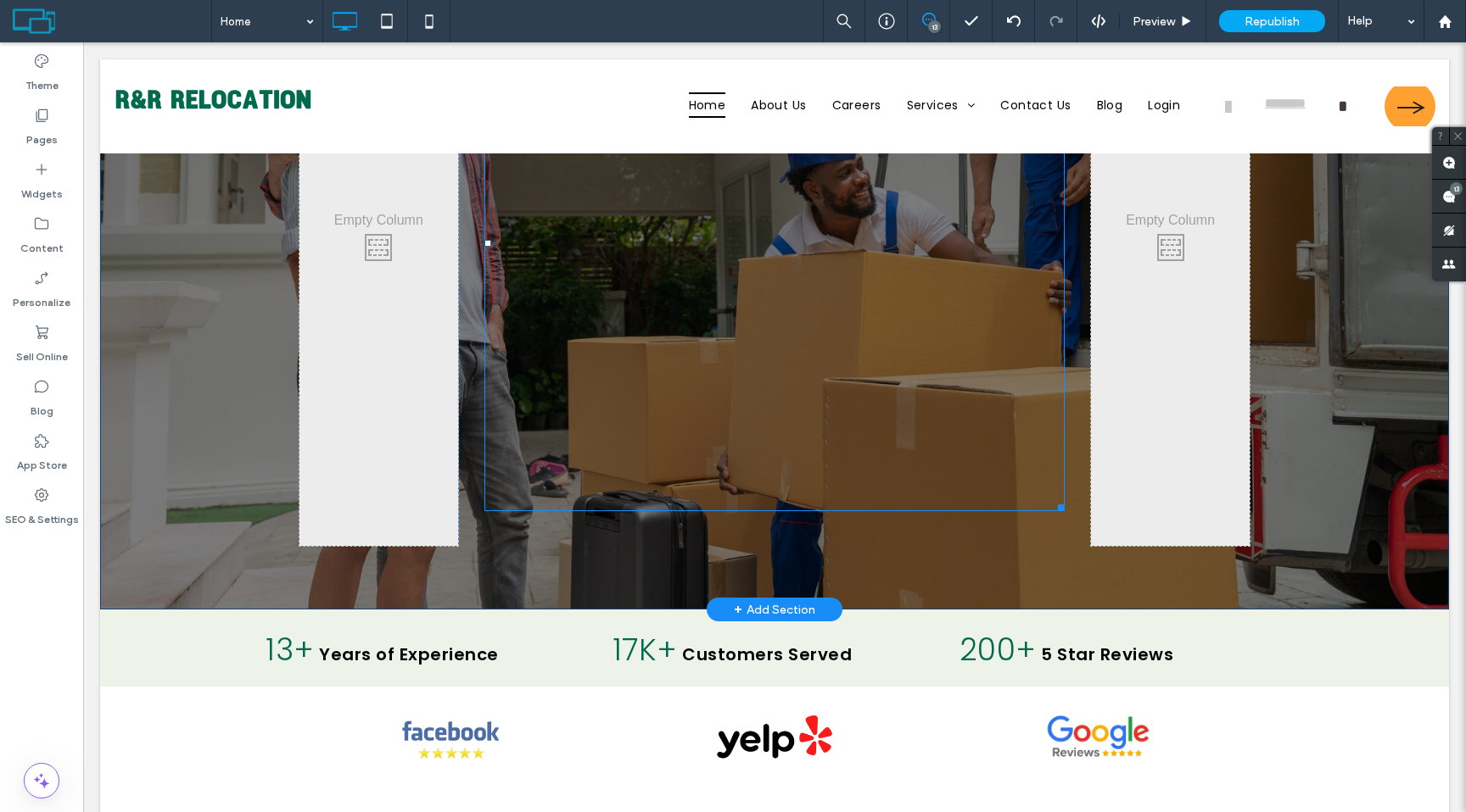
scroll to position [0, 0]
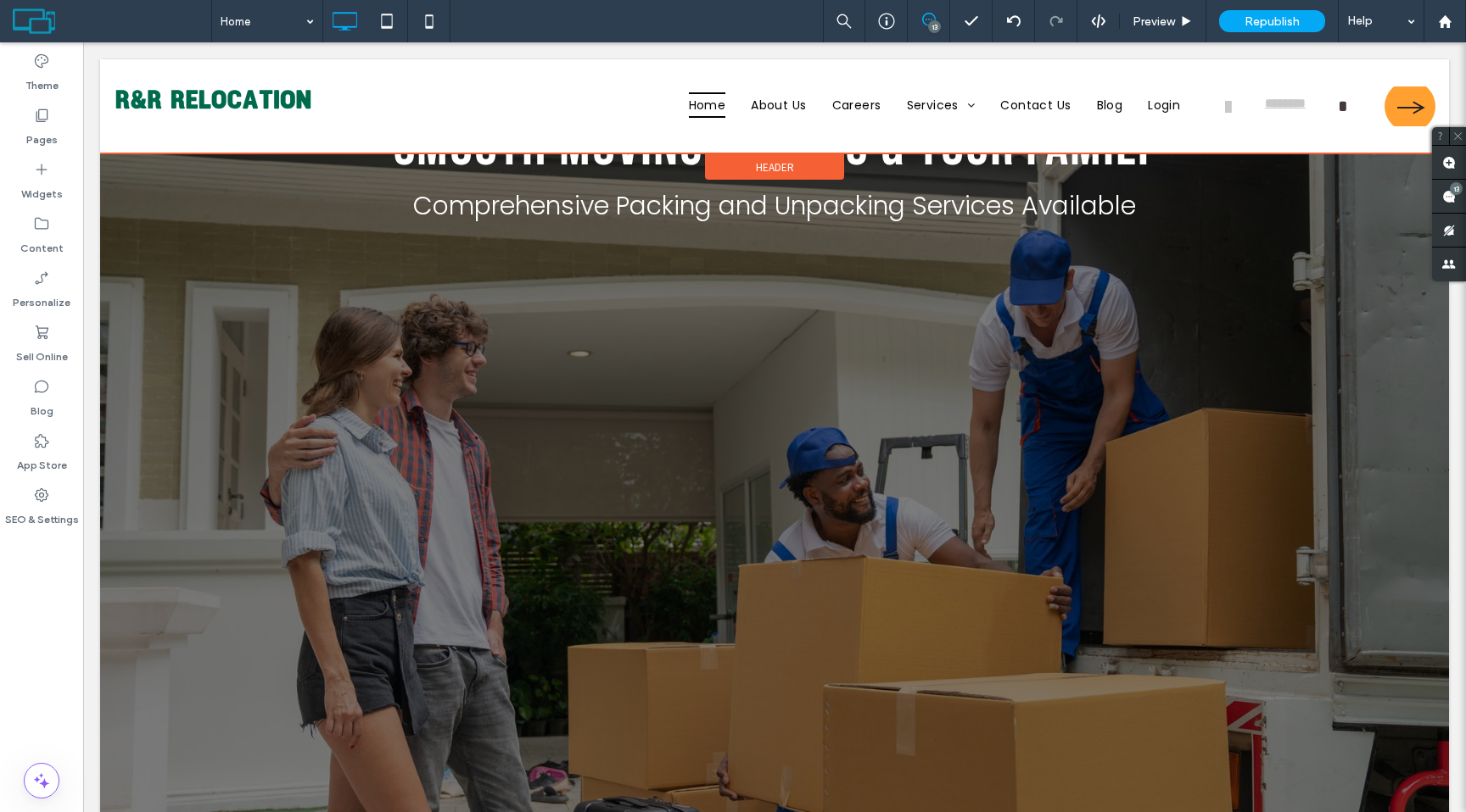
click at [802, 165] on div "Header" at bounding box center [774, 167] width 139 height 25
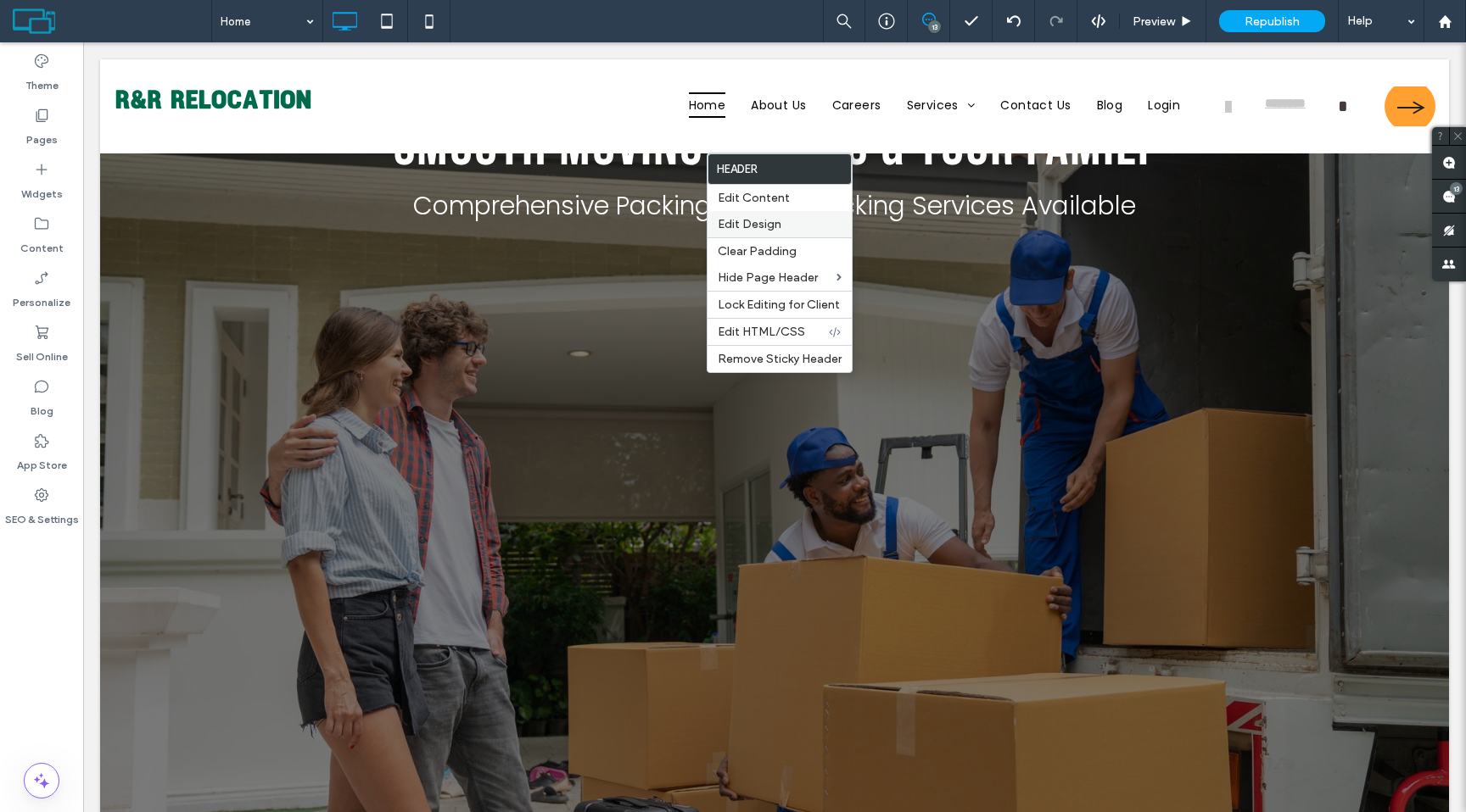
click at [760, 226] on span "Edit Design" at bounding box center [749, 224] width 64 height 14
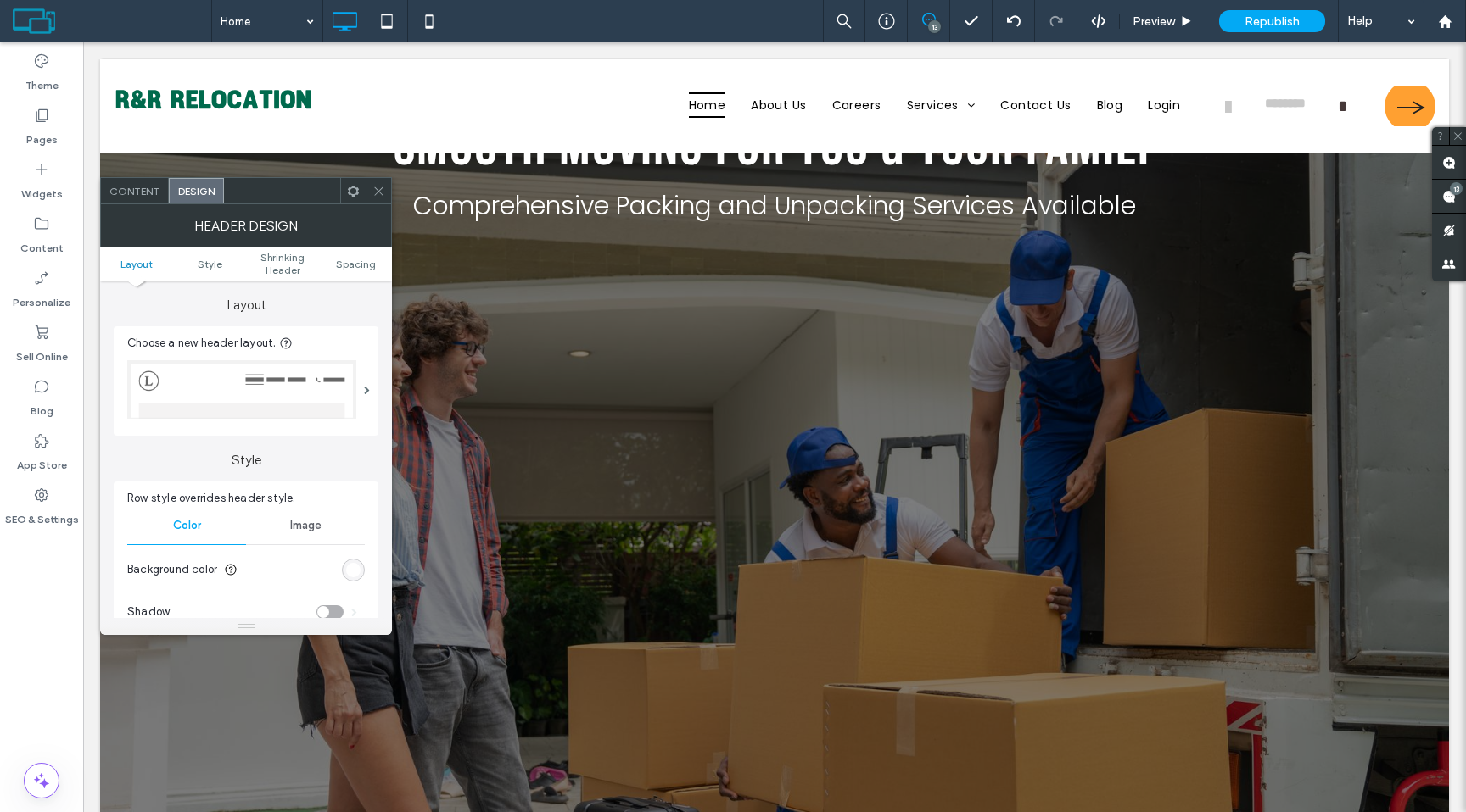
click at [294, 393] on img at bounding box center [241, 389] width 229 height 58
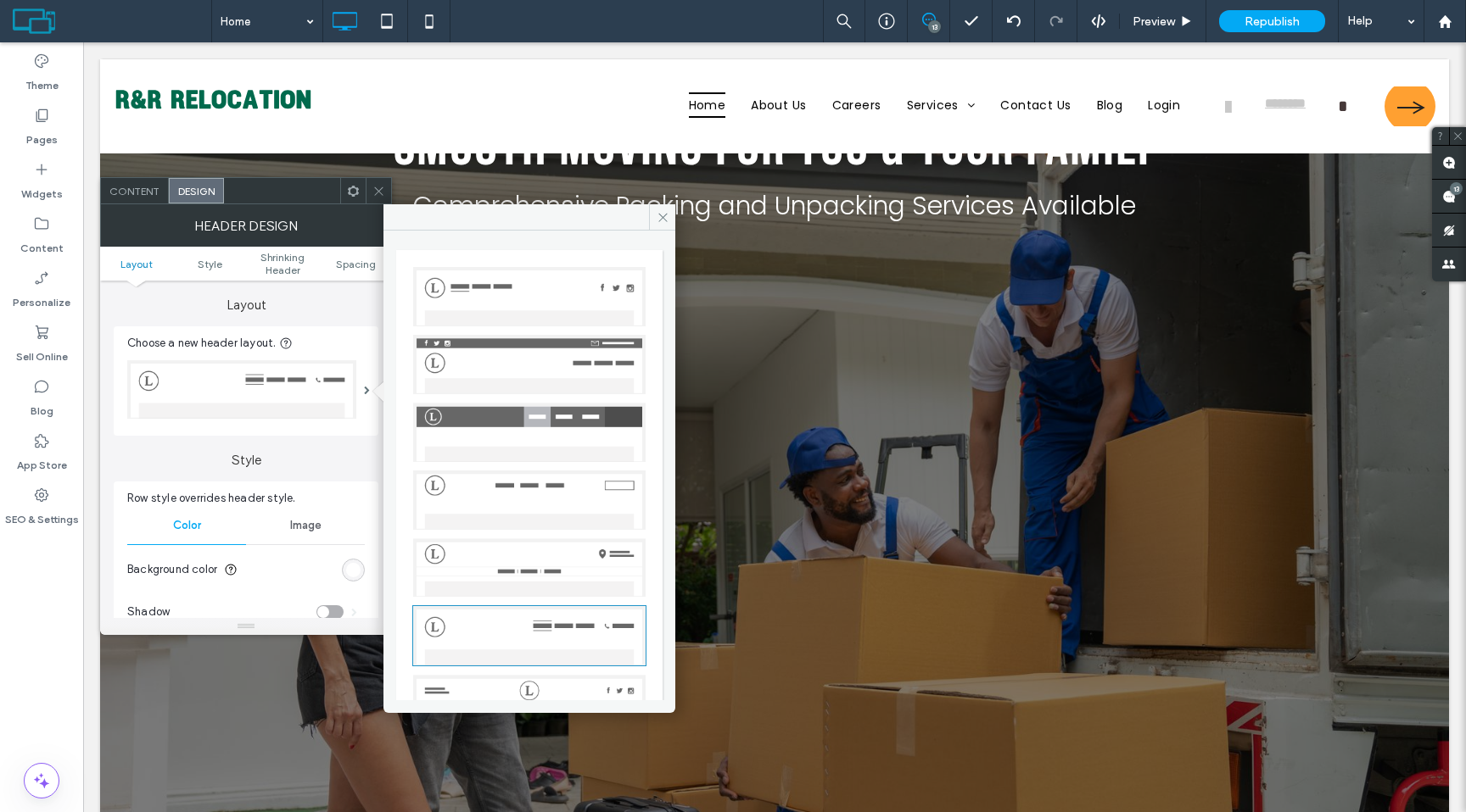
scroll to position [56, 0]
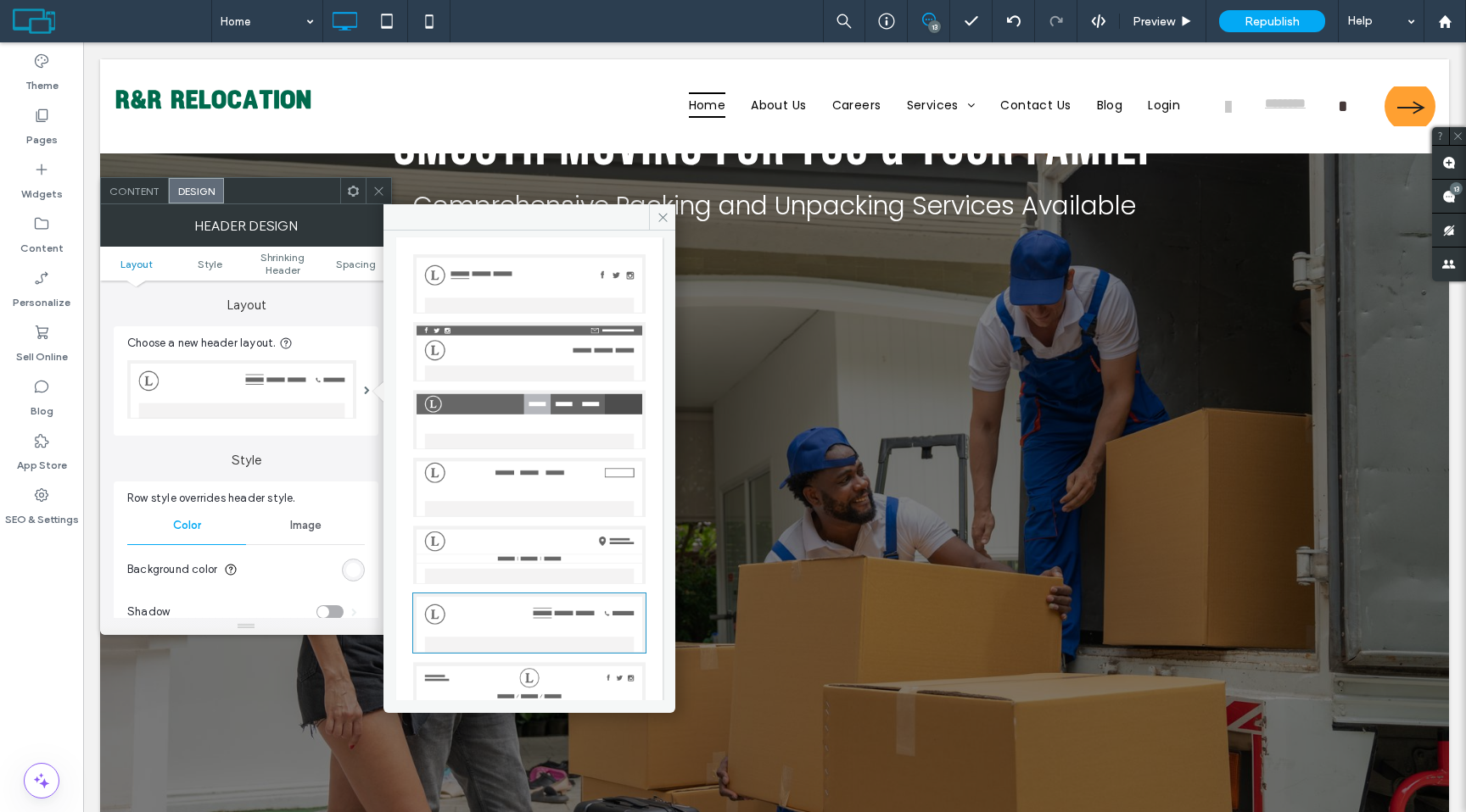
click at [544, 490] on img at bounding box center [529, 488] width 232 height 59
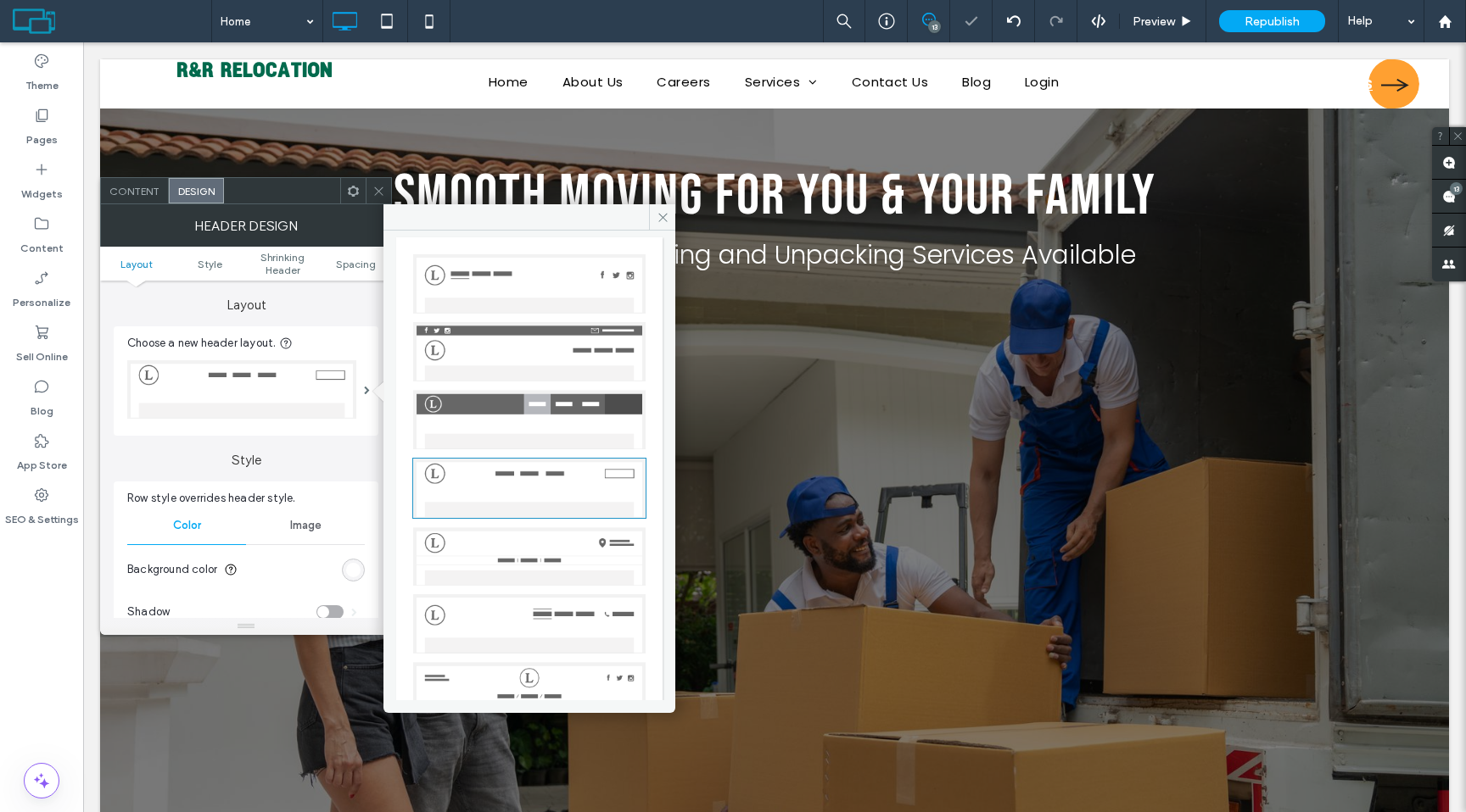
click at [380, 195] on icon at bounding box center [378, 191] width 13 height 13
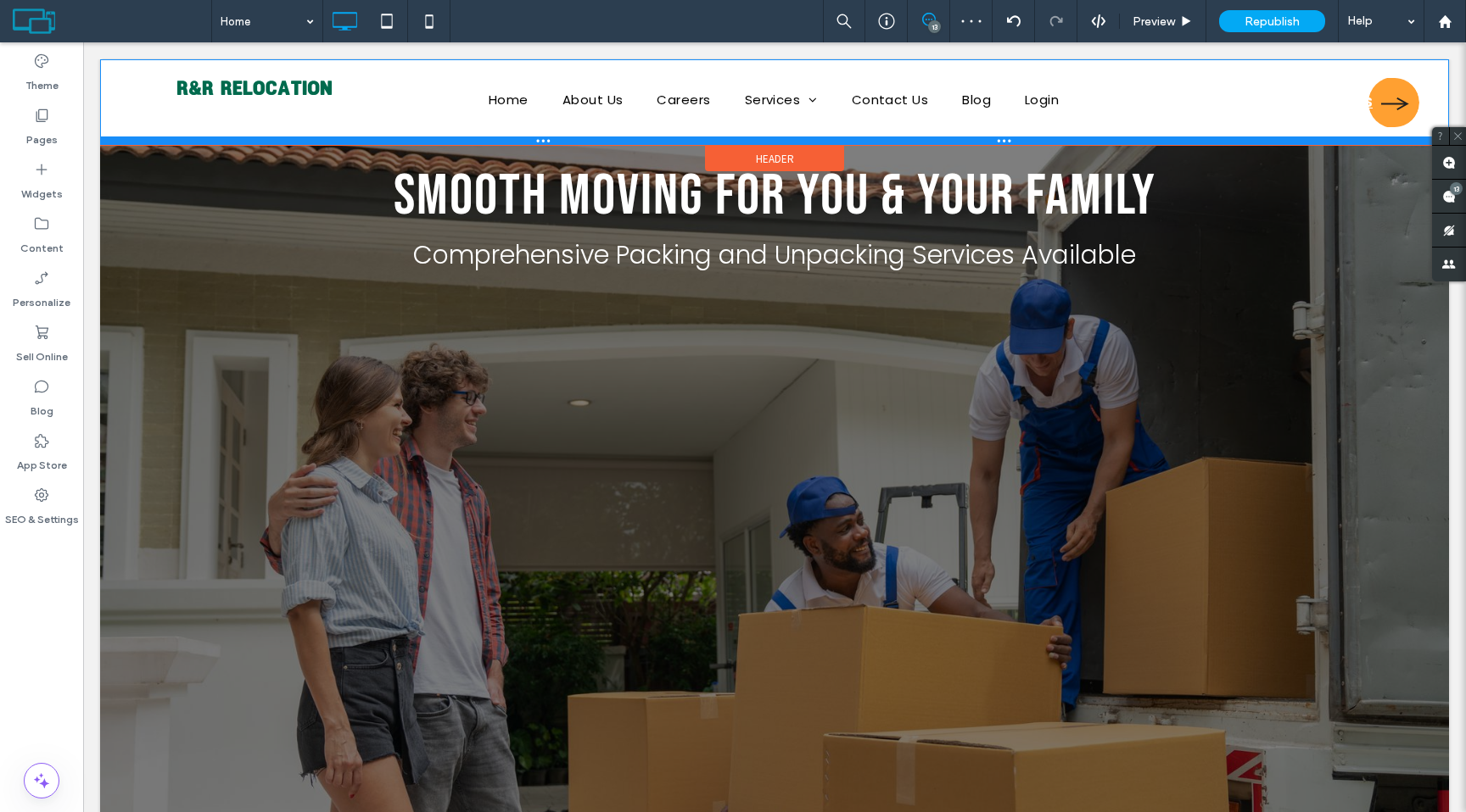
drag, startPoint x: 529, startPoint y: 105, endPoint x: 528, endPoint y: 142, distance: 37.0
click at [528, 142] on div at bounding box center [775, 140] width 1349 height 8
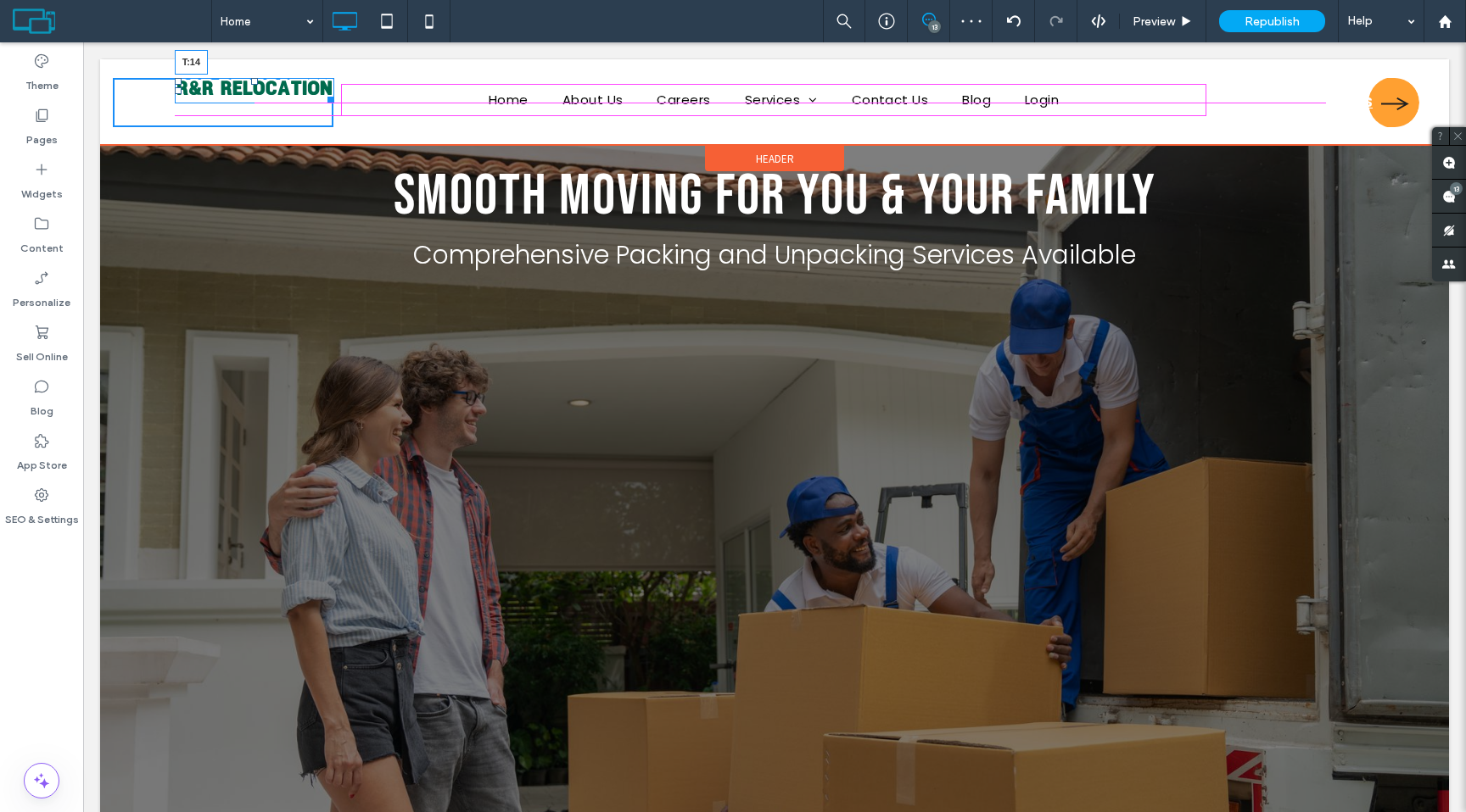
drag, startPoint x: 254, startPoint y: 82, endPoint x: 254, endPoint y: 93, distance: 11.0
click at [254, 85] on div at bounding box center [255, 82] width 7 height 7
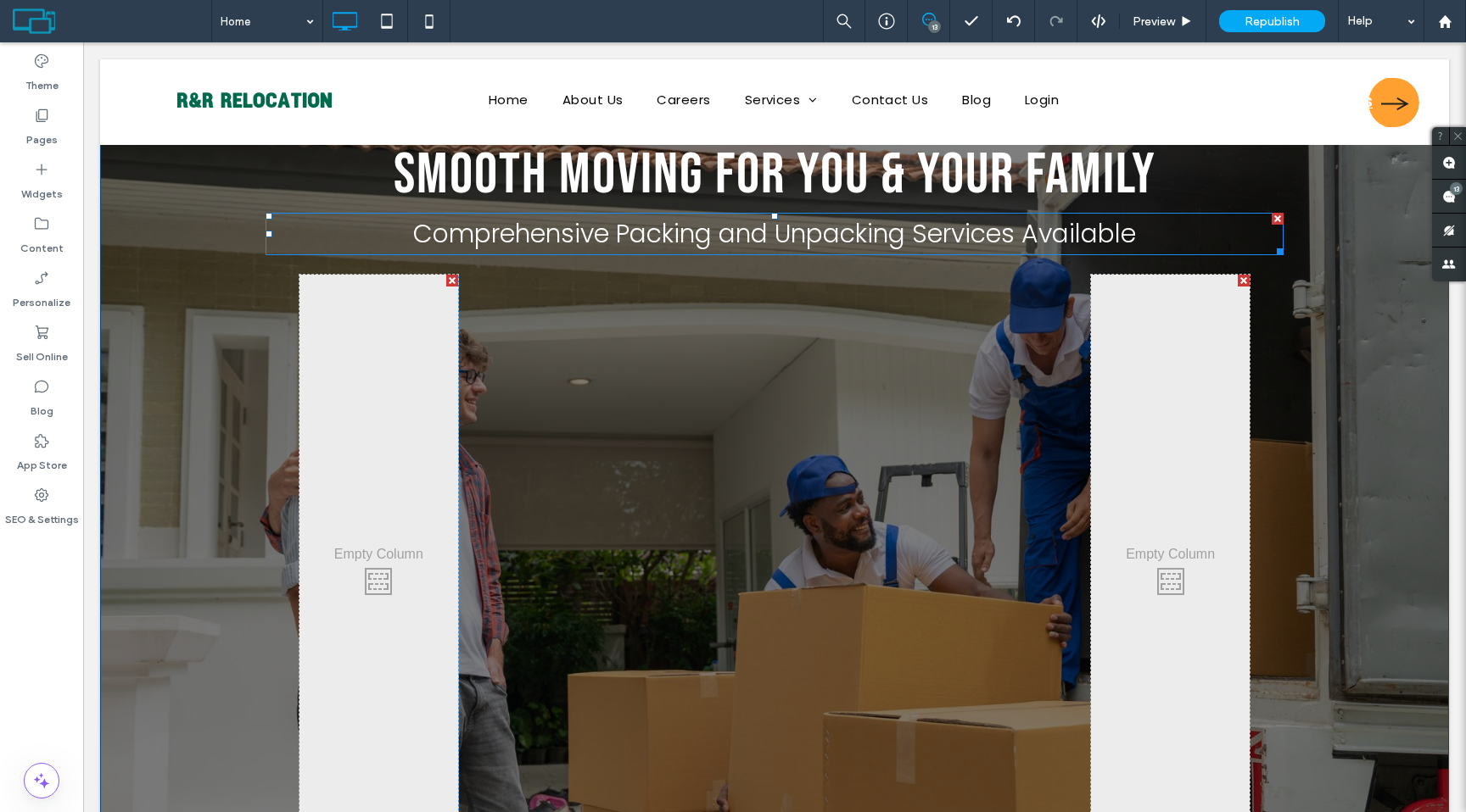
scroll to position [56, 0]
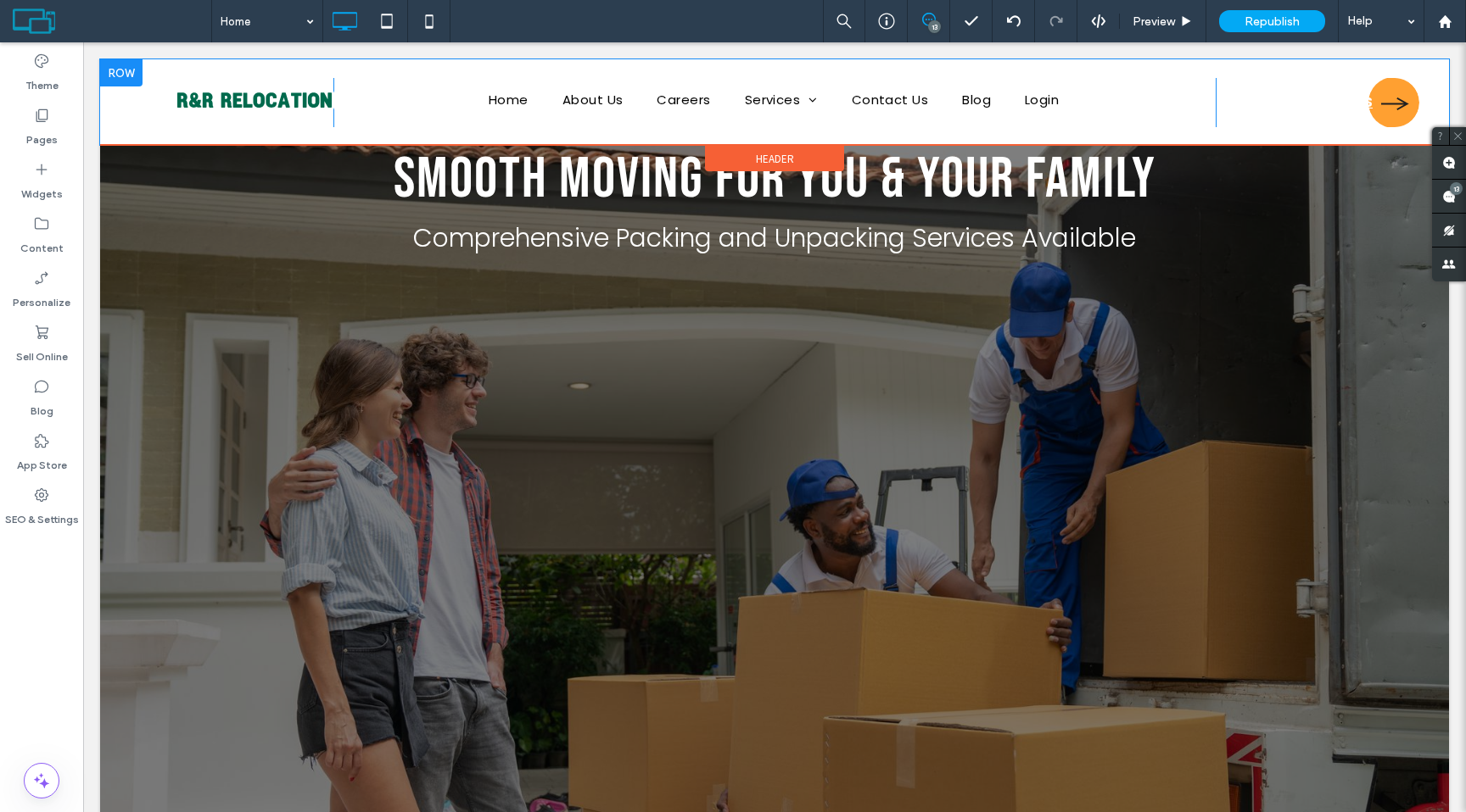
click at [113, 75] on div at bounding box center [121, 73] width 42 height 27
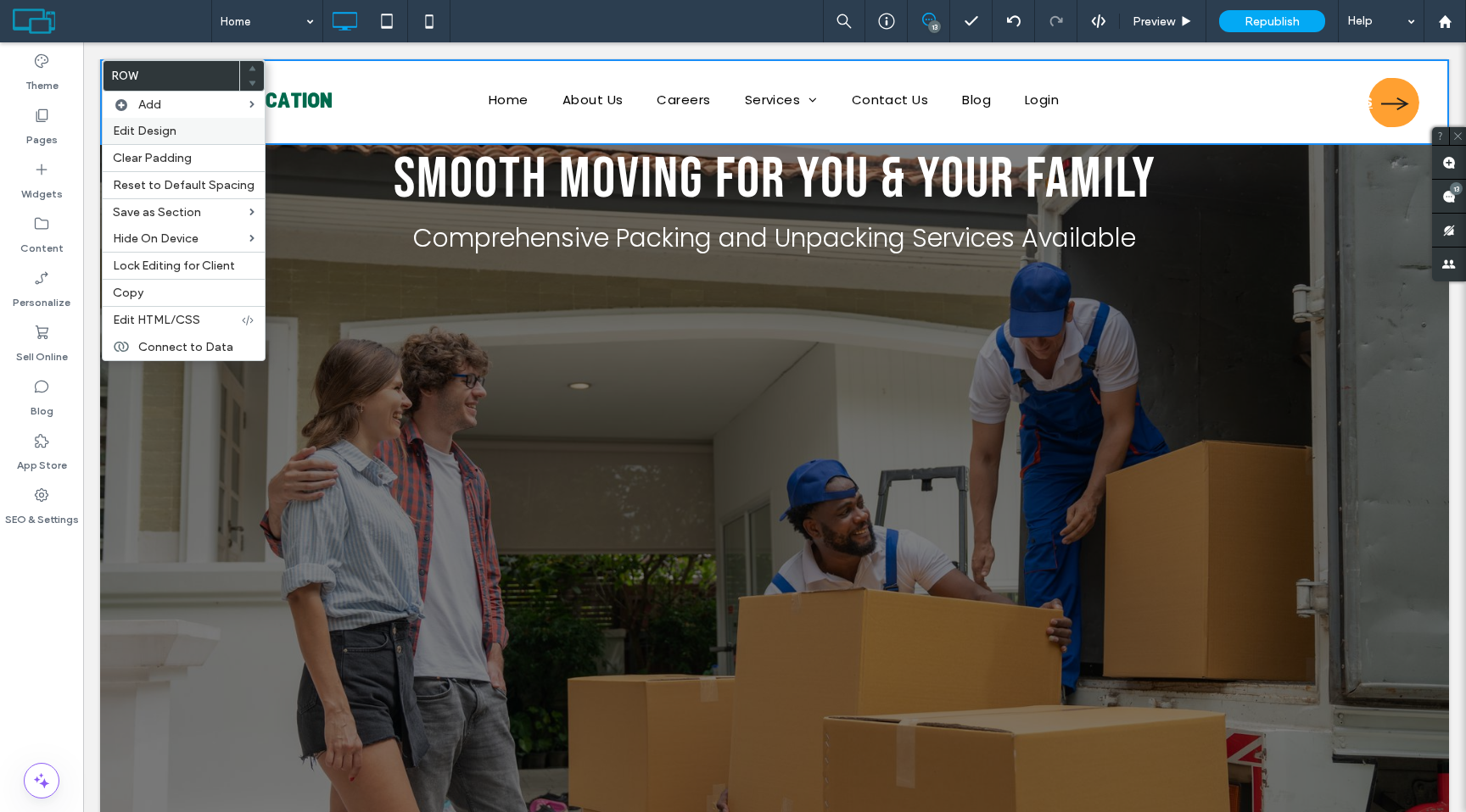
click at [175, 140] on div "Edit Design" at bounding box center [183, 131] width 162 height 26
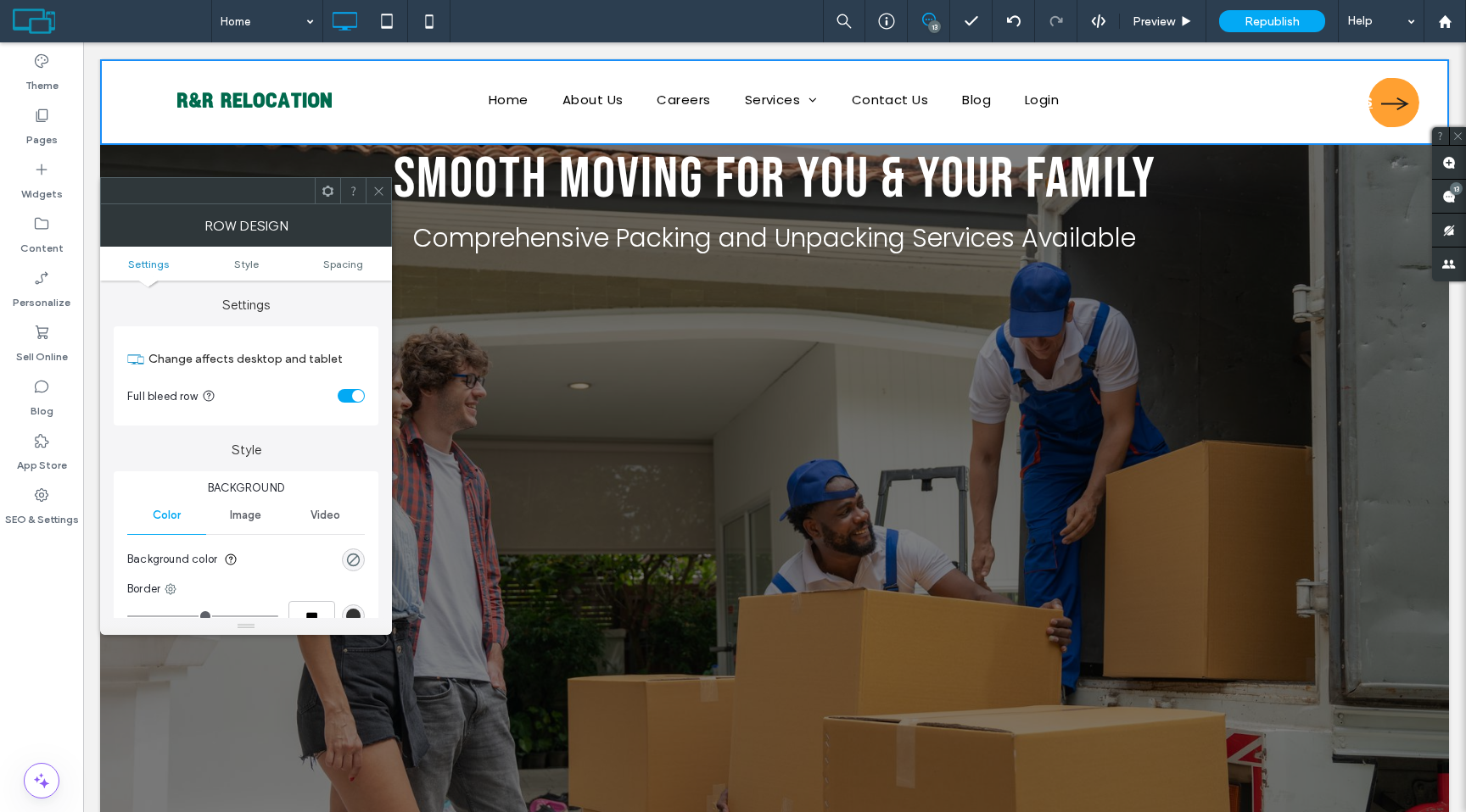
click at [384, 199] on span at bounding box center [378, 191] width 13 height 25
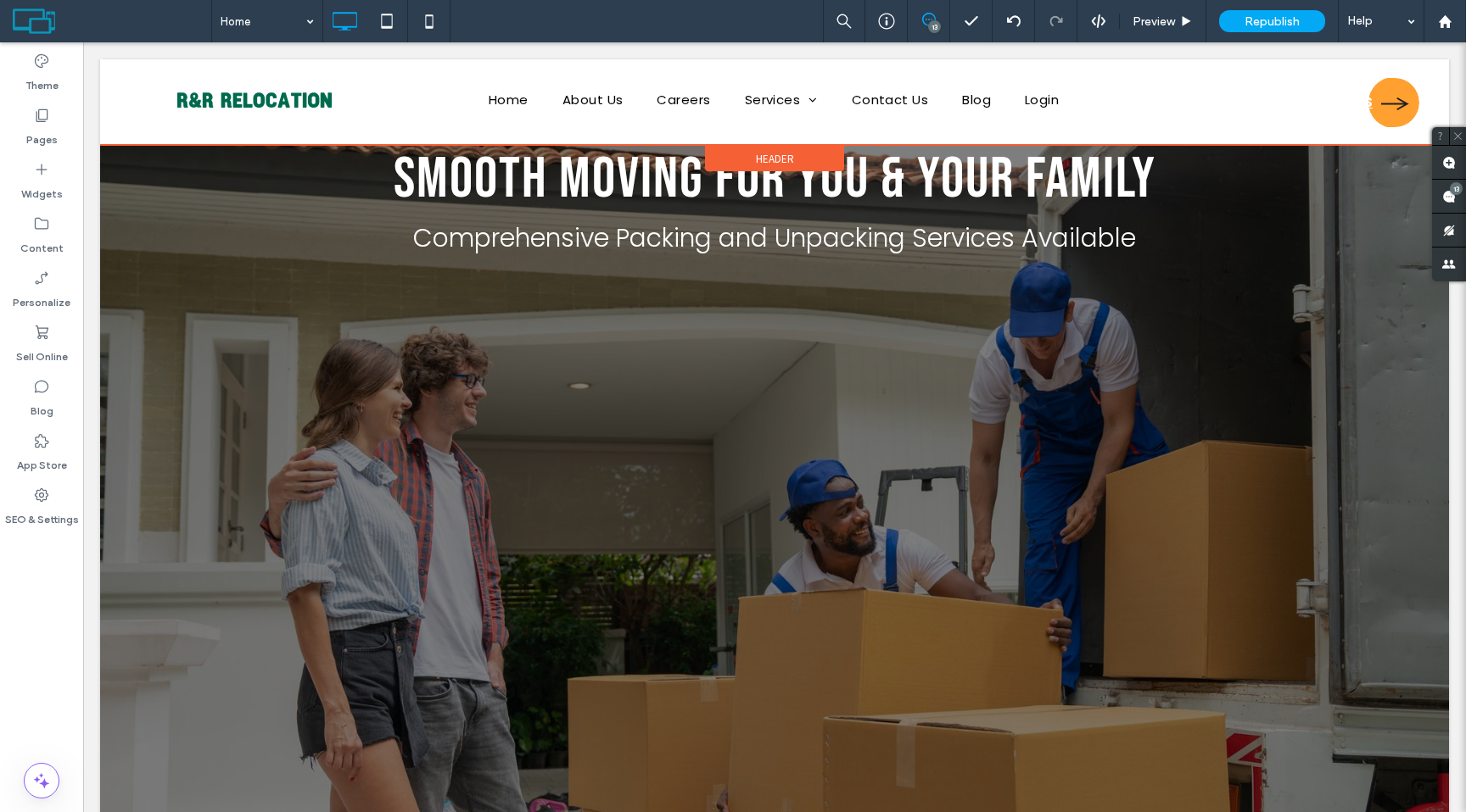
click at [759, 155] on span "Header" at bounding box center [775, 159] width 39 height 14
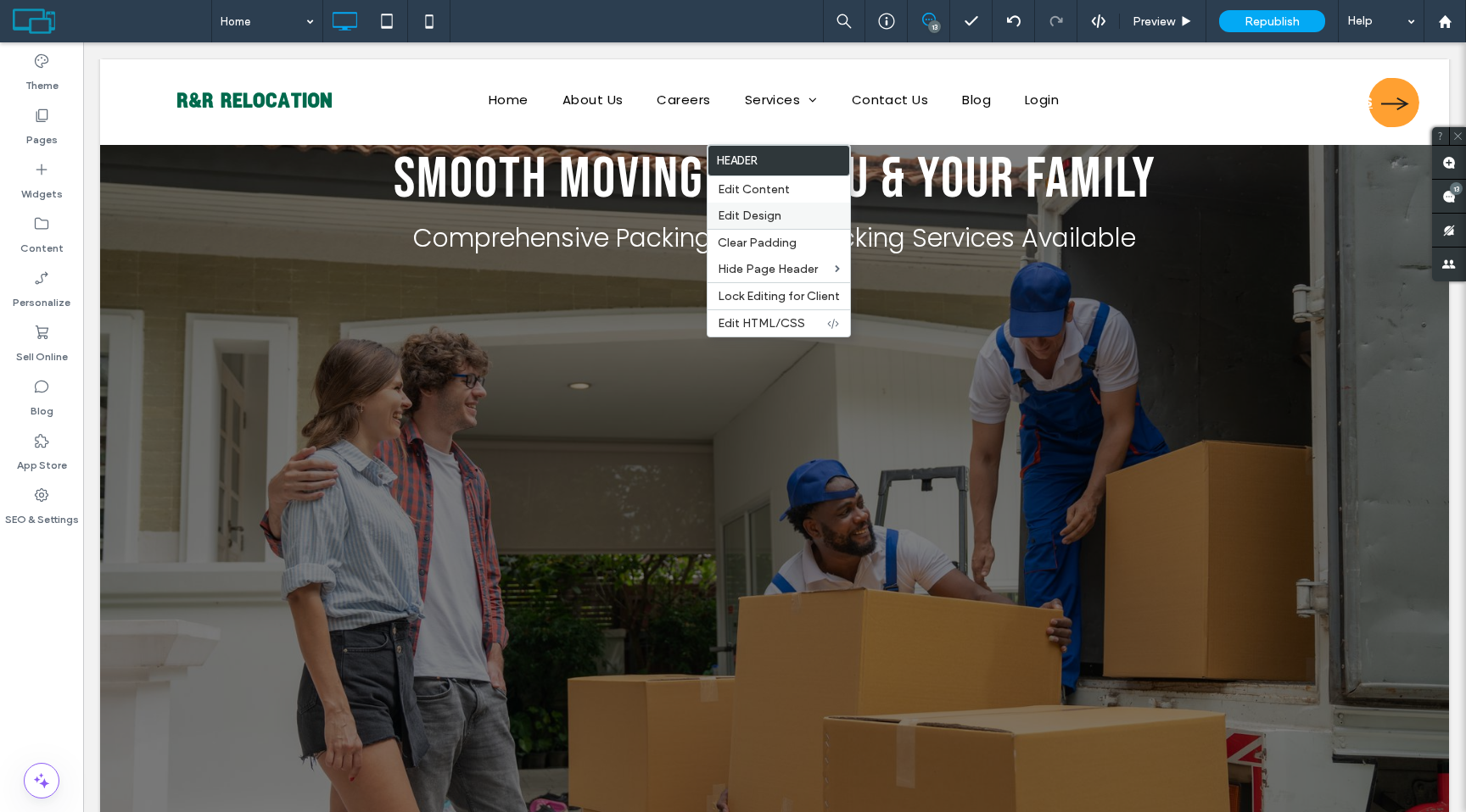
click at [763, 218] on span "Edit Design" at bounding box center [749, 216] width 64 height 14
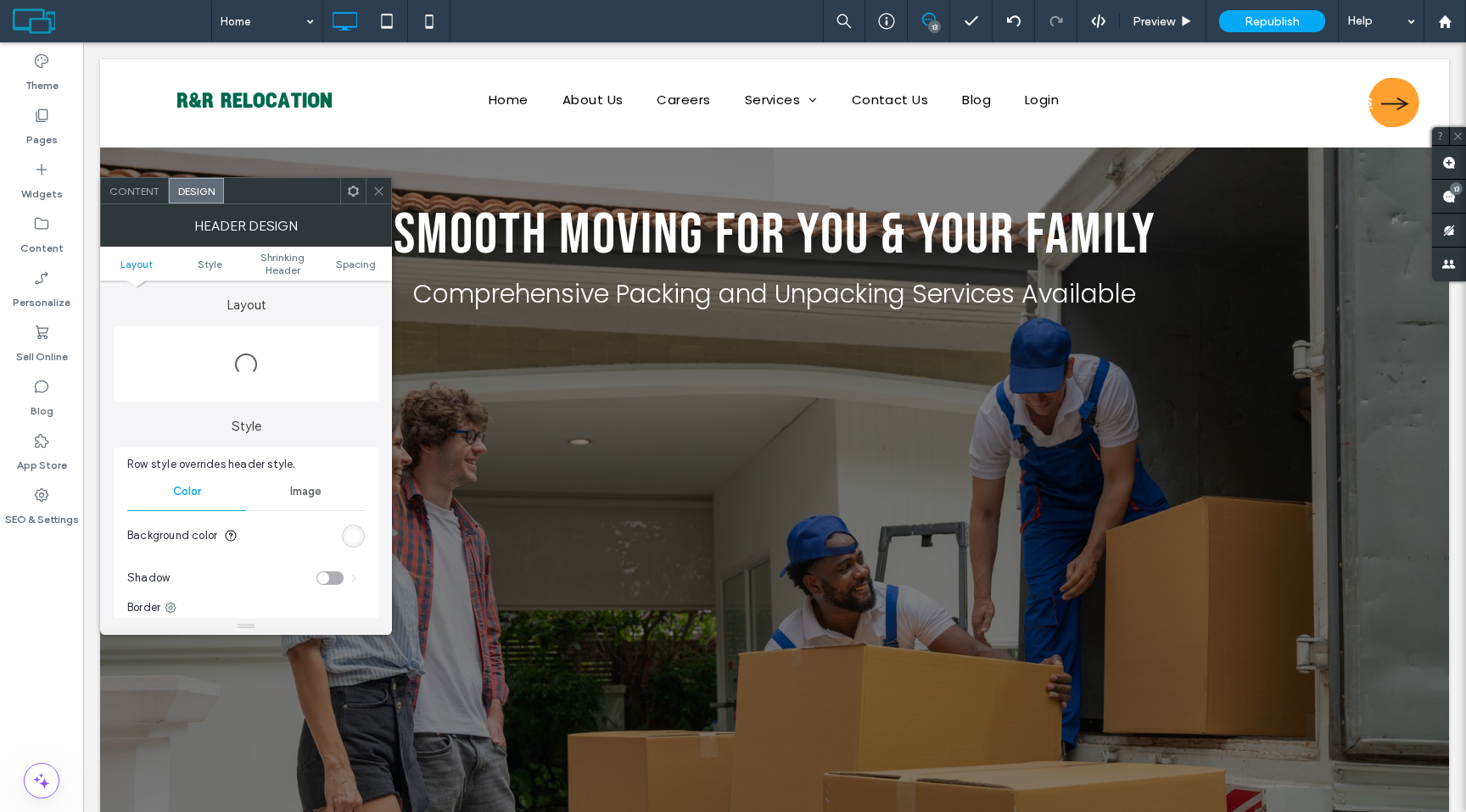
scroll to position [0, 0]
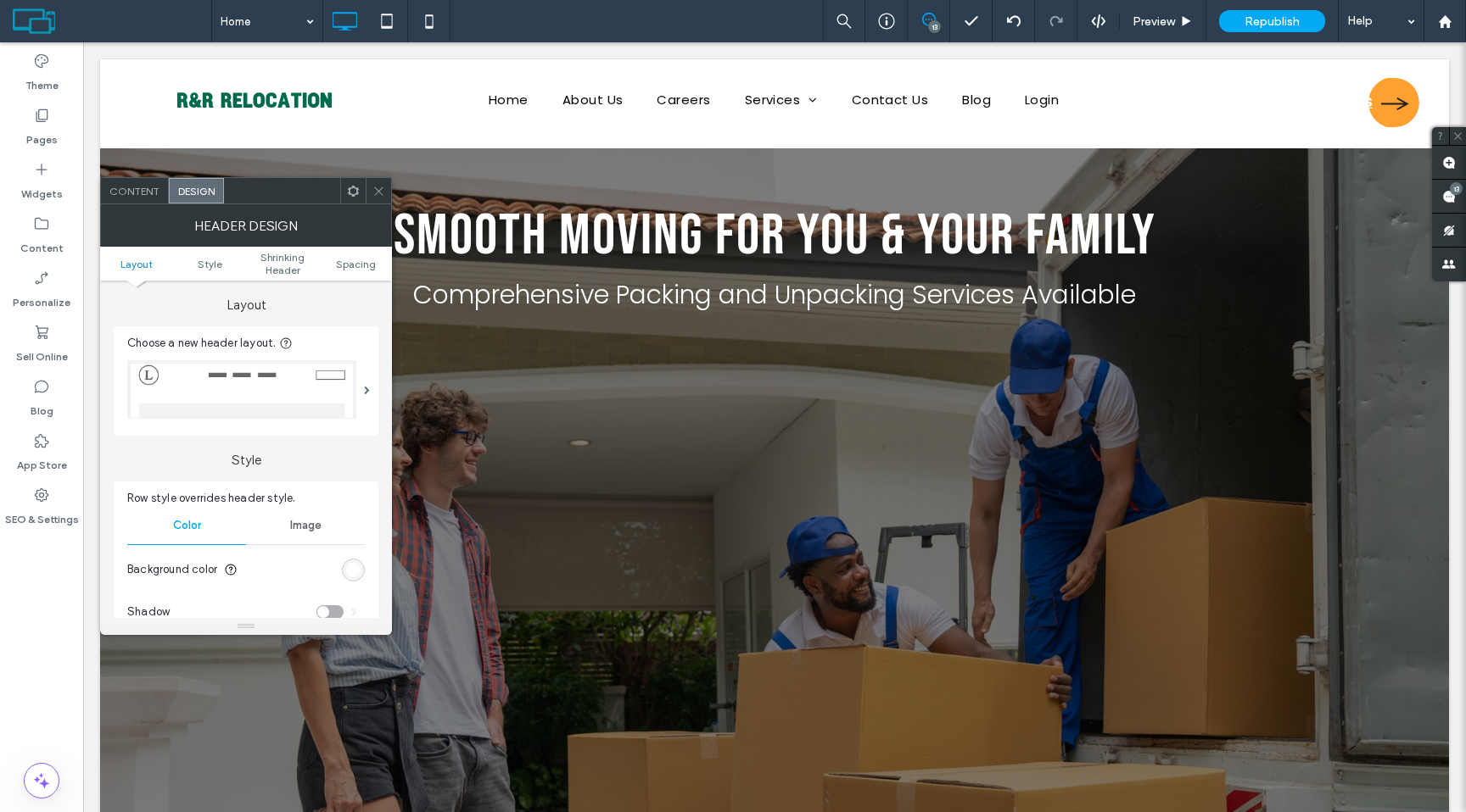
click at [287, 380] on img at bounding box center [241, 389] width 229 height 58
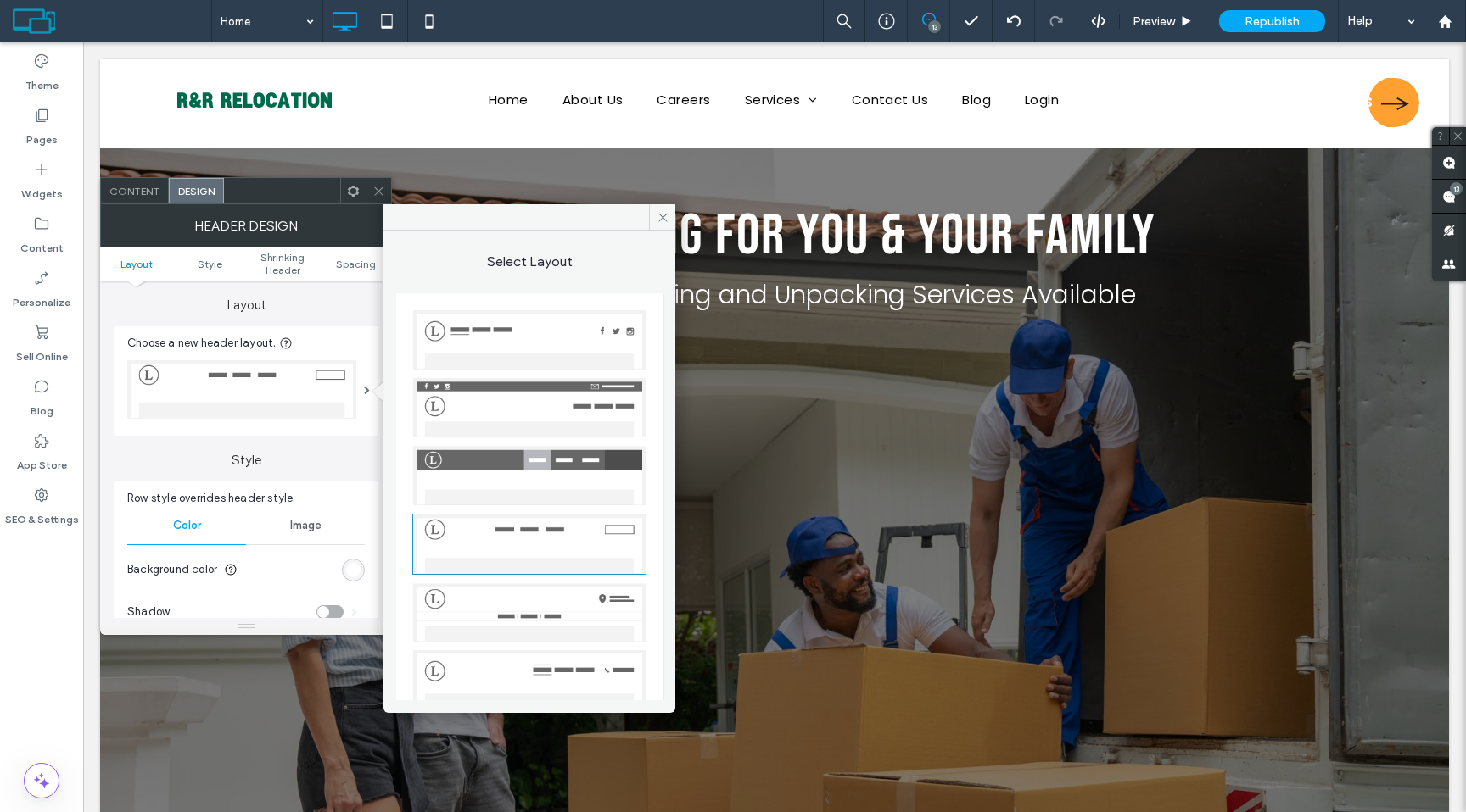
click at [524, 347] on img at bounding box center [529, 340] width 232 height 59
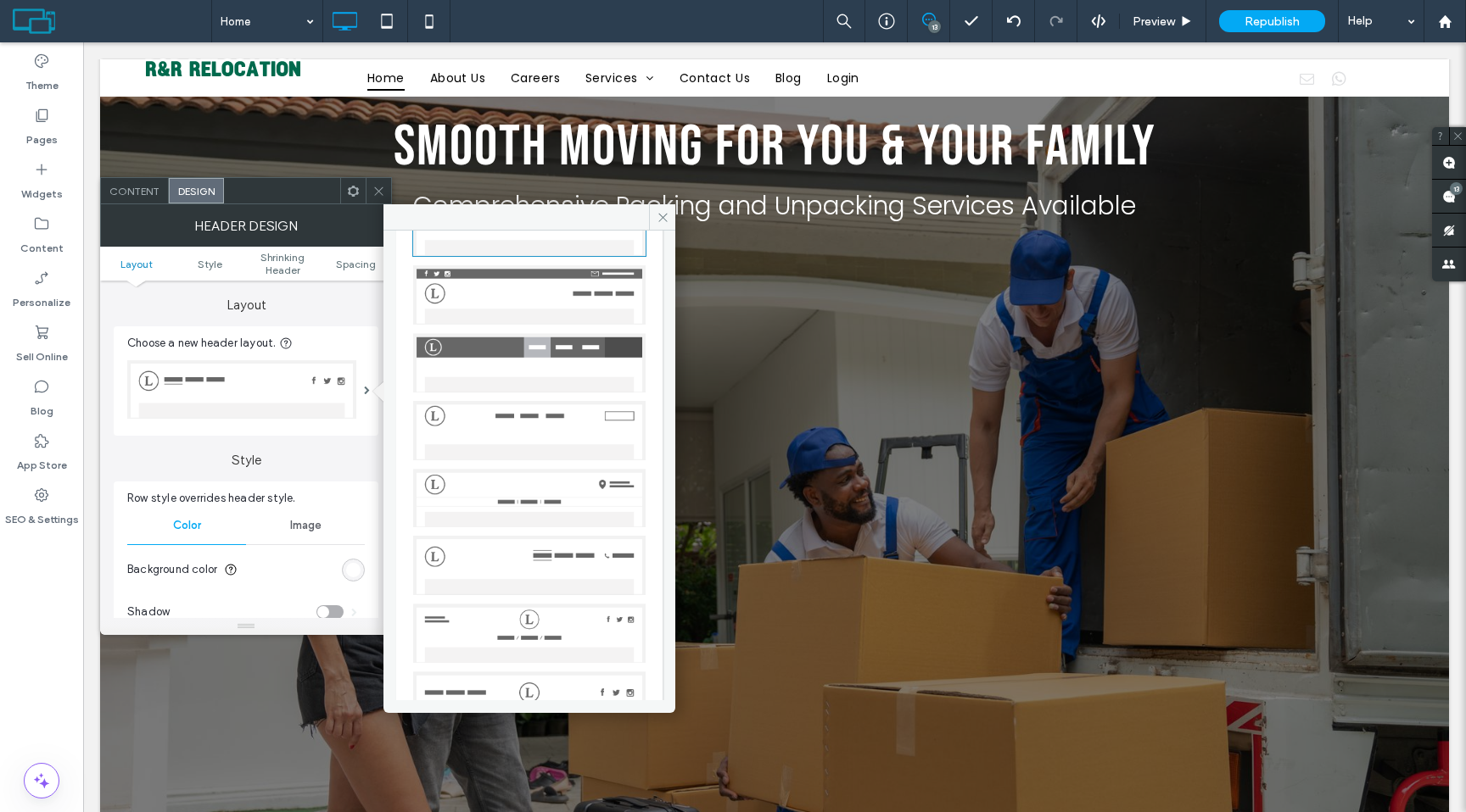
scroll to position [104, 0]
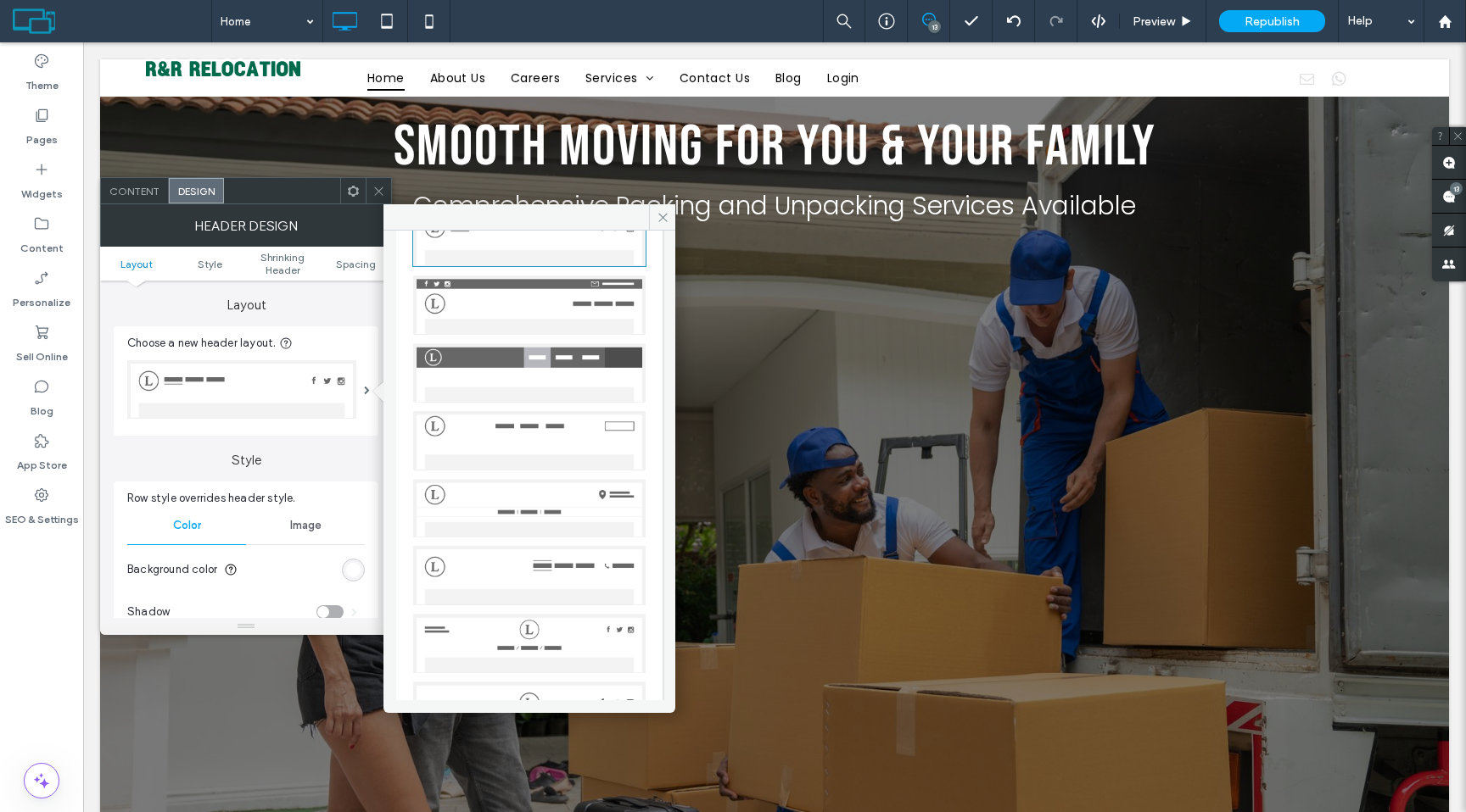
click at [541, 438] on img at bounding box center [529, 441] width 232 height 59
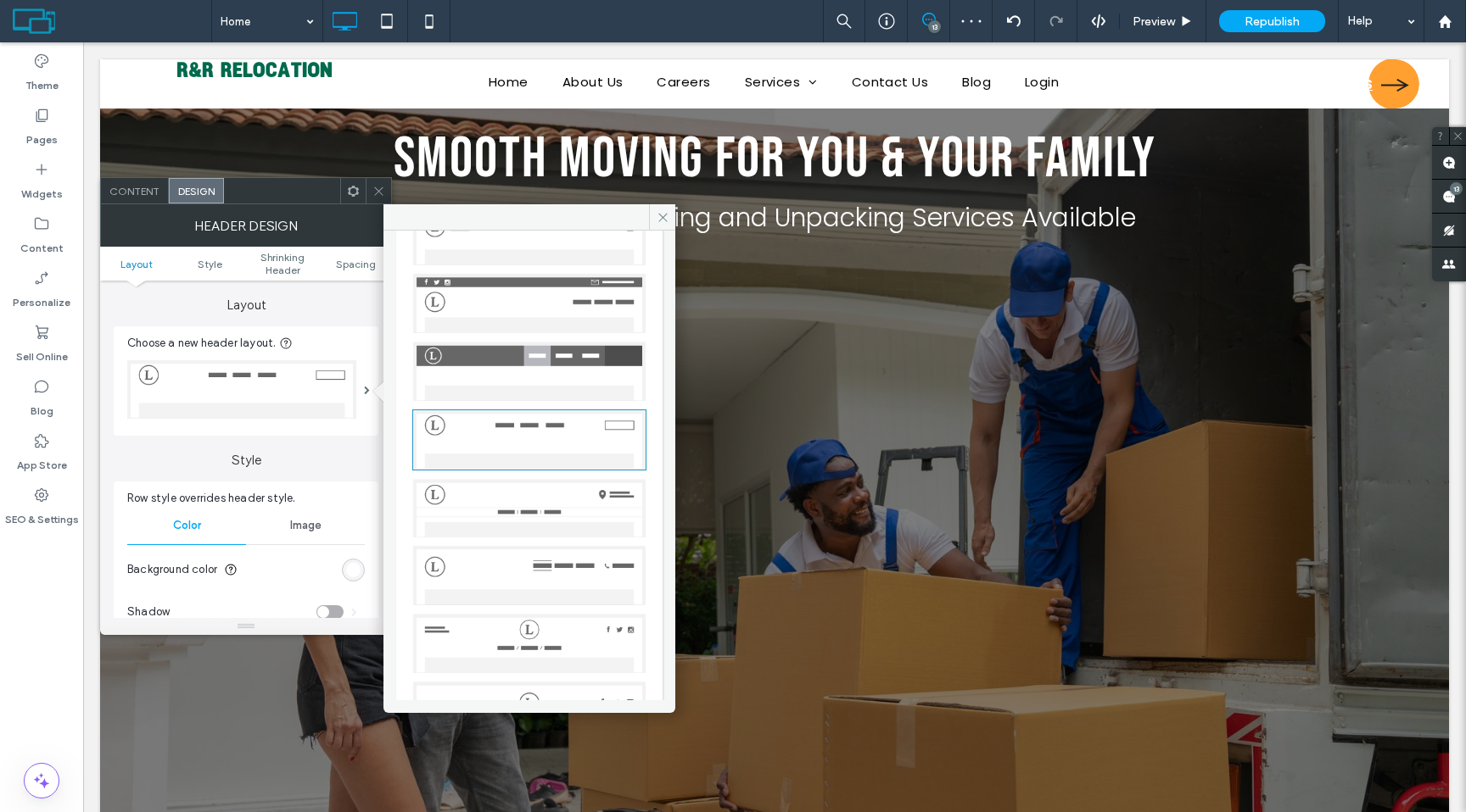
scroll to position [49, 0]
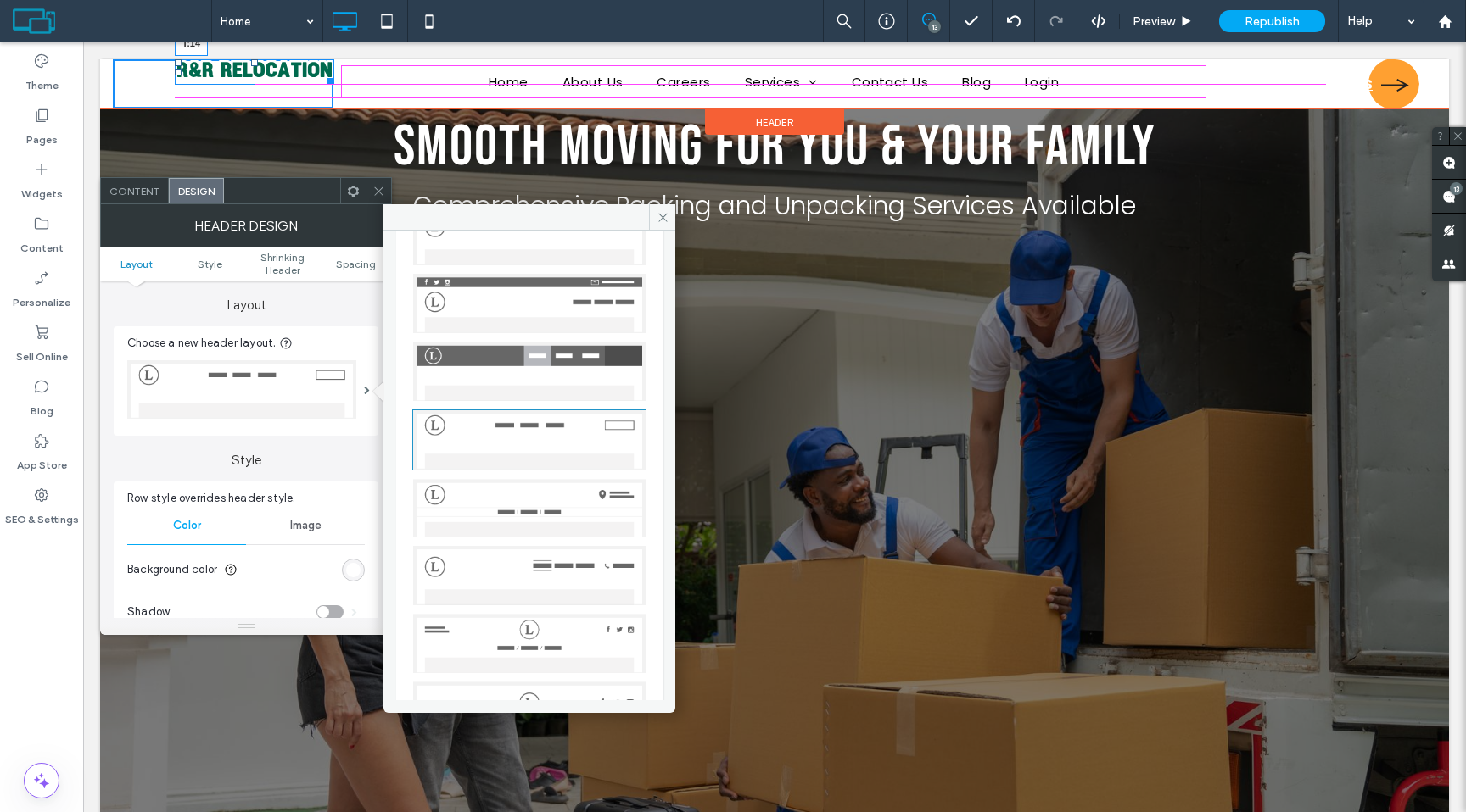
drag, startPoint x: 251, startPoint y: 60, endPoint x: 251, endPoint y: 75, distance: 15.0
click at [251, 66] on div at bounding box center [255, 63] width 7 height 7
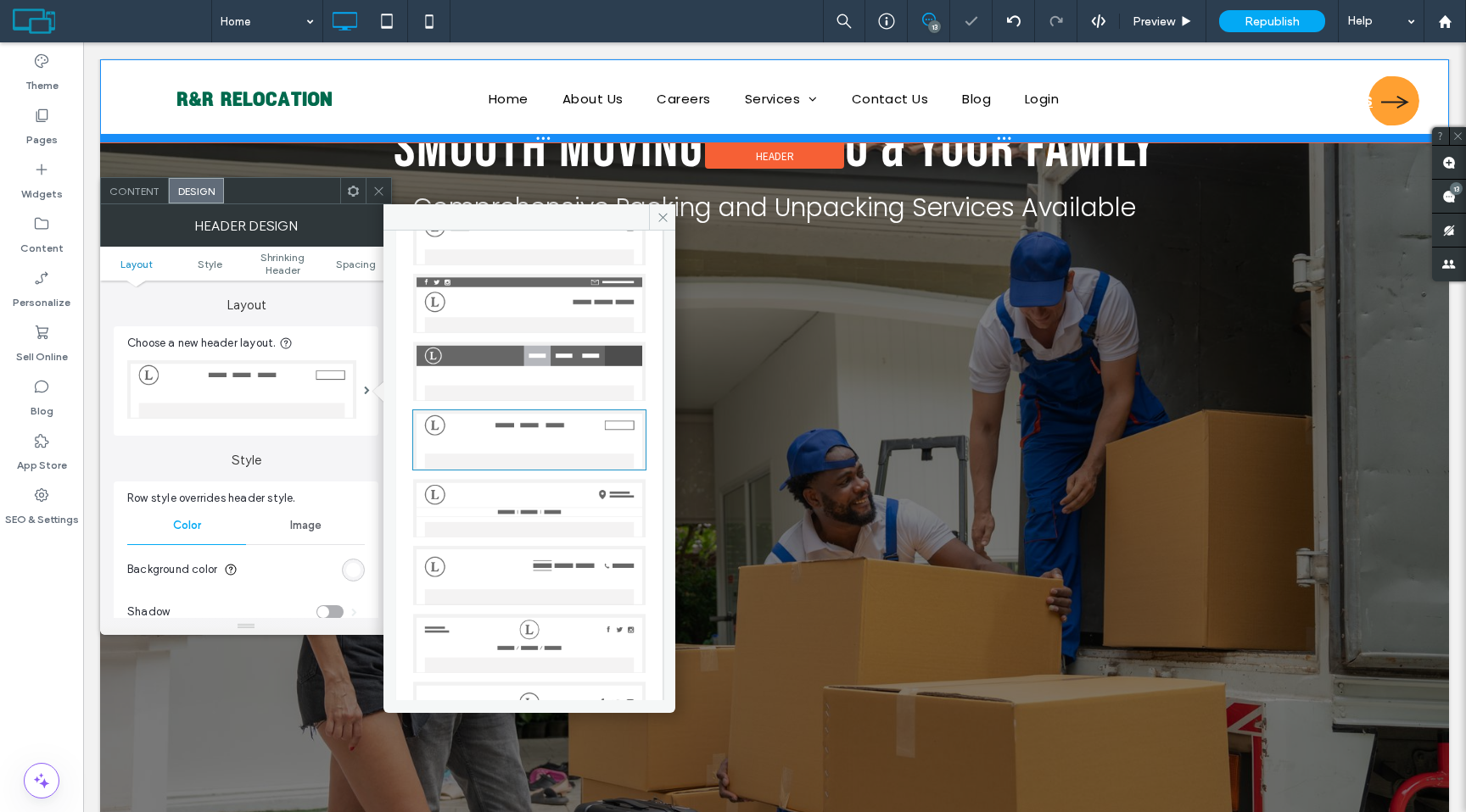
drag, startPoint x: 560, startPoint y: 106, endPoint x: 562, endPoint y: 139, distance: 33.1
click at [562, 139] on div at bounding box center [775, 137] width 1349 height 8
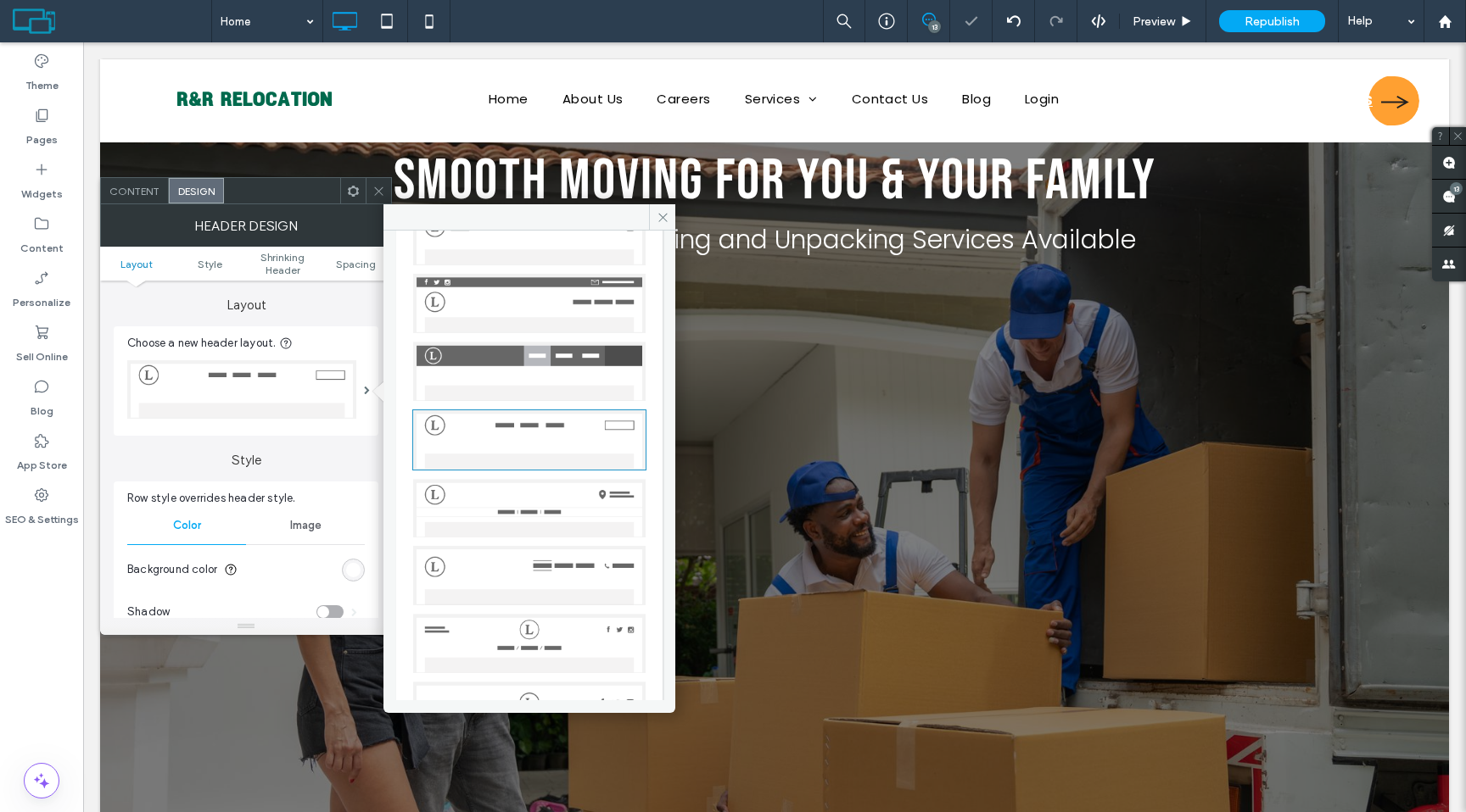
click at [377, 194] on icon at bounding box center [378, 191] width 13 height 13
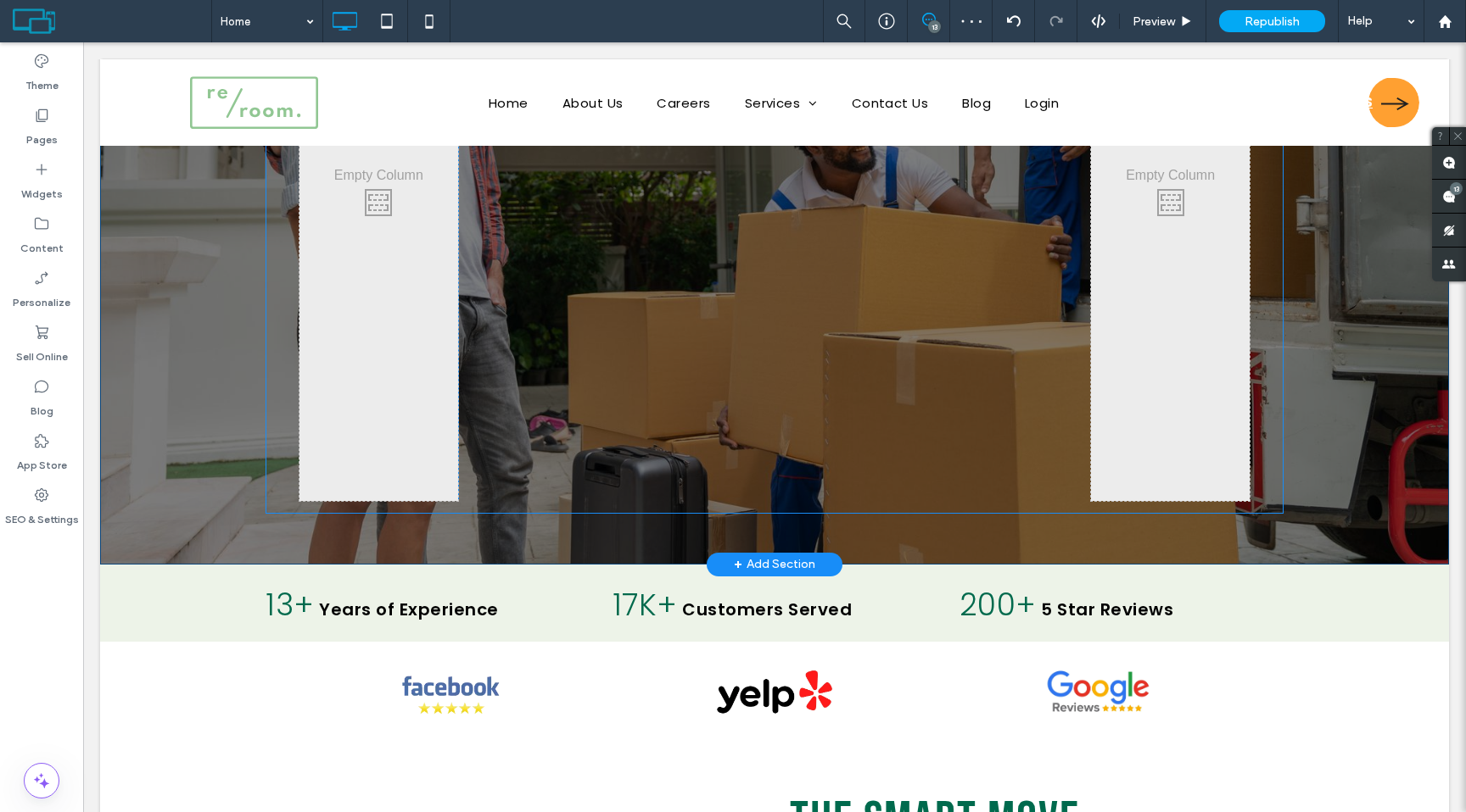
scroll to position [0, 0]
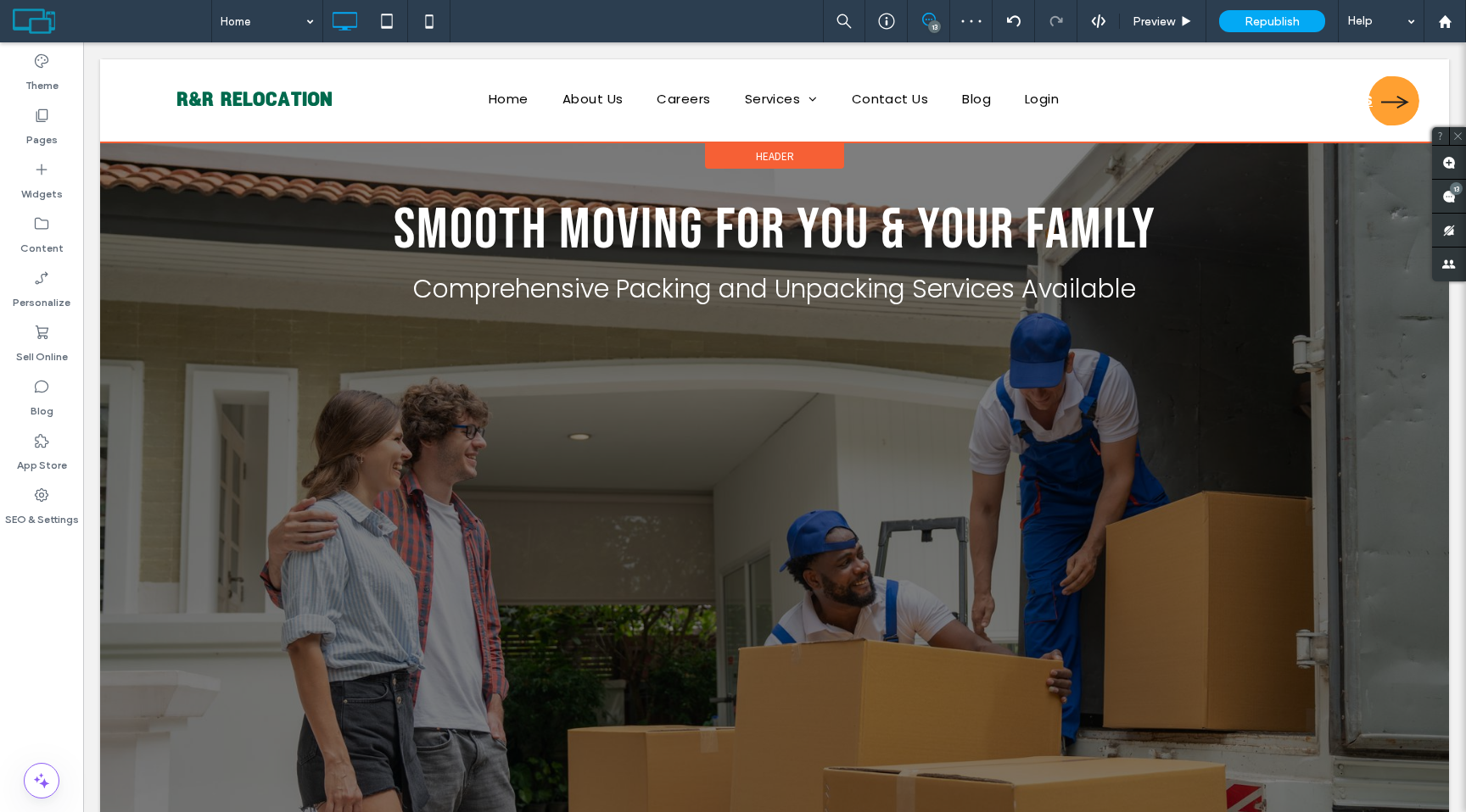
click at [769, 144] on div "Header" at bounding box center [774, 156] width 139 height 25
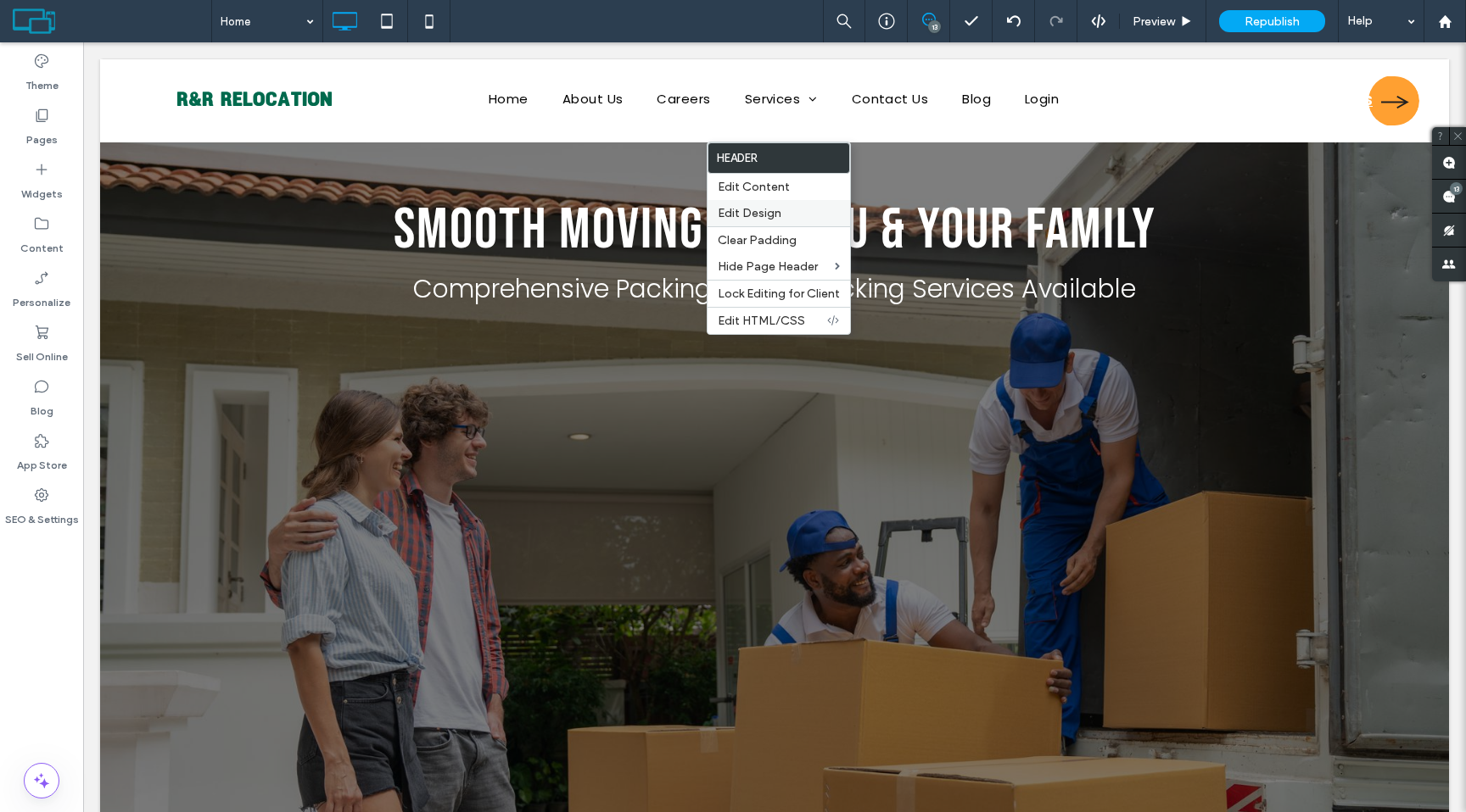
click at [766, 206] on span "Edit Design" at bounding box center [749, 213] width 64 height 14
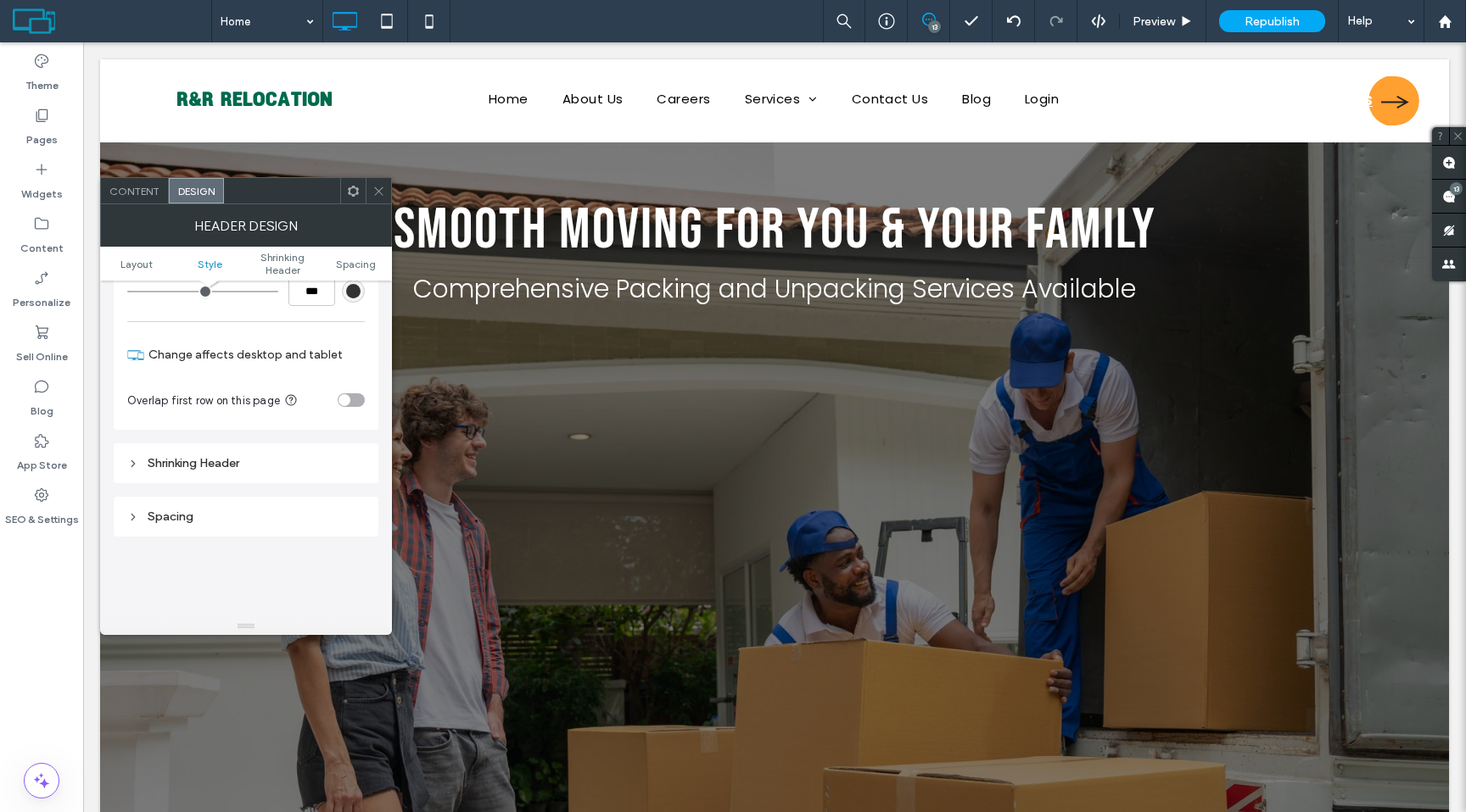
scroll to position [366, 0]
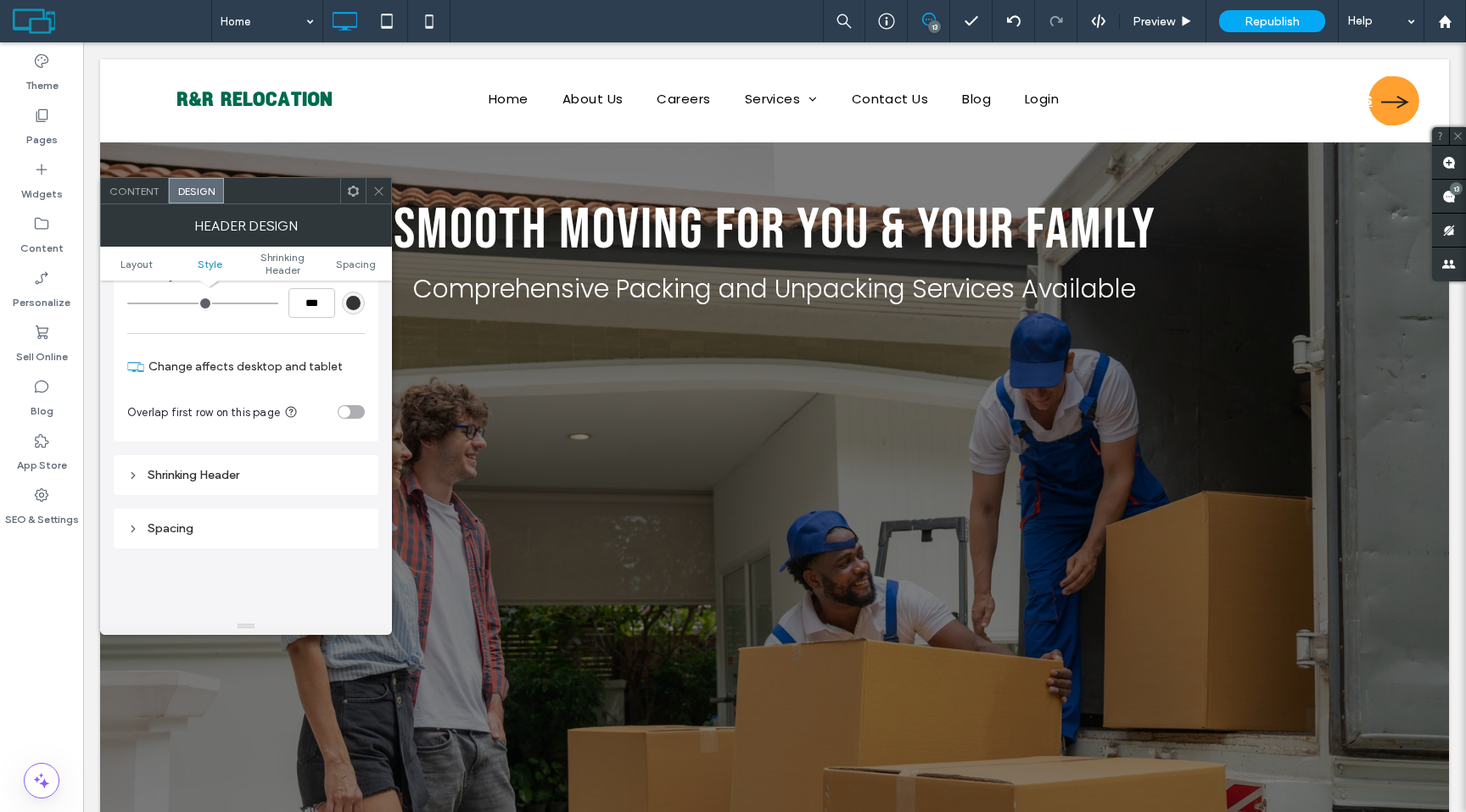
click at [224, 462] on div "Shrinking Header" at bounding box center [246, 475] width 265 height 39
click at [223, 481] on div "Shrinking Header" at bounding box center [246, 475] width 238 height 14
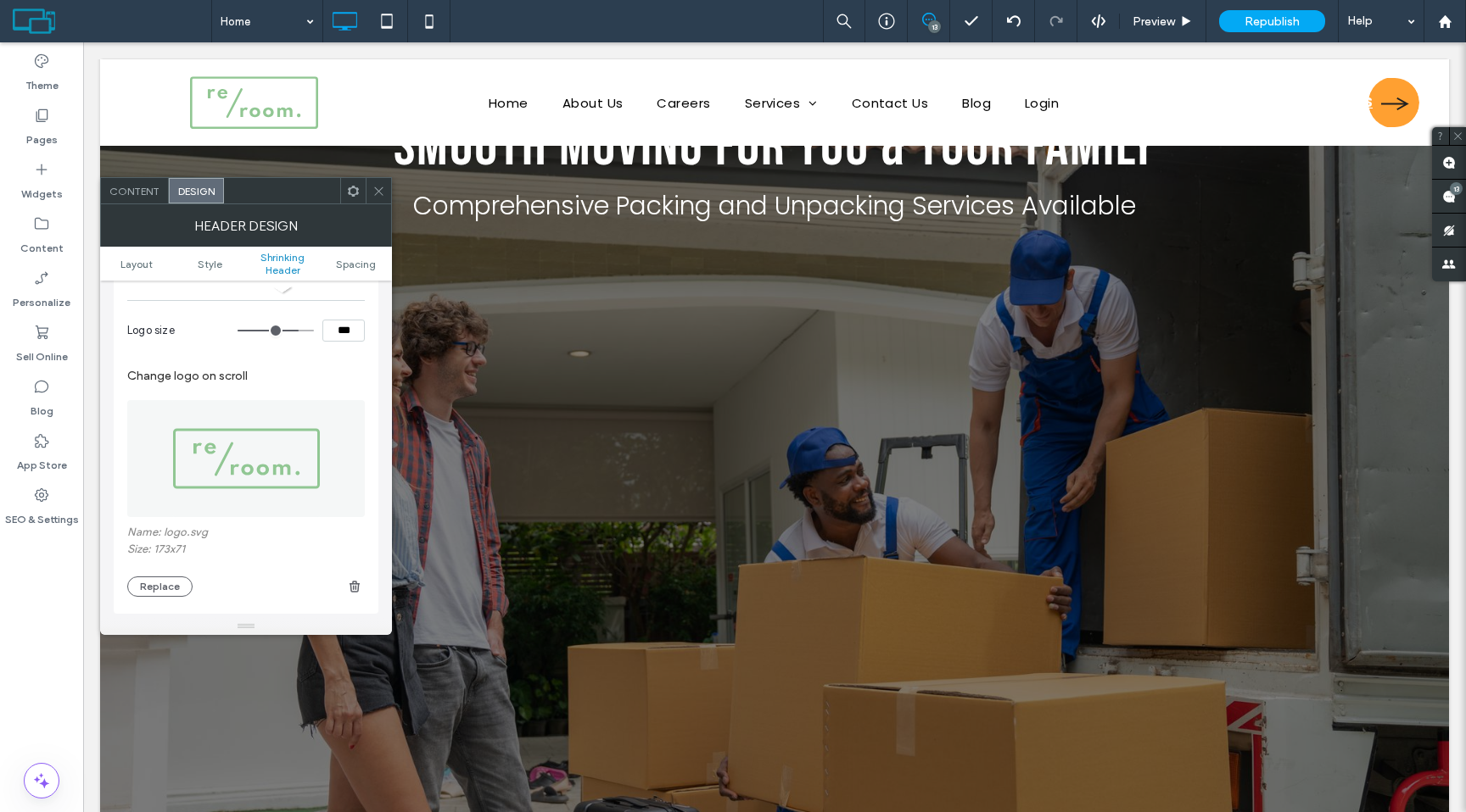
scroll to position [773, 0]
click at [174, 578] on button "Replace" at bounding box center [160, 576] width 65 height 21
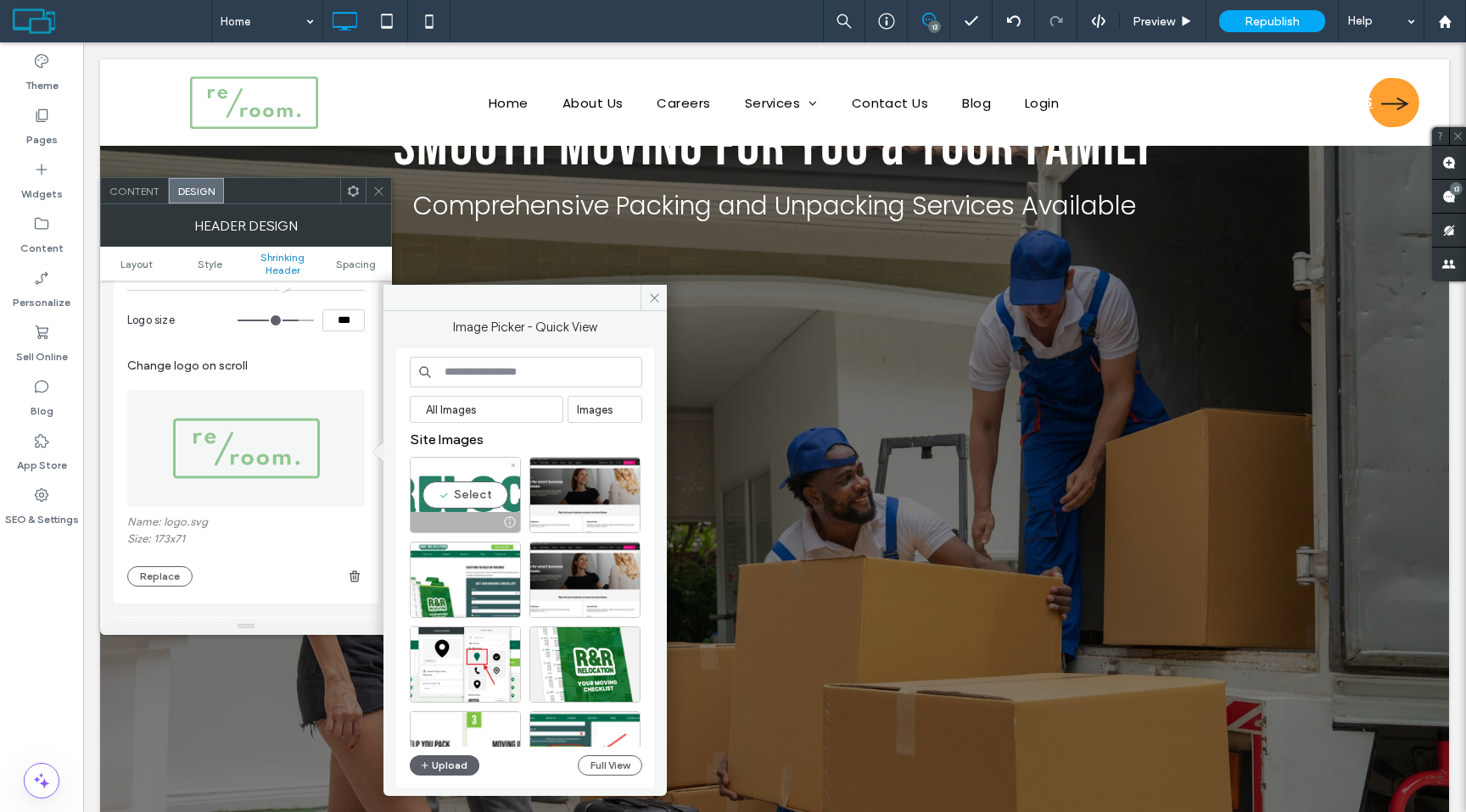
click at [451, 499] on div "Select" at bounding box center [465, 495] width 111 height 76
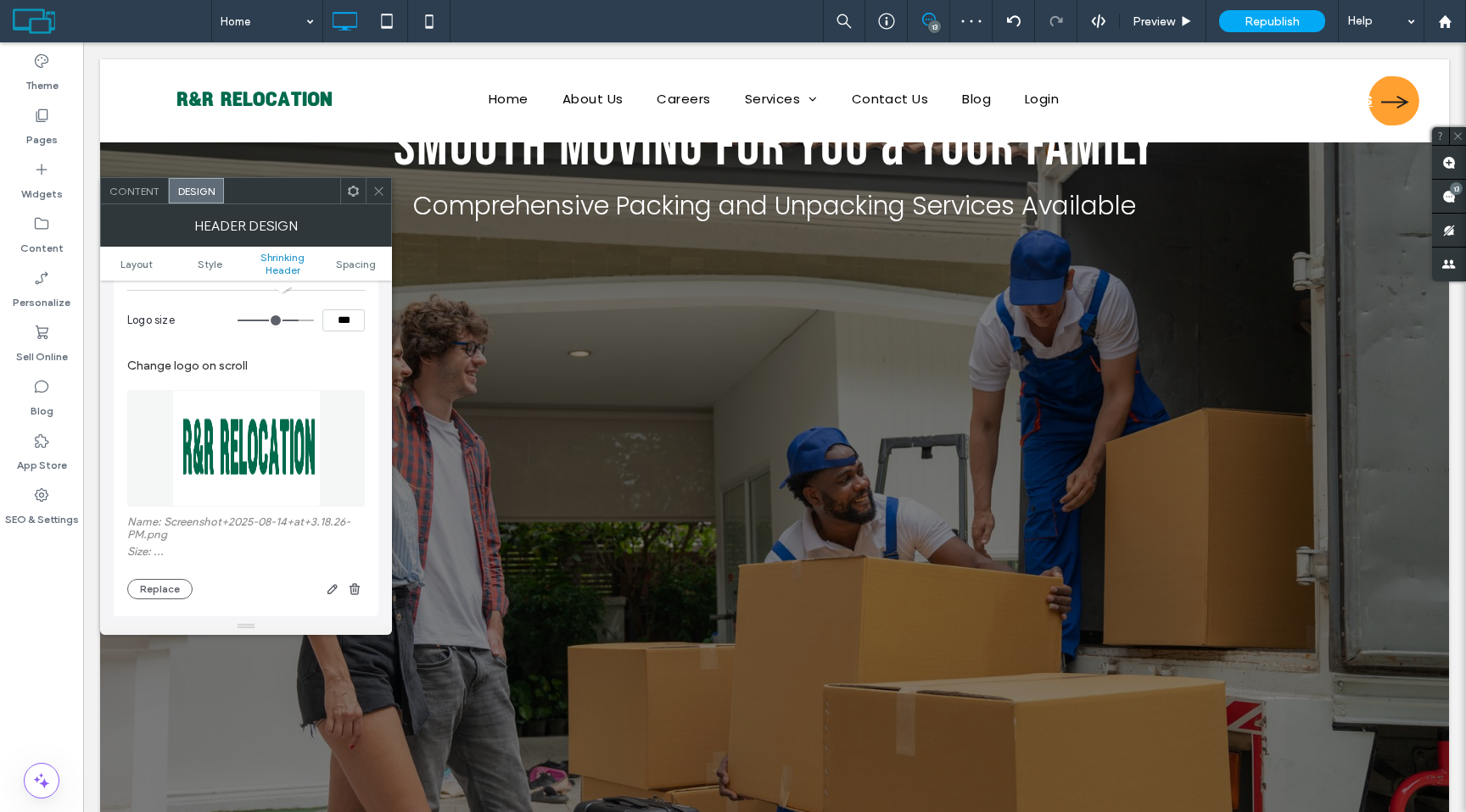
click at [373, 194] on icon at bounding box center [378, 191] width 13 height 13
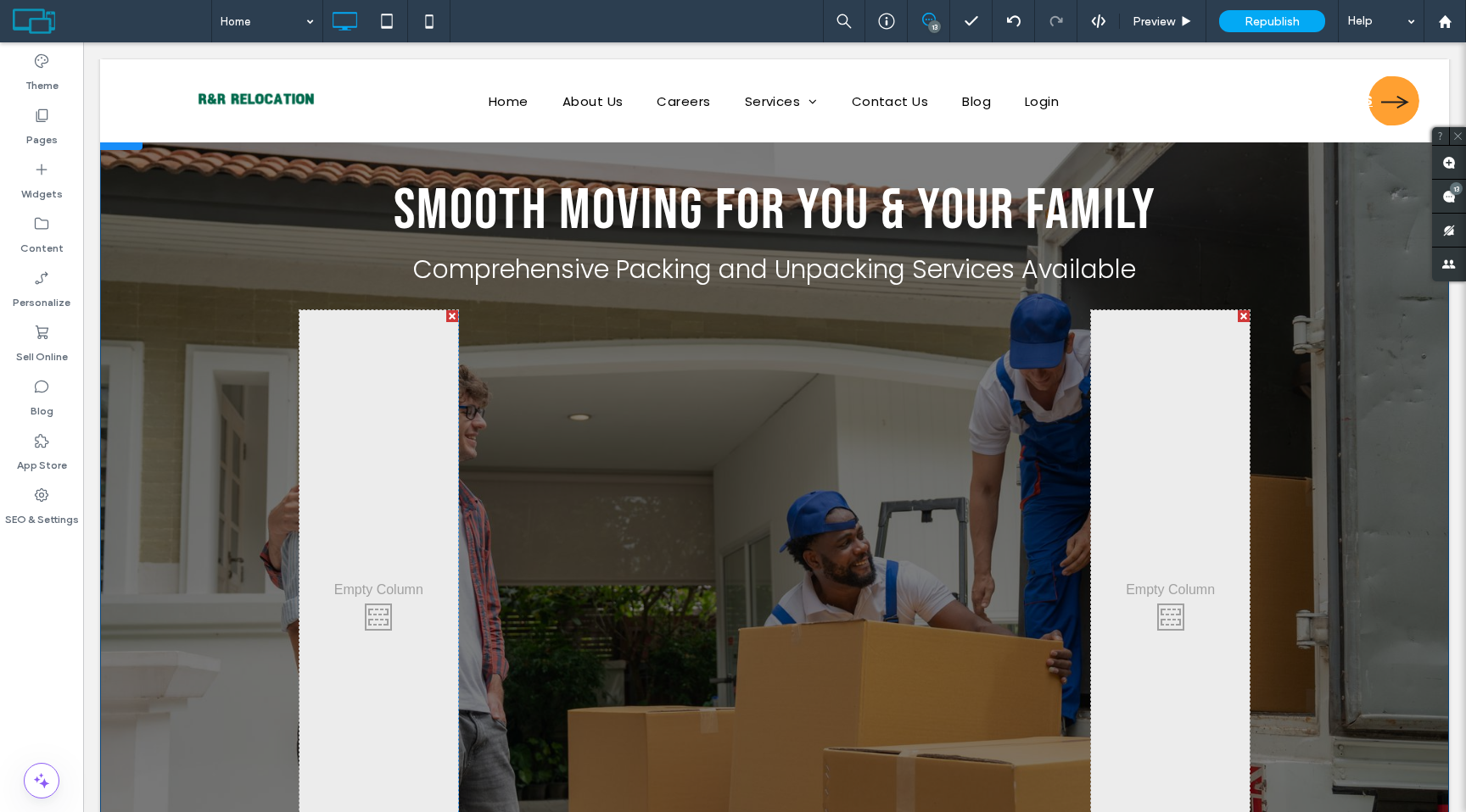
scroll to position [0, 0]
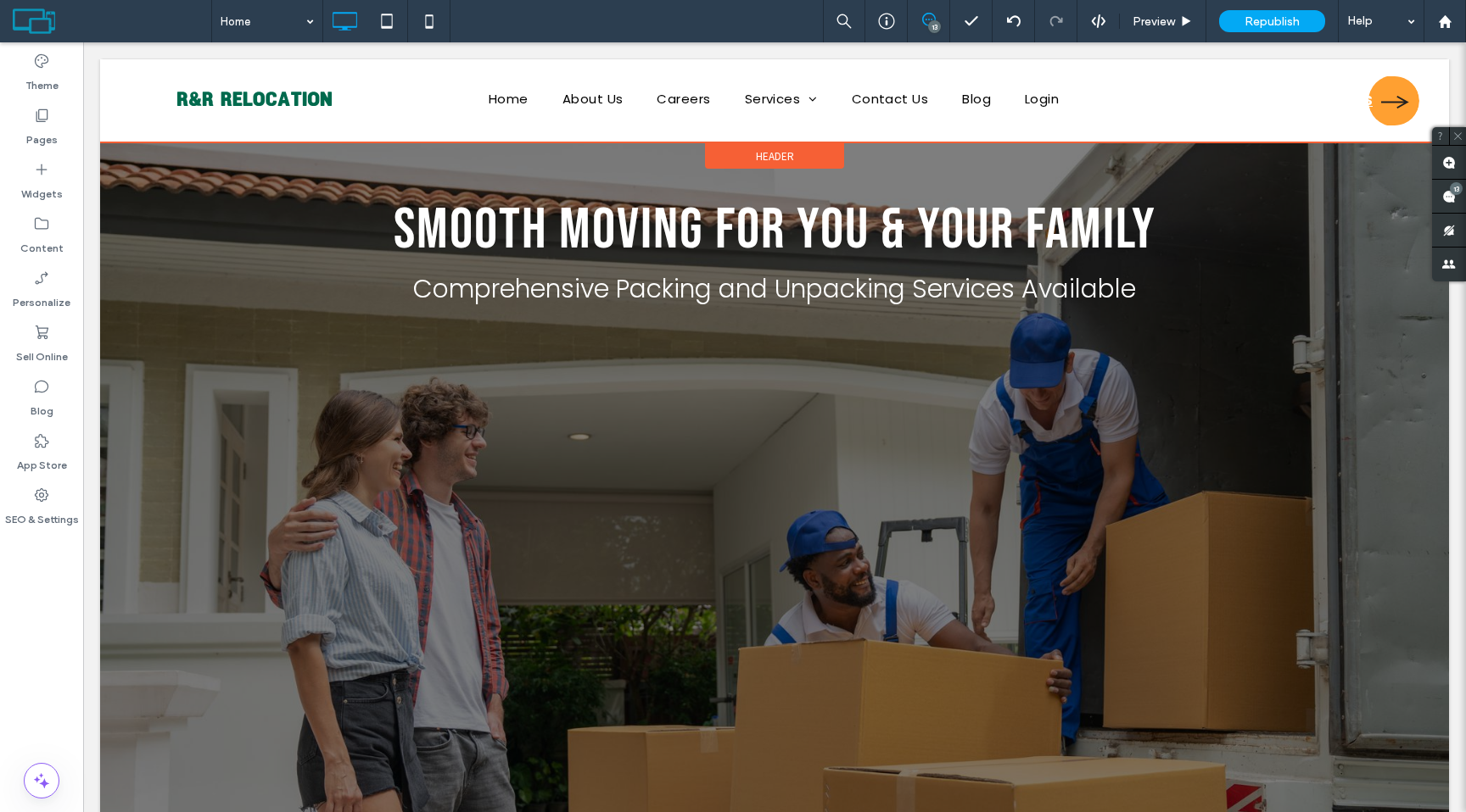
click at [772, 147] on div "Header" at bounding box center [774, 156] width 139 height 25
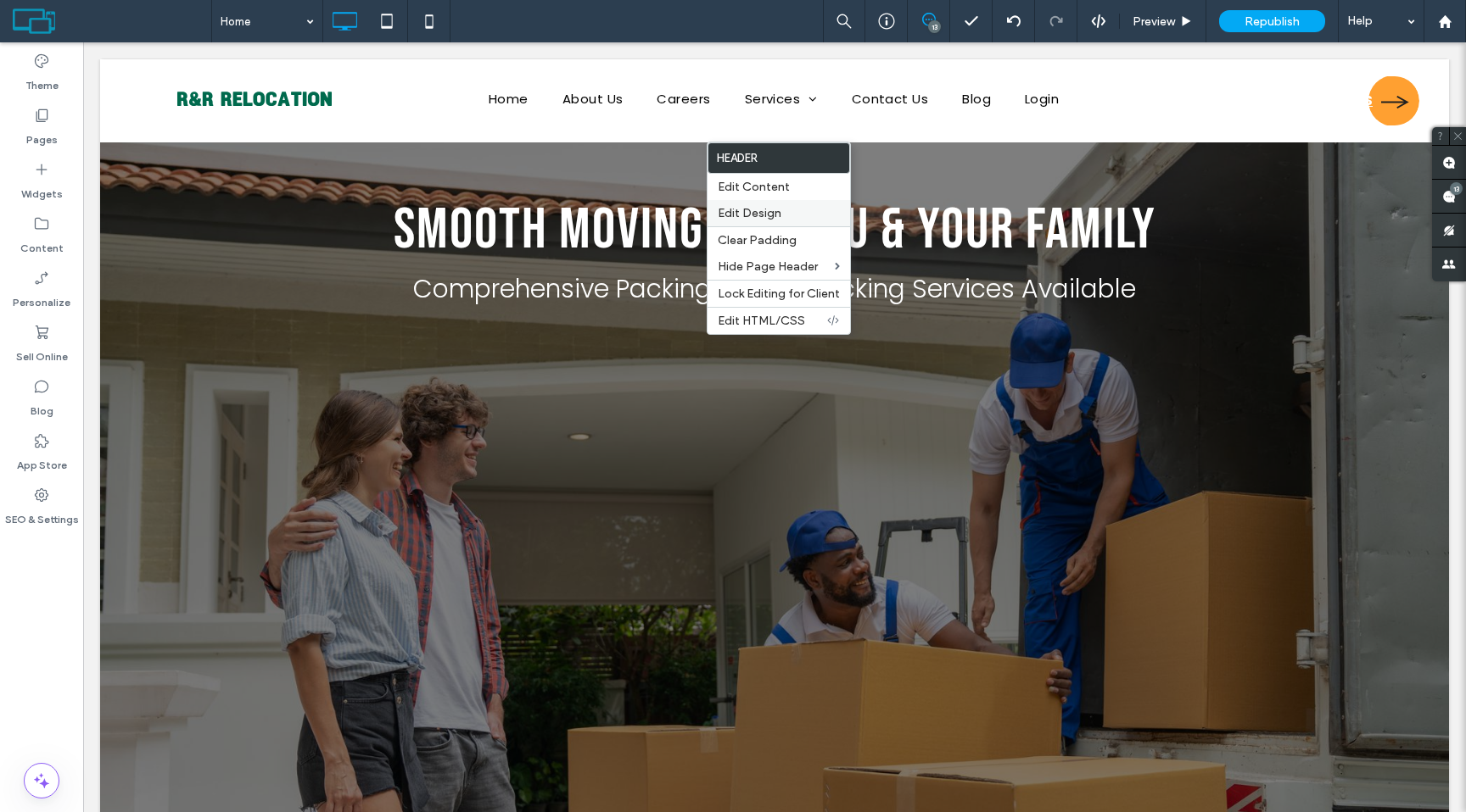
click at [755, 211] on span "Edit Design" at bounding box center [749, 213] width 64 height 14
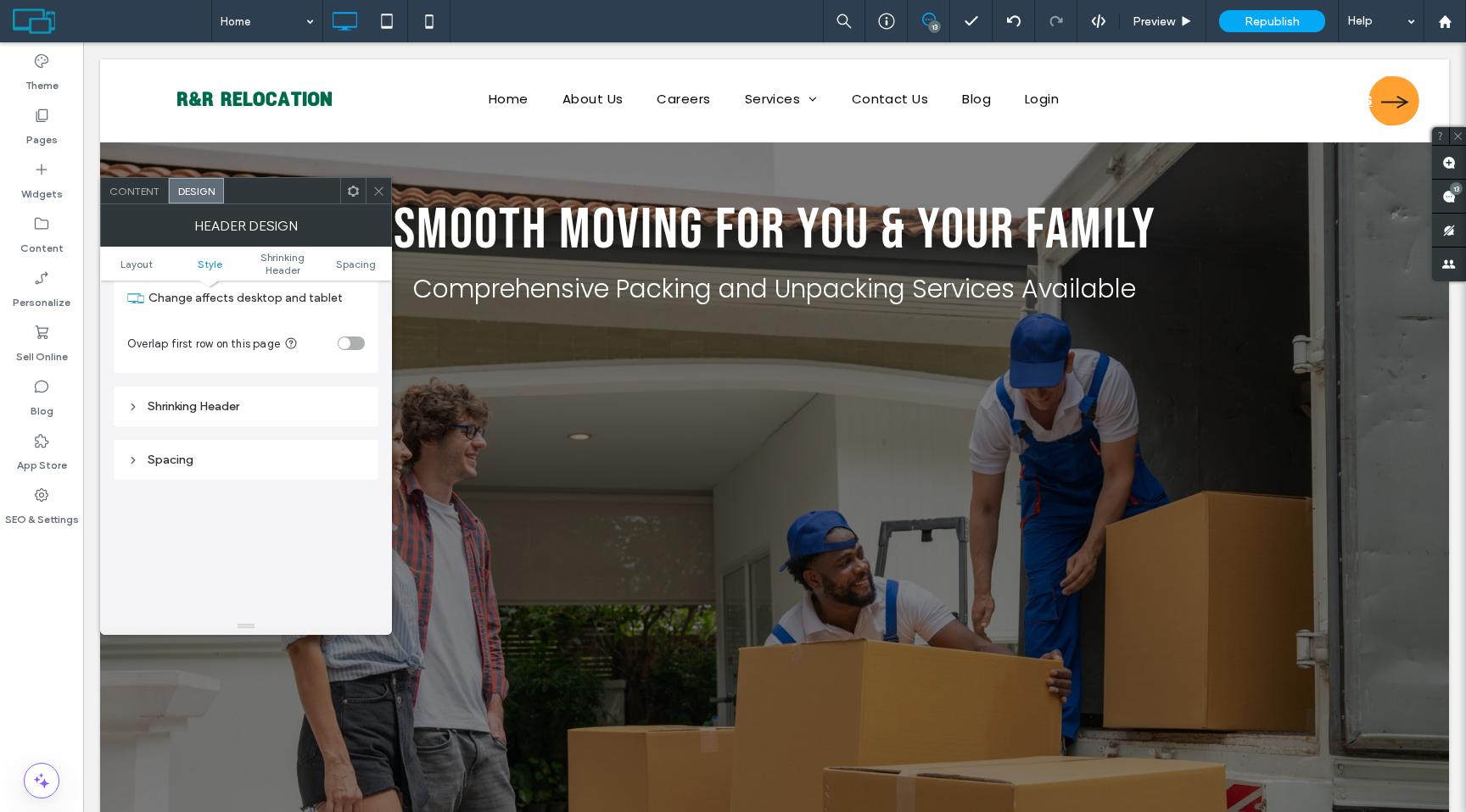
scroll to position [409, 0]
click at [256, 396] on div "Shrinking Header" at bounding box center [246, 398] width 238 height 14
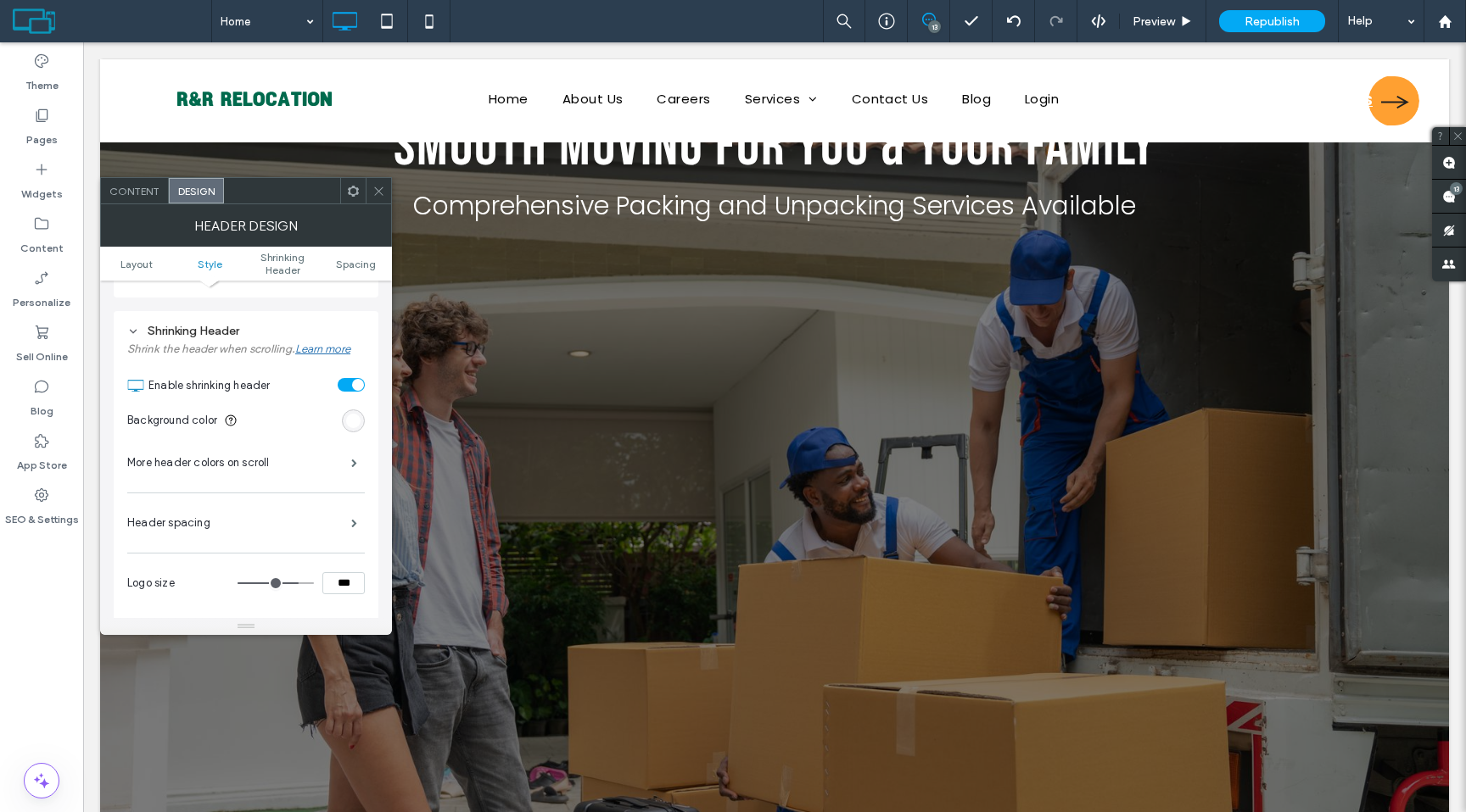
scroll to position [480, 0]
click at [351, 382] on div "toggle" at bounding box center [351, 379] width 27 height 13
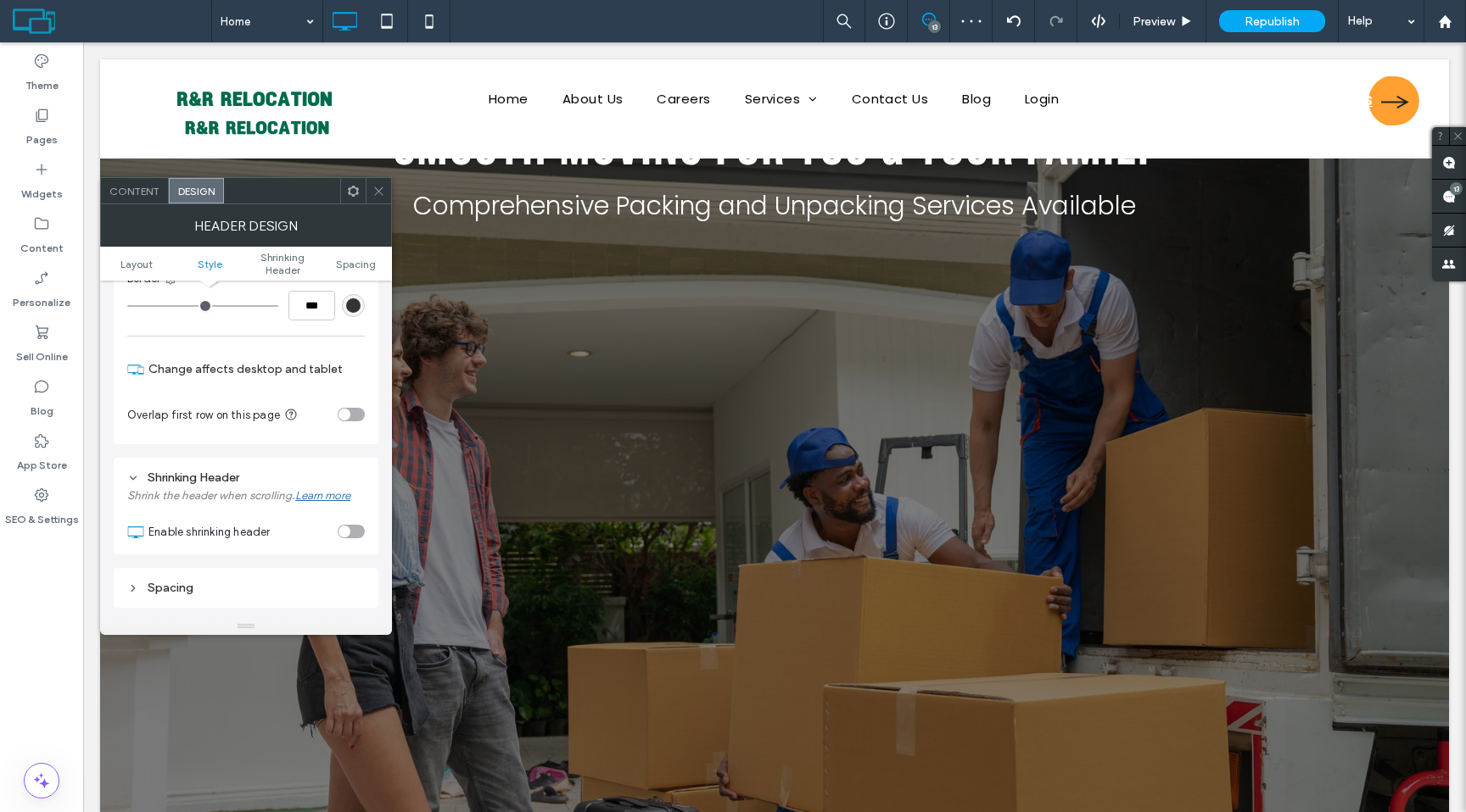
scroll to position [391, 0]
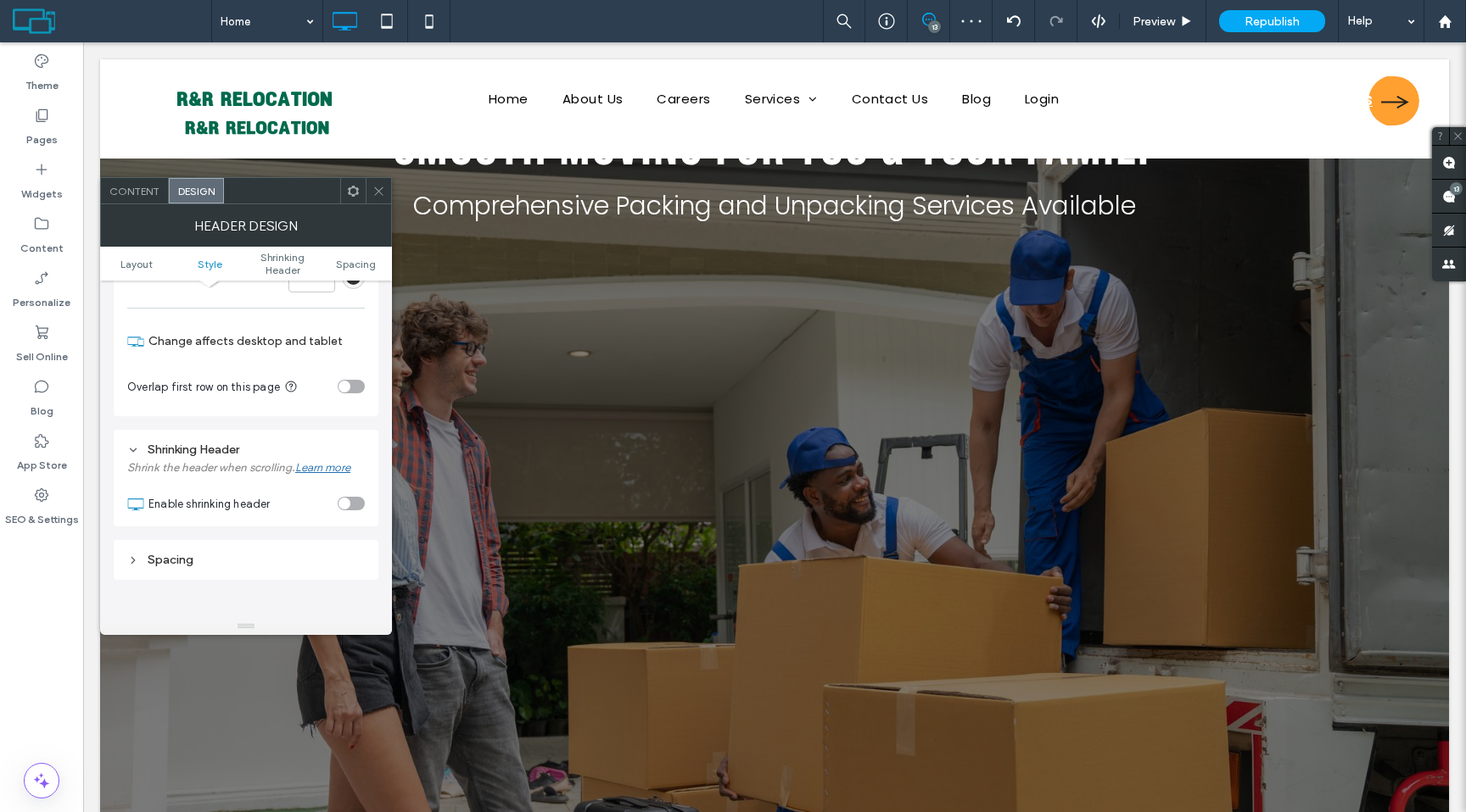
click at [354, 505] on div "toggle" at bounding box center [351, 503] width 27 height 13
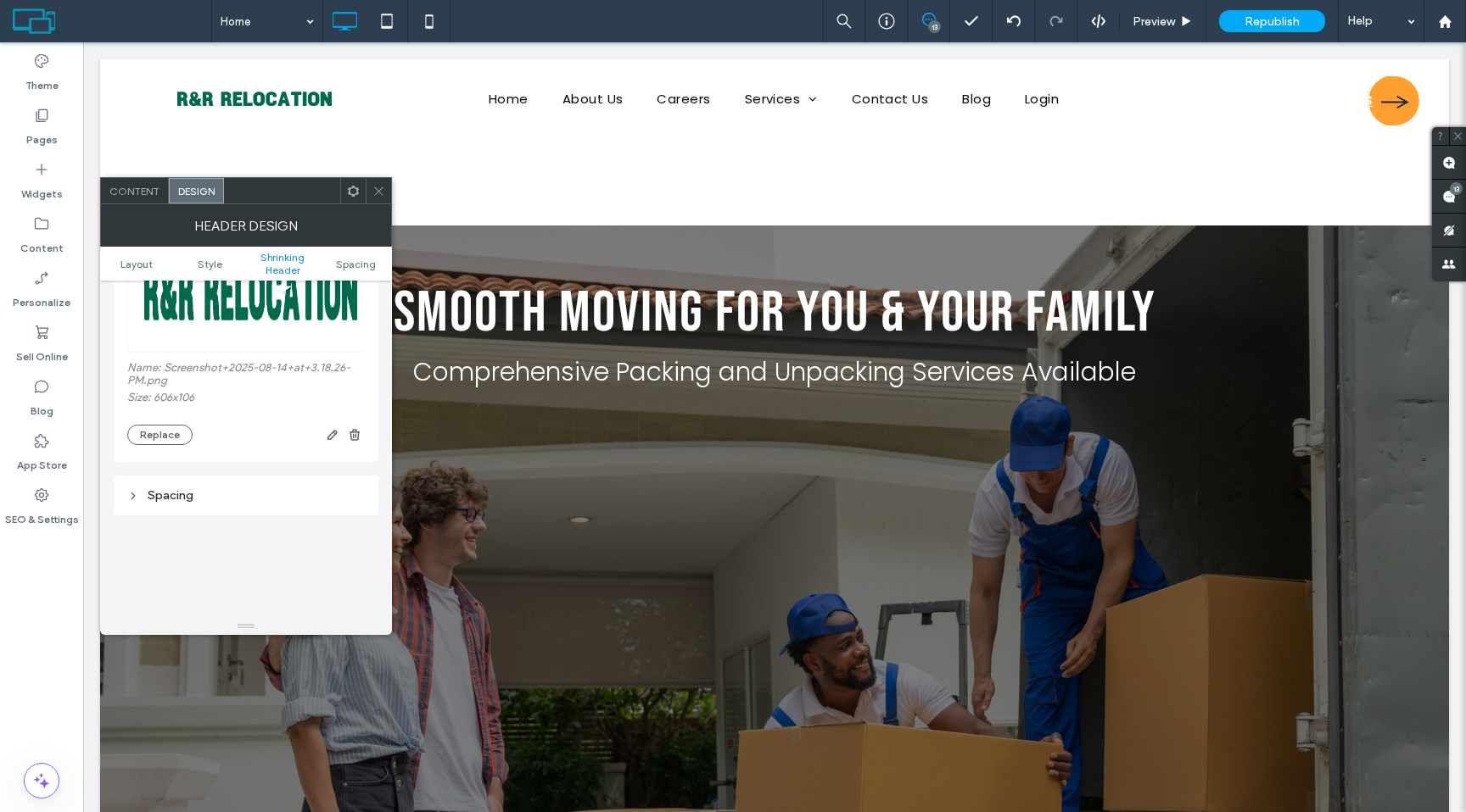
scroll to position [843, 0]
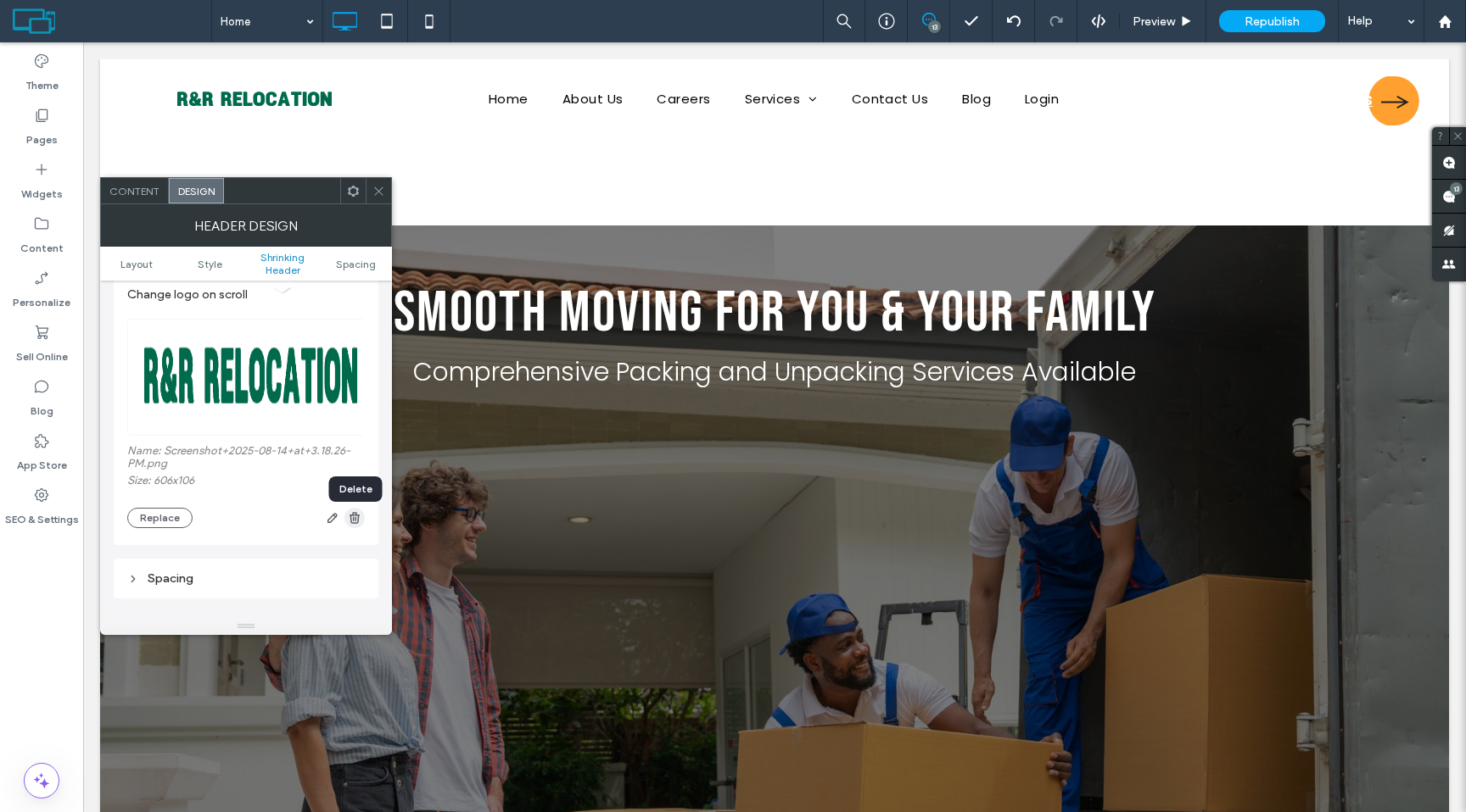
click at [351, 520] on use "button" at bounding box center [354, 517] width 10 height 11
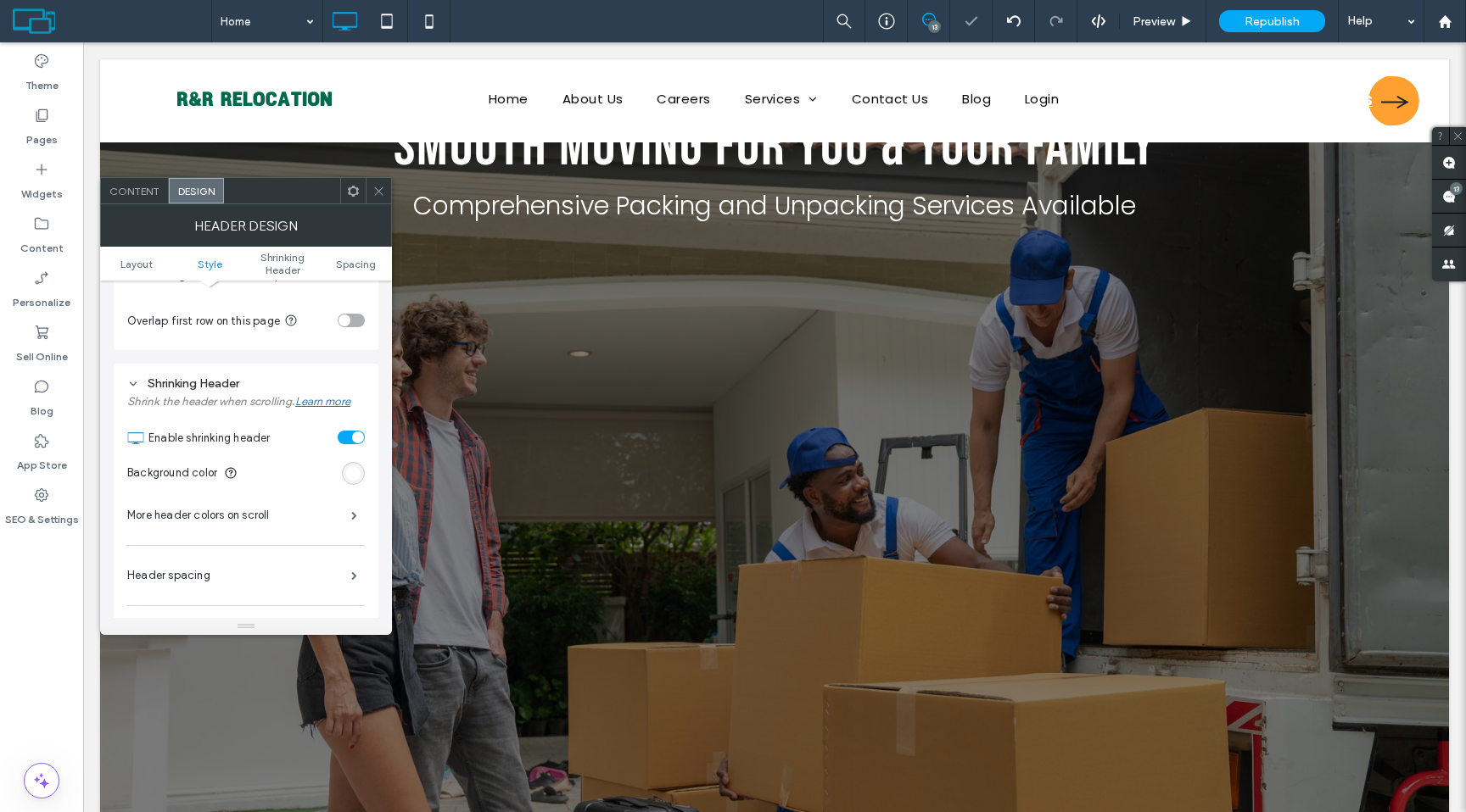
scroll to position [444, 0]
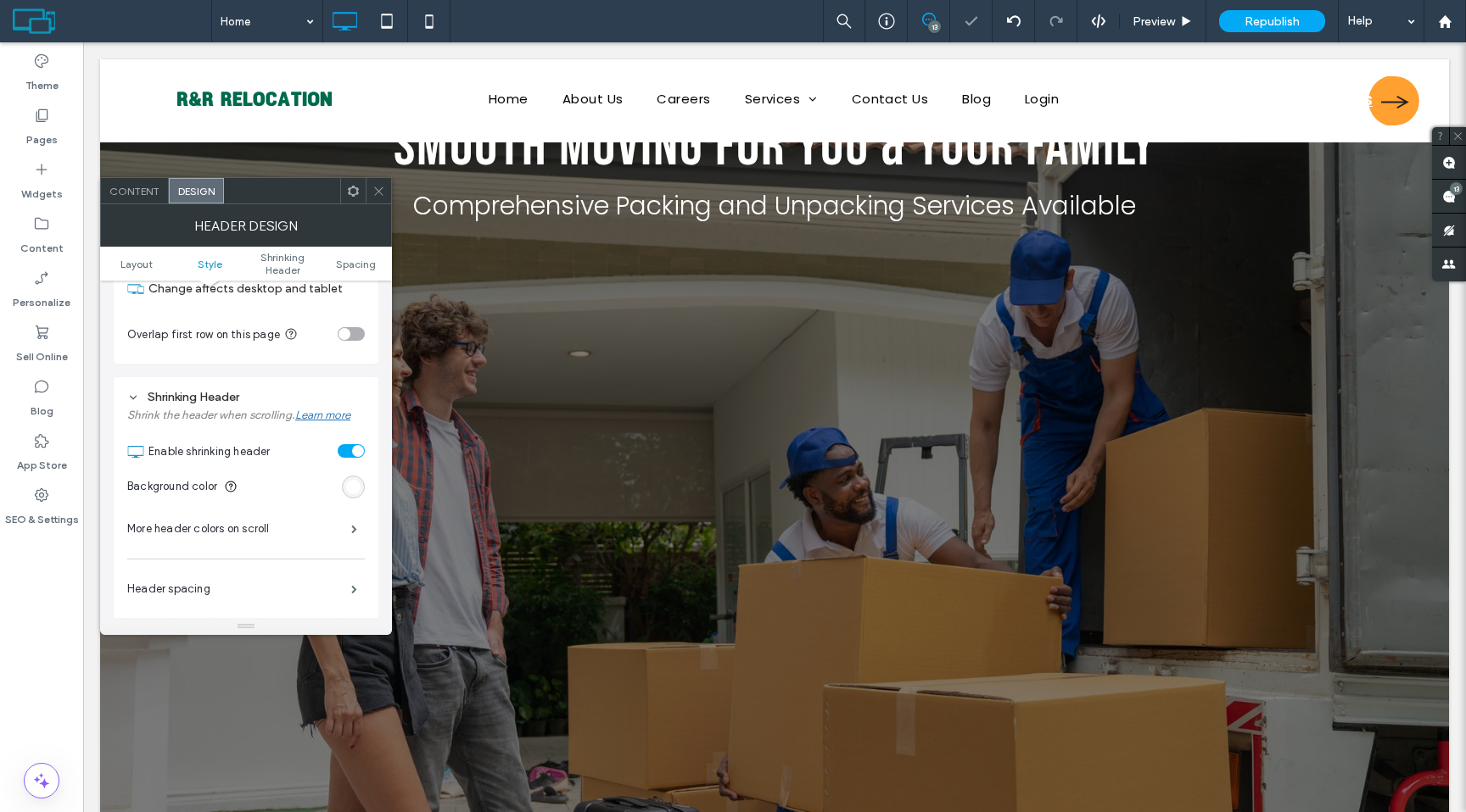
click at [350, 454] on div "toggle" at bounding box center [351, 451] width 27 height 13
click at [383, 188] on icon at bounding box center [378, 191] width 13 height 13
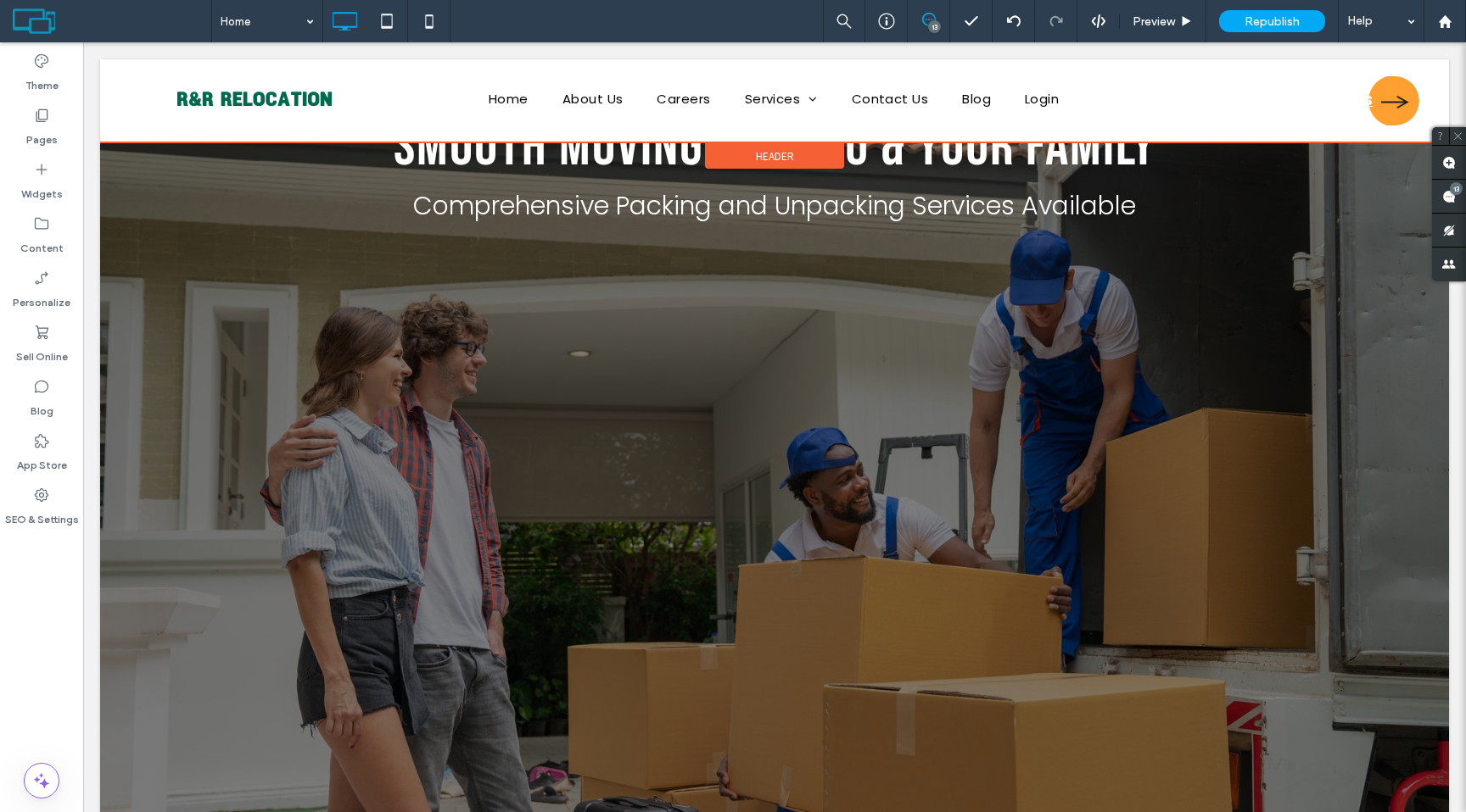
click at [723, 152] on div "Header" at bounding box center [774, 156] width 139 height 25
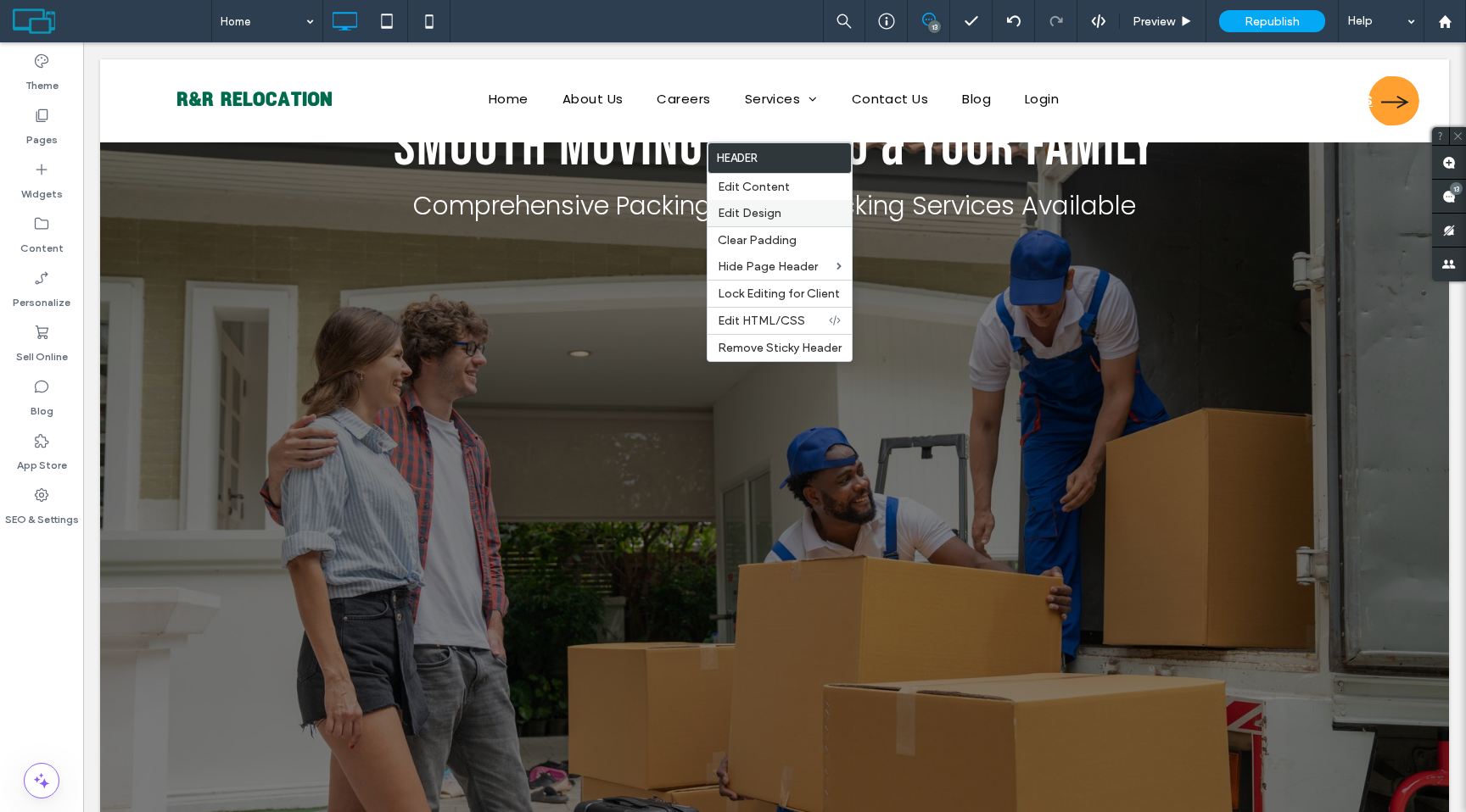
click at [735, 220] on span "Edit Design" at bounding box center [749, 213] width 64 height 14
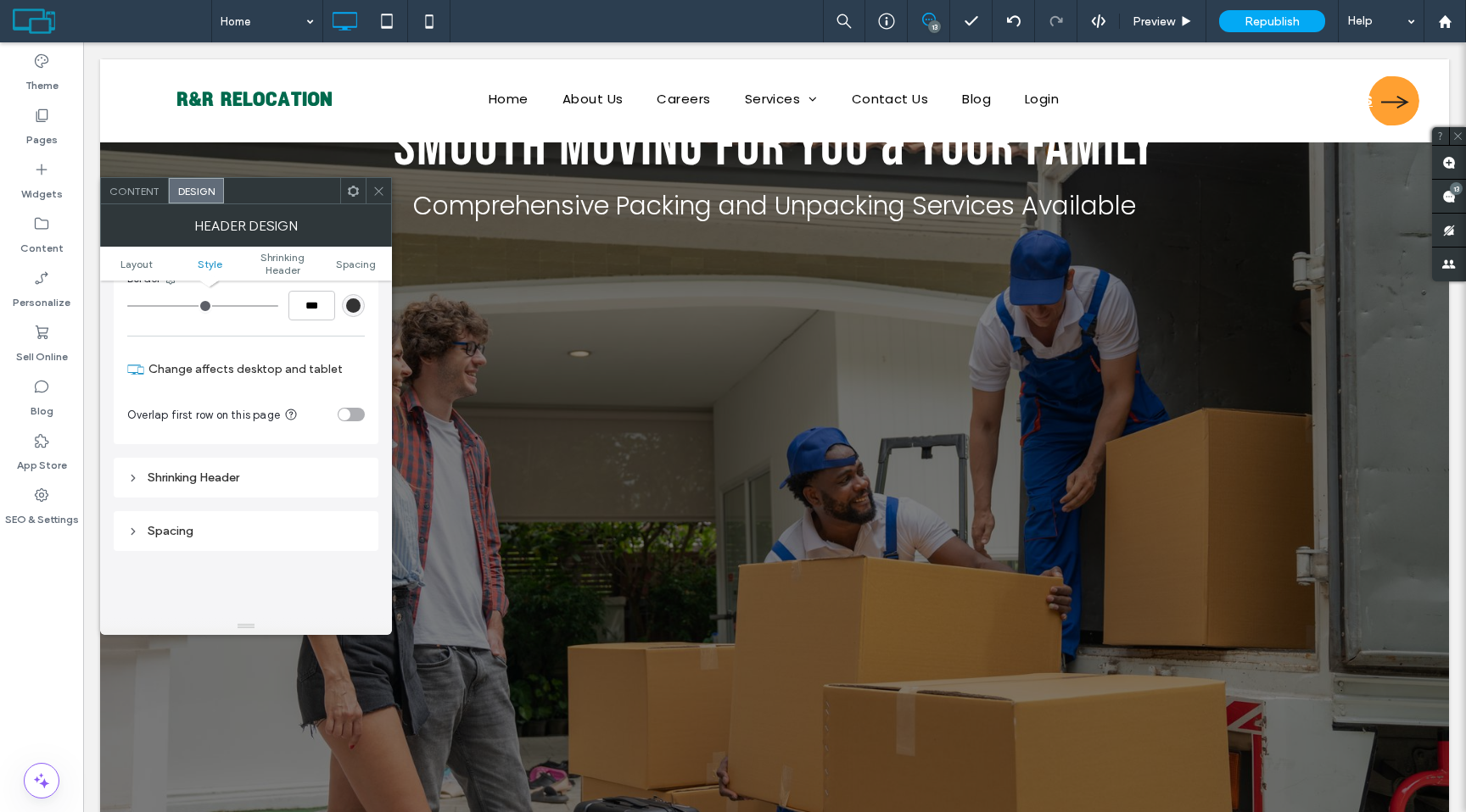
click at [228, 480] on div "Shrinking Header" at bounding box center [246, 478] width 238 height 14
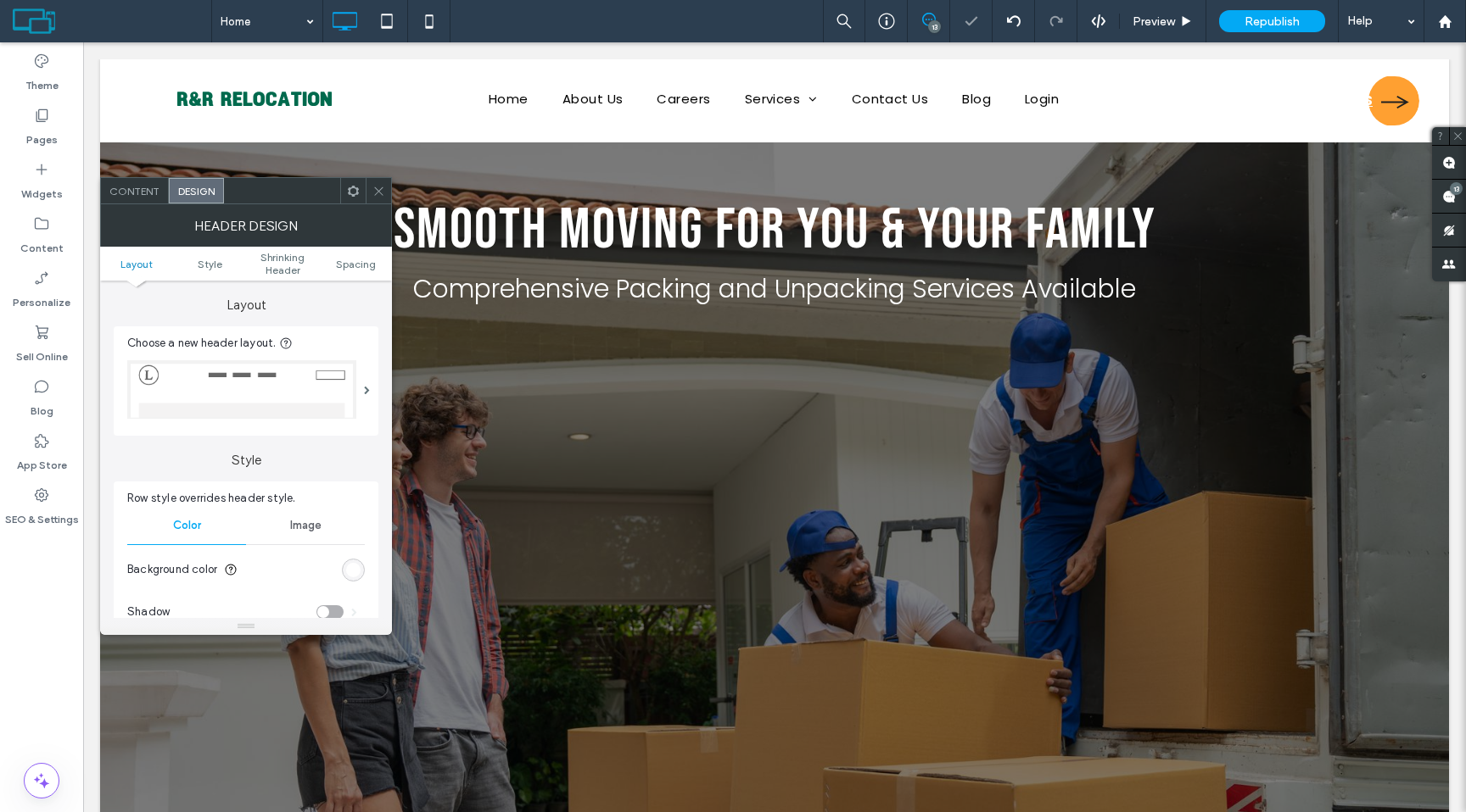
click at [375, 190] on div at bounding box center [733, 406] width 1466 height 812
click at [383, 191] on icon at bounding box center [378, 191] width 13 height 13
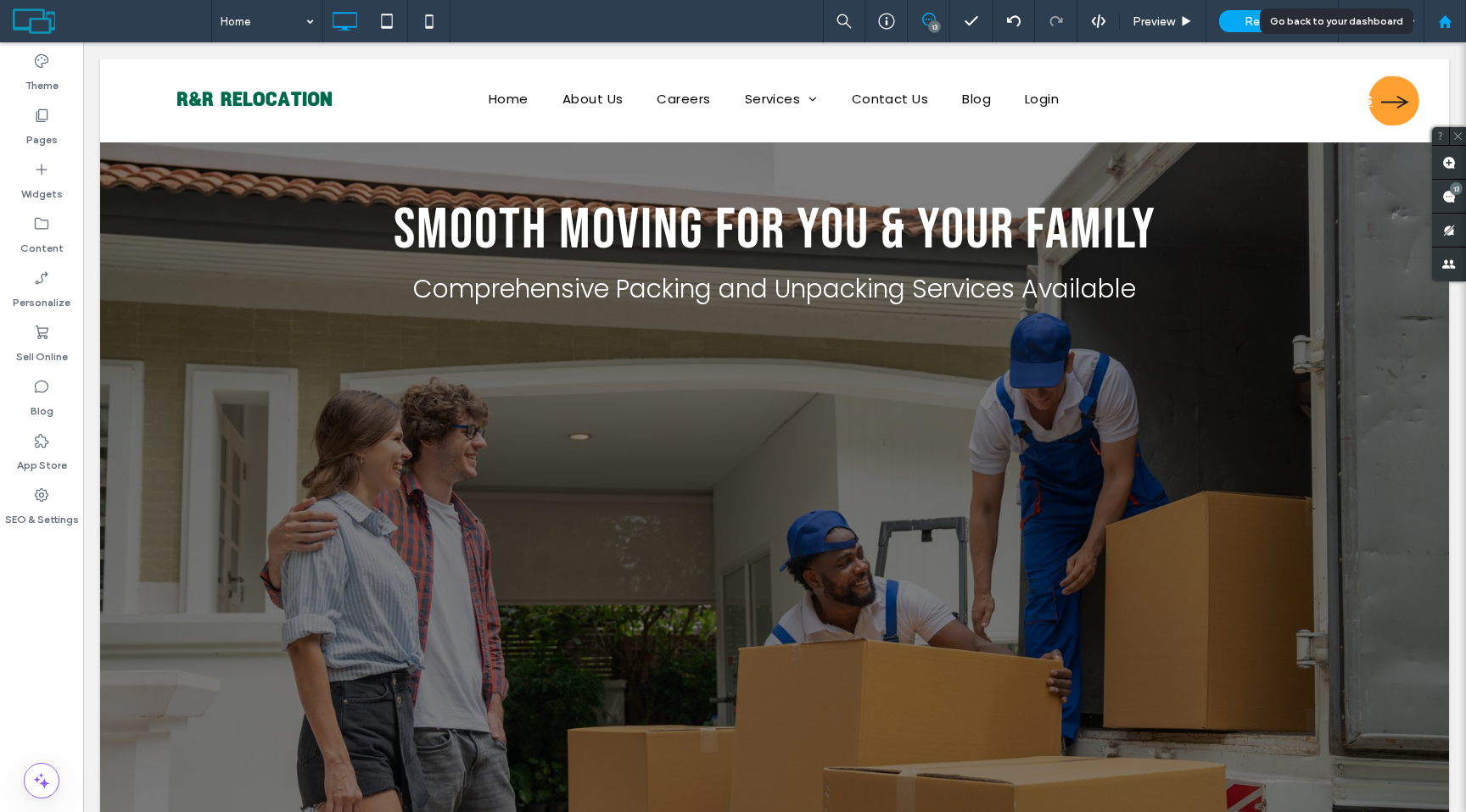
click at [1439, 24] on icon at bounding box center [1445, 22] width 14 height 14
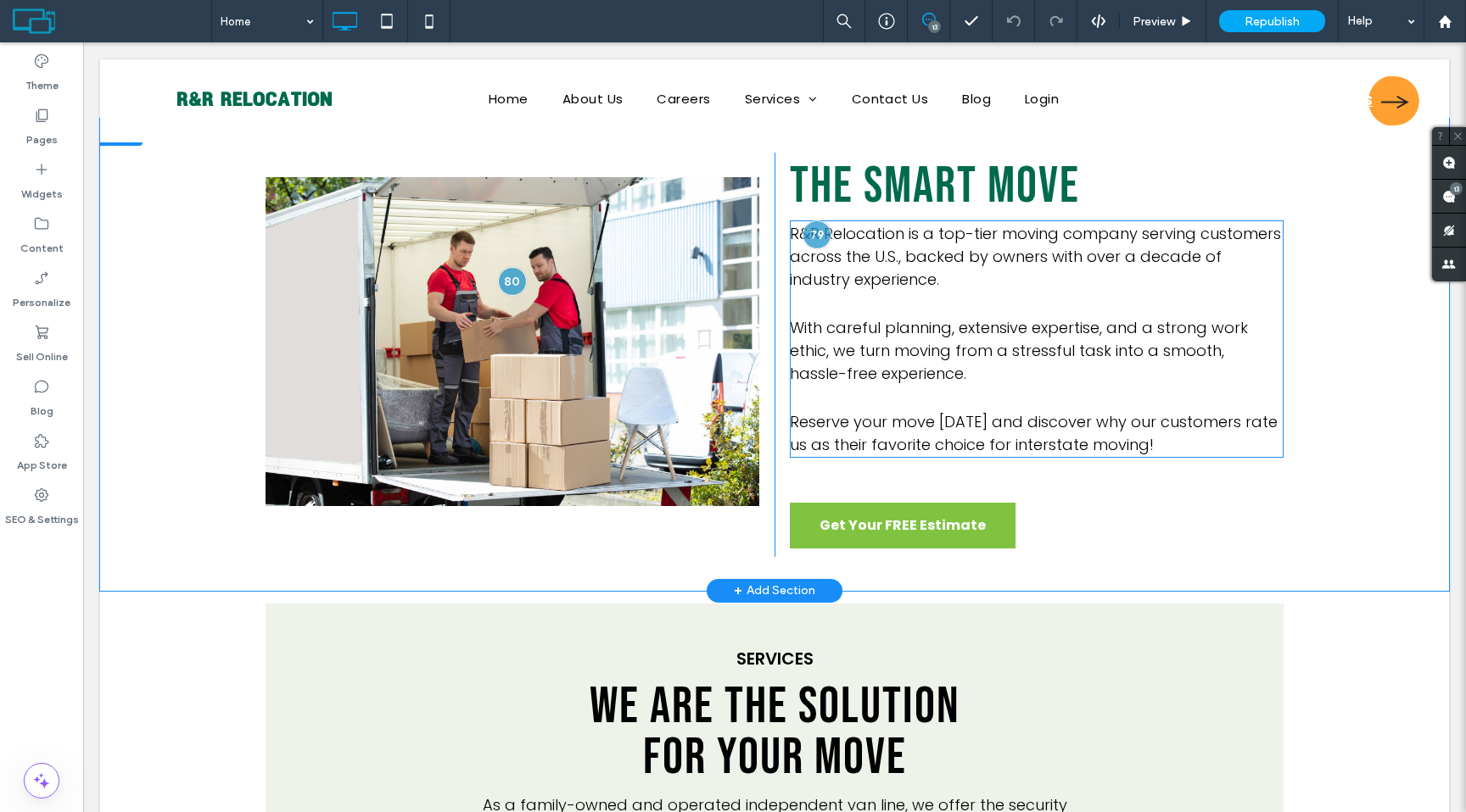
scroll to position [968, 0]
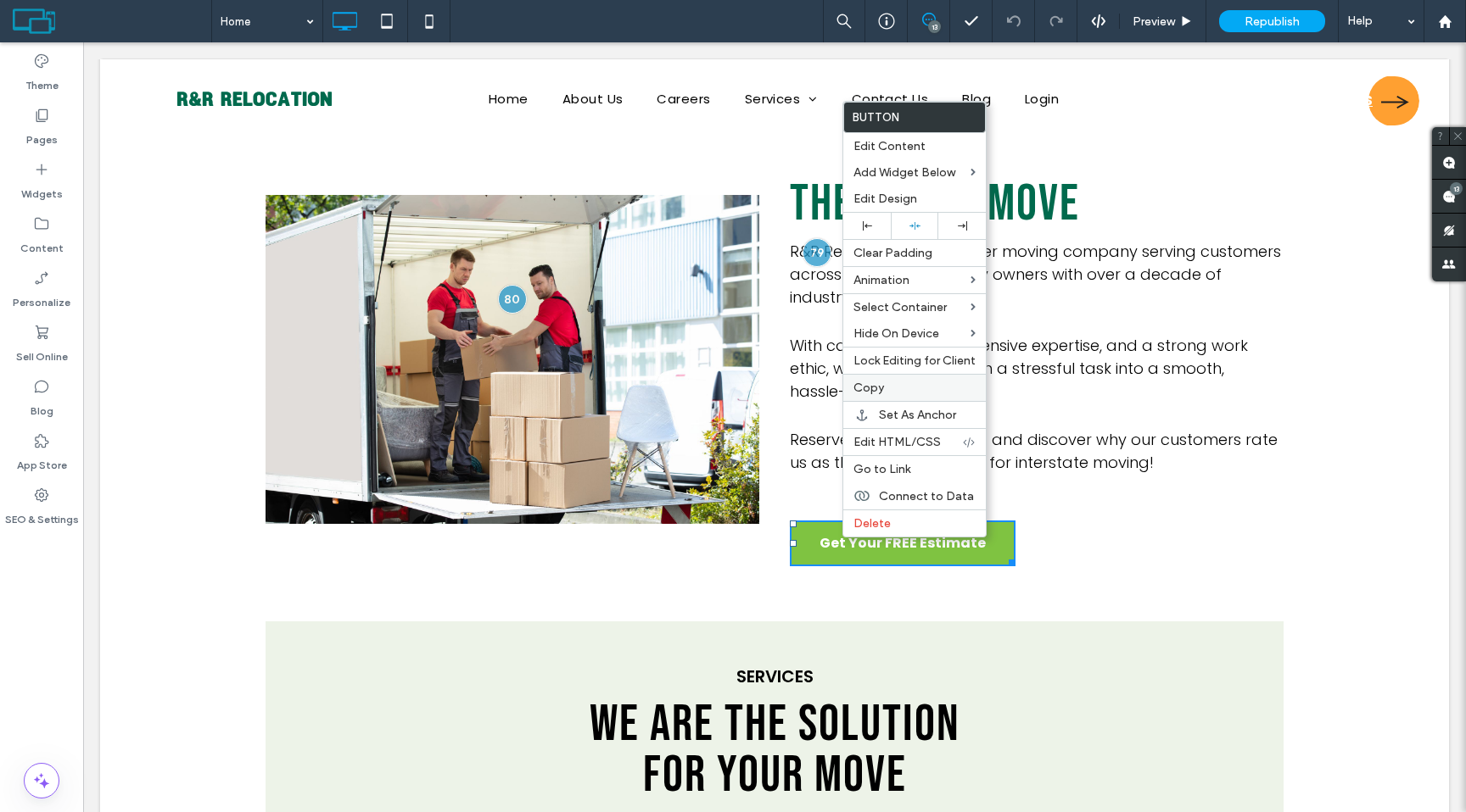
click at [868, 385] on span "Copy" at bounding box center [869, 388] width 30 height 14
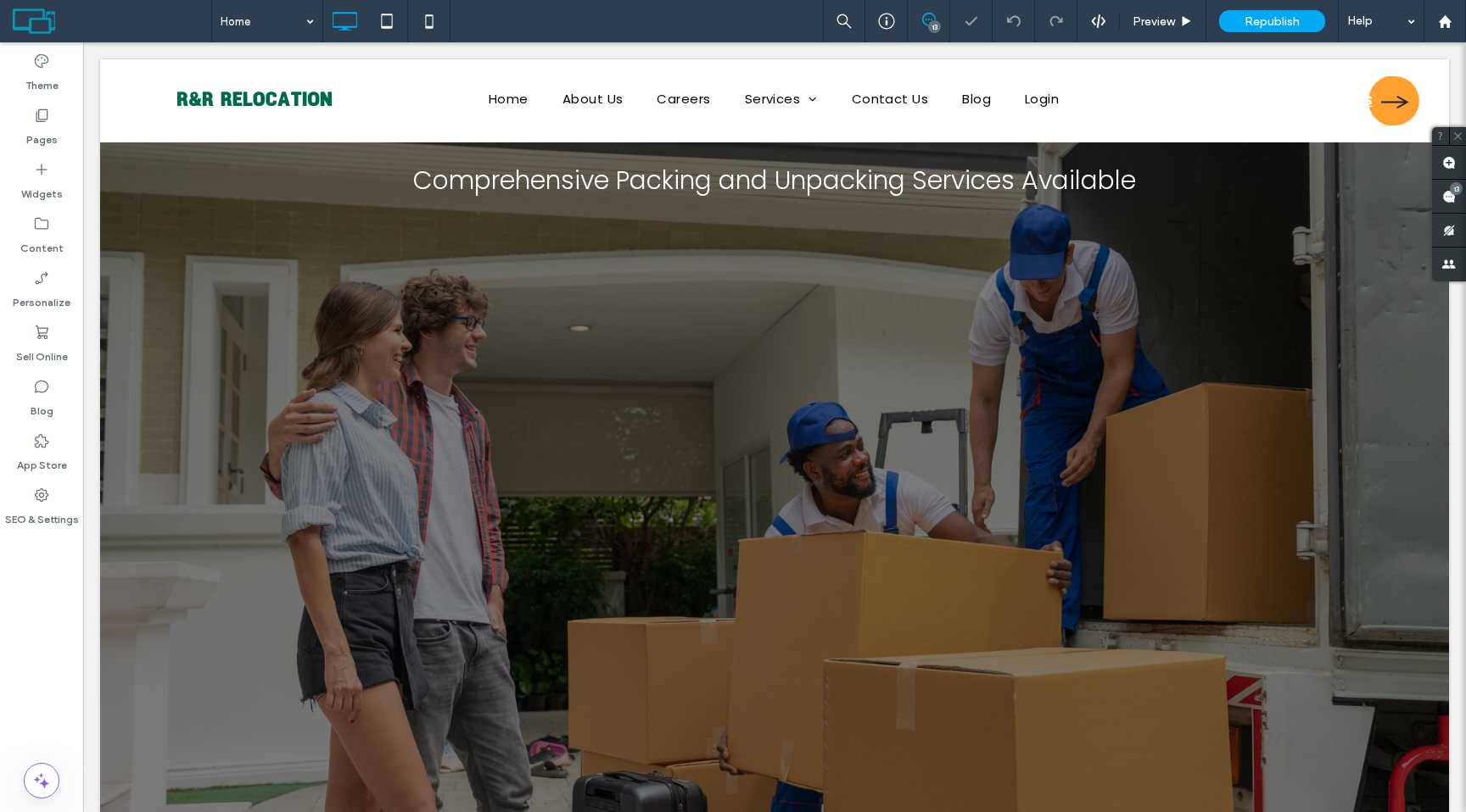
scroll to position [0, 0]
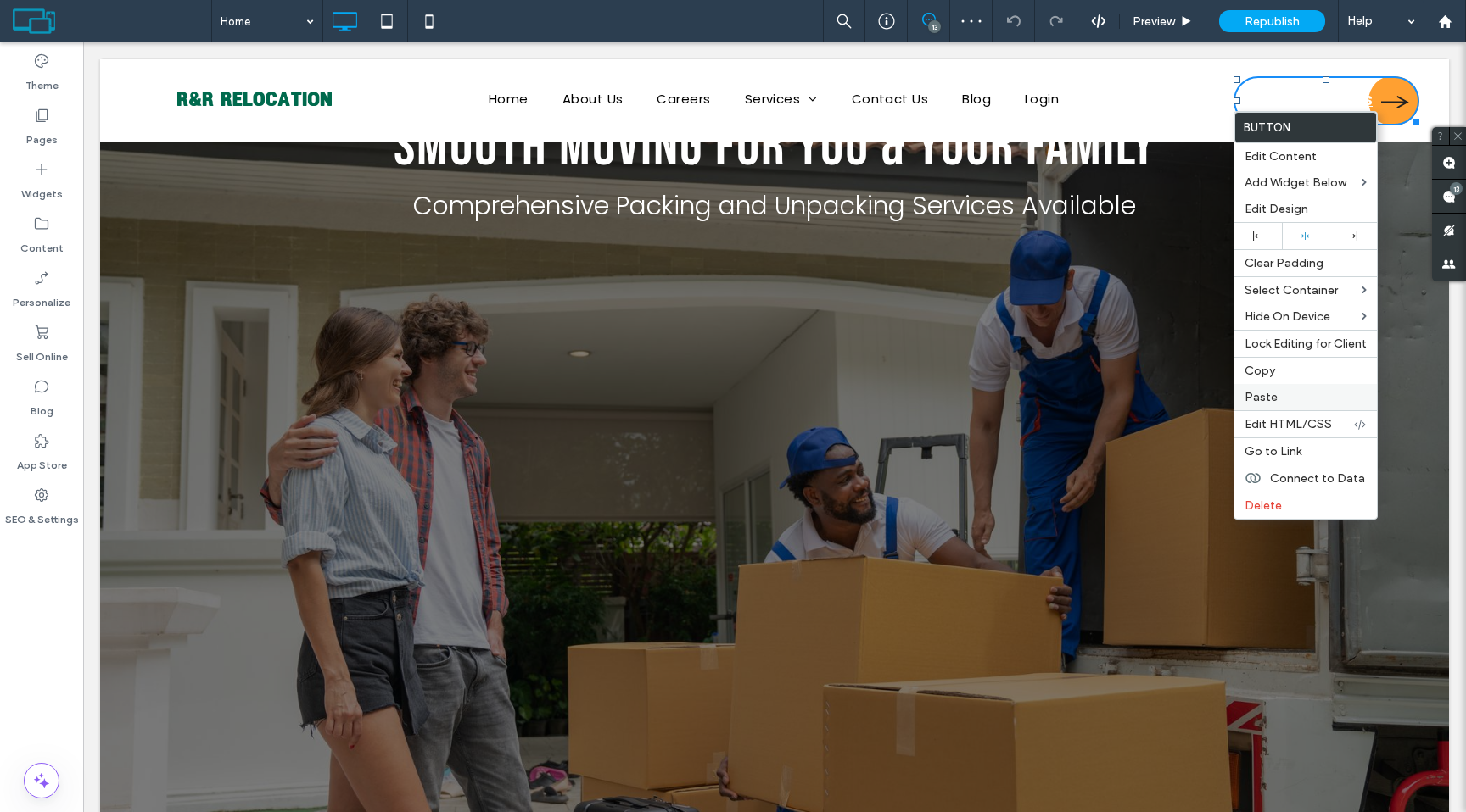
click at [1273, 404] on span "Paste" at bounding box center [1261, 397] width 33 height 14
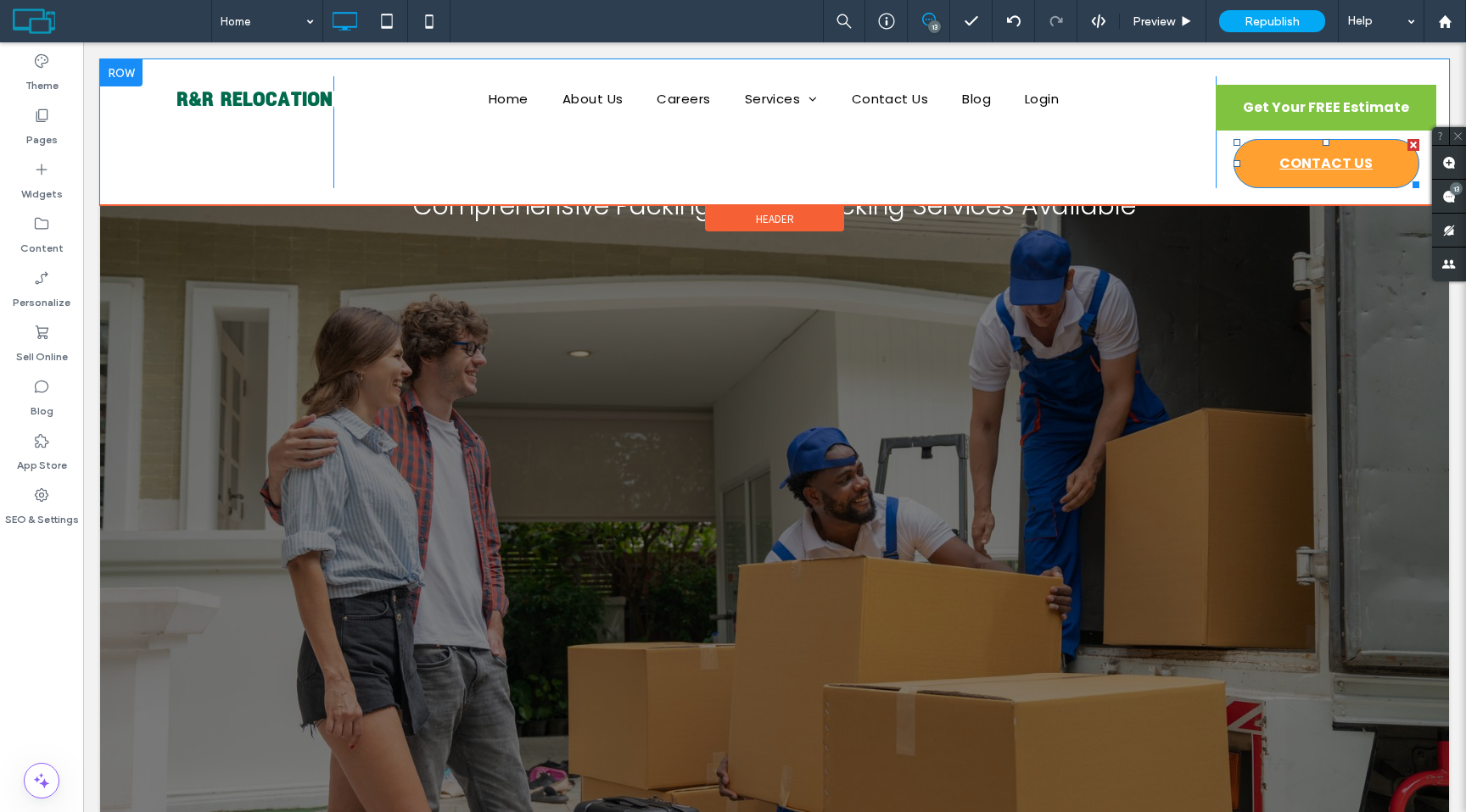
click at [1410, 146] on div at bounding box center [1413, 144] width 12 height 12
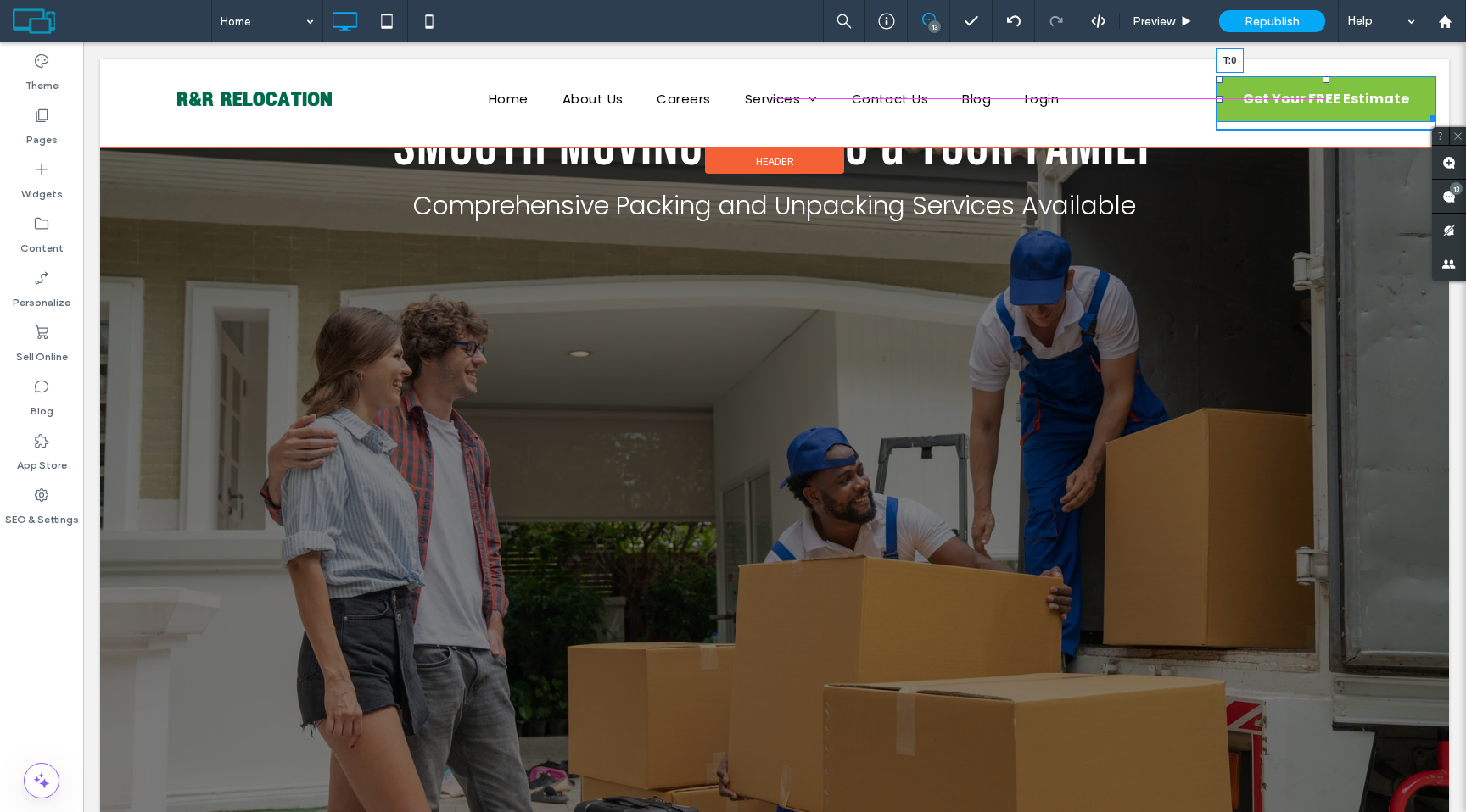
drag, startPoint x: 1327, startPoint y: 88, endPoint x: 1328, endPoint y: 80, distance: 8.1
click at [1328, 80] on div at bounding box center [1326, 80] width 7 height 7
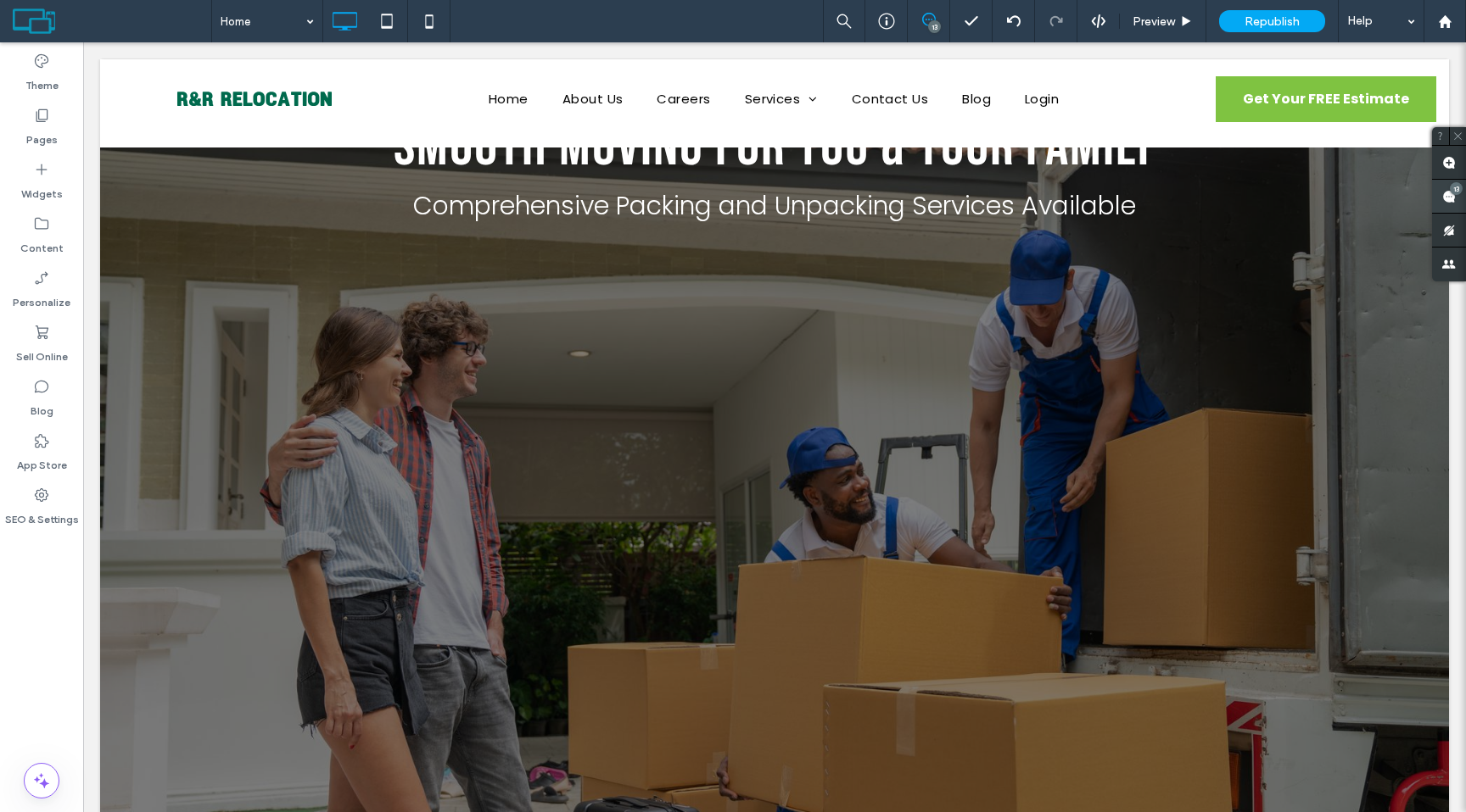
click at [1455, 196] on span at bounding box center [1449, 196] width 34 height 33
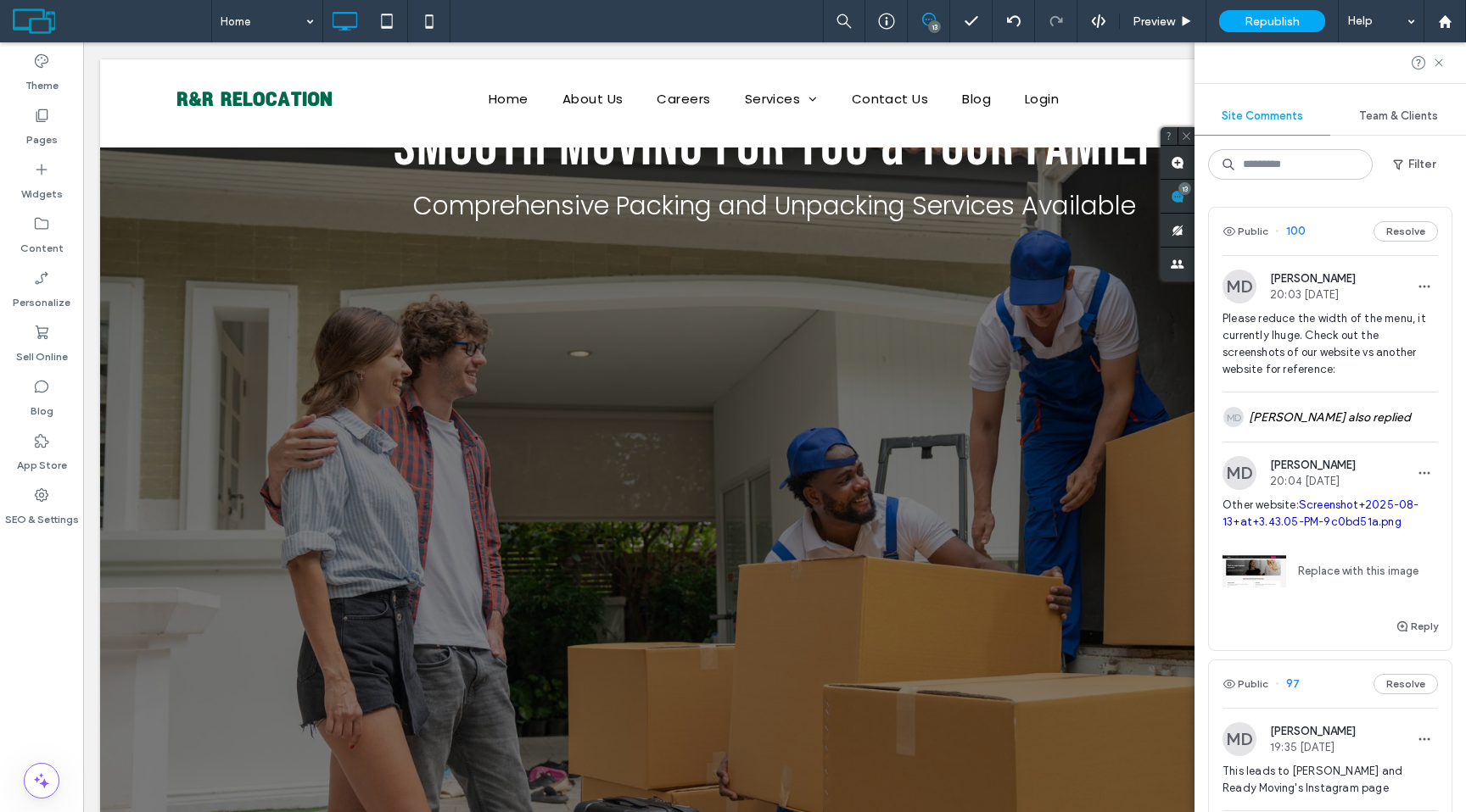
click at [1319, 508] on link "Screenshot+2025-08-13+at+3.43.05-PM-9c0bd51a.png" at bounding box center [1320, 513] width 196 height 30
click at [1440, 61] on use at bounding box center [1438, 62] width 8 height 8
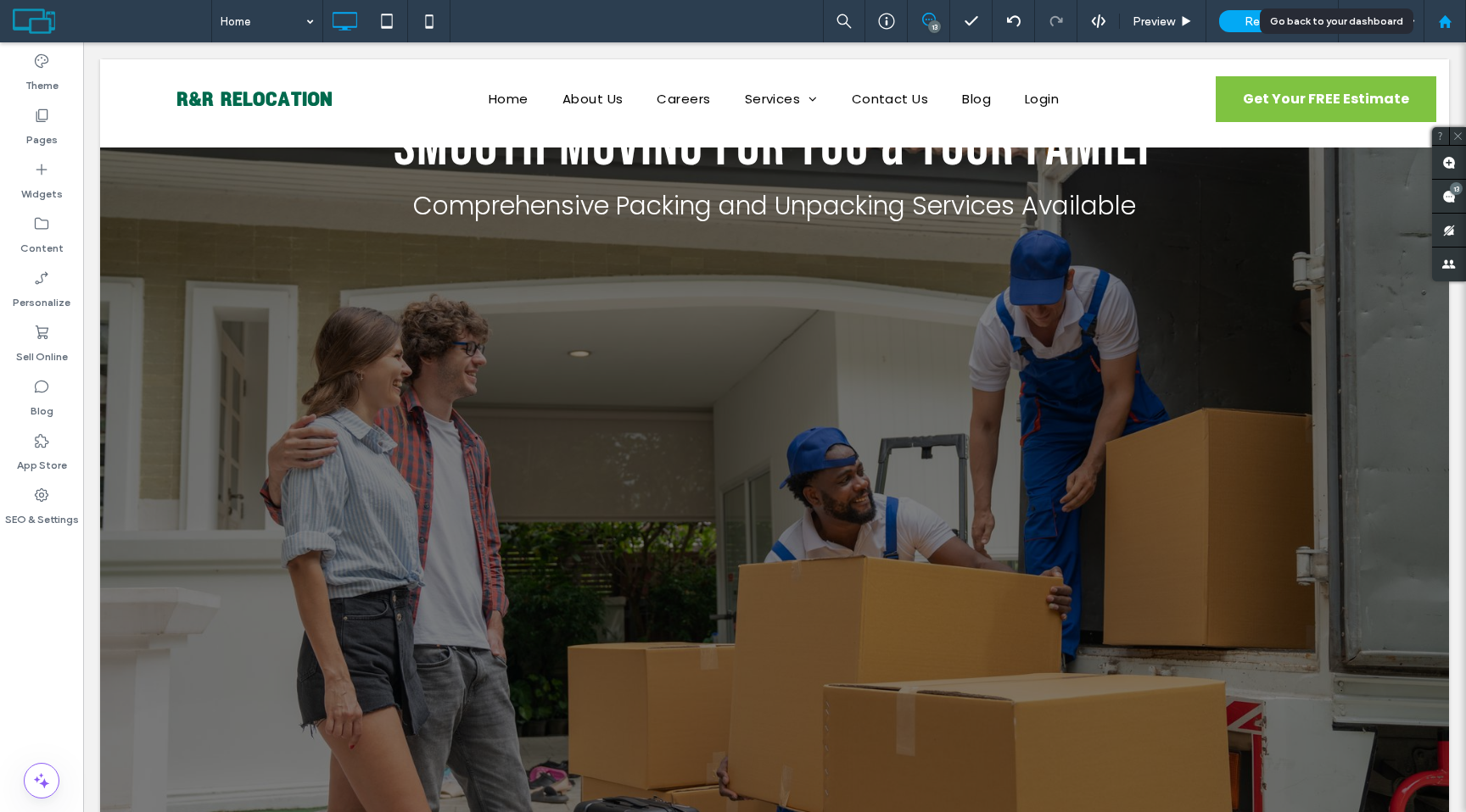
click at [1457, 17] on div at bounding box center [1444, 22] width 40 height 14
